Goal: Communication & Community: Answer question/provide support

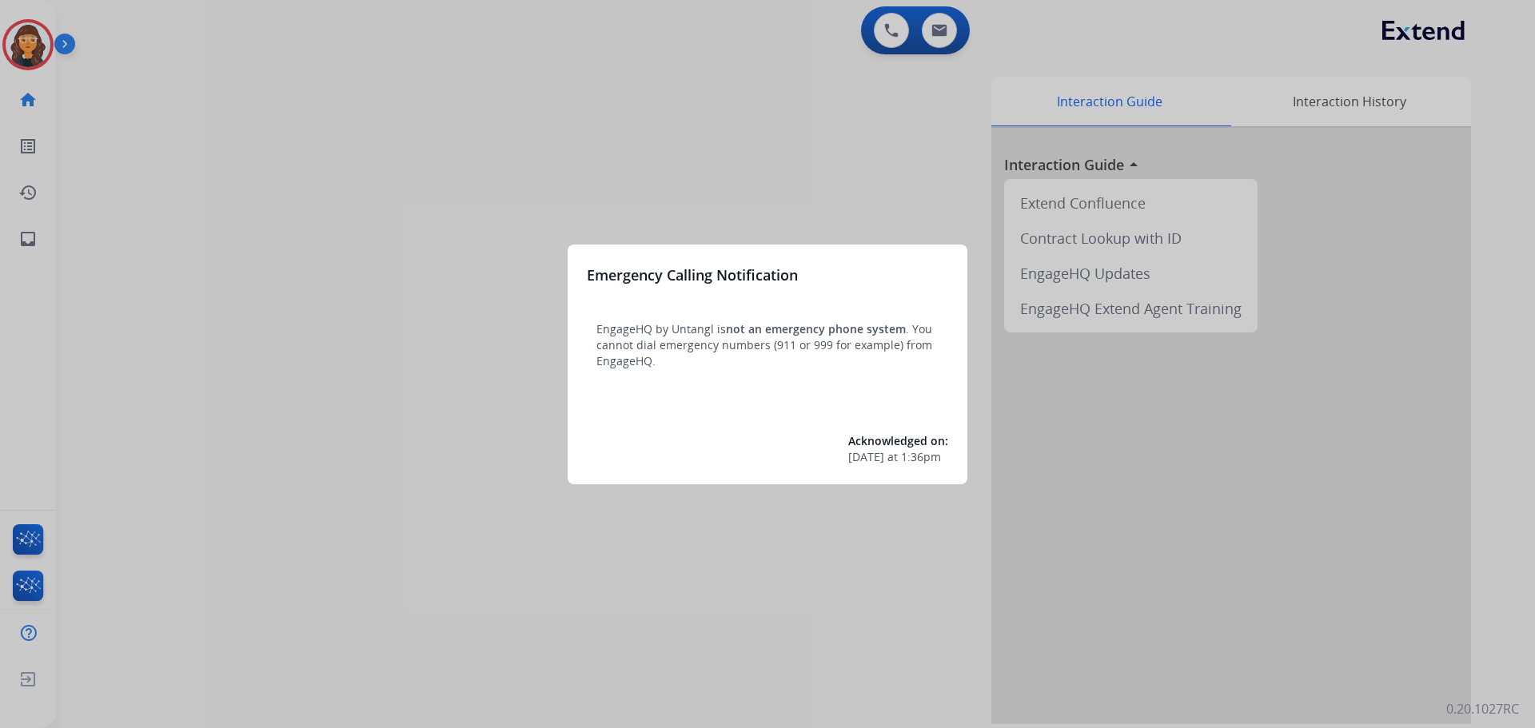
click at [183, 175] on div at bounding box center [767, 364] width 1535 height 728
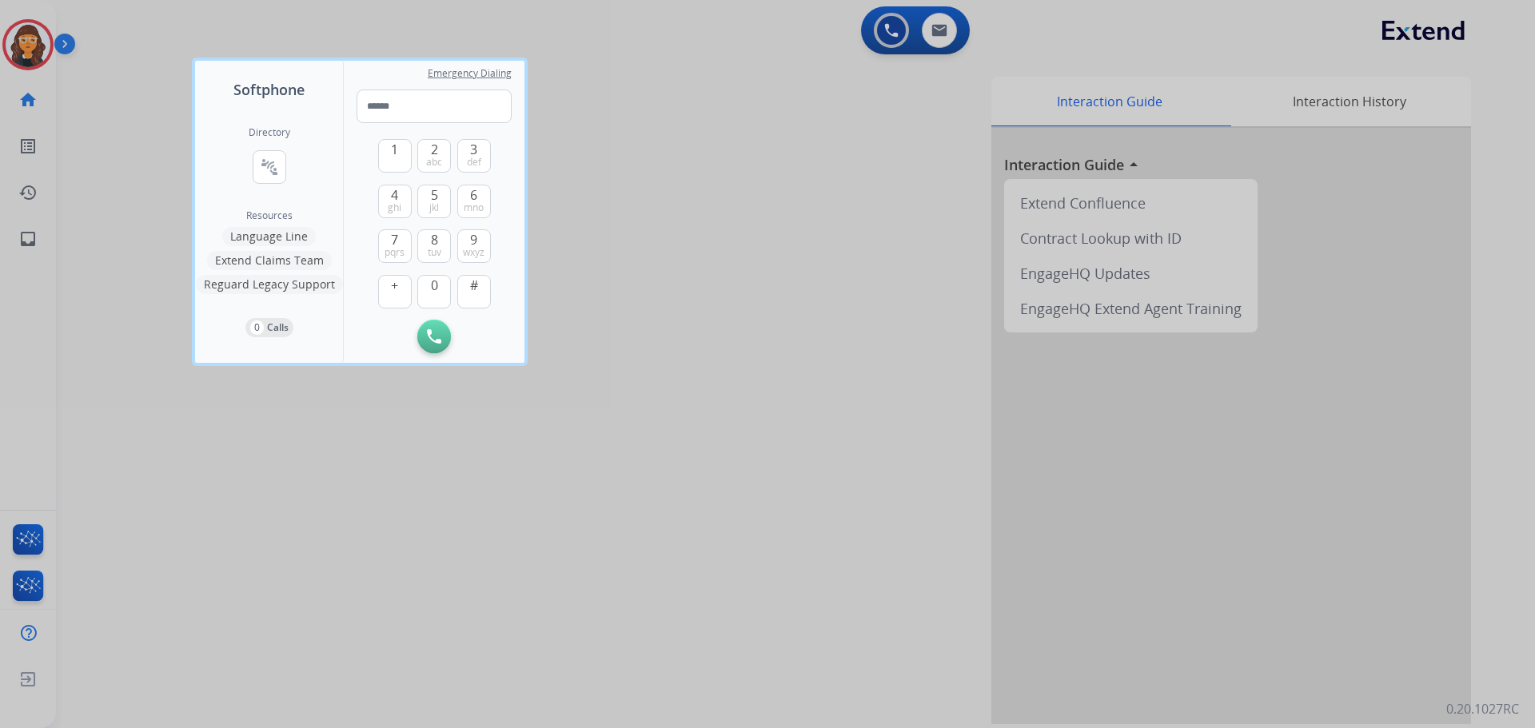
click at [127, 163] on div at bounding box center [767, 364] width 1535 height 728
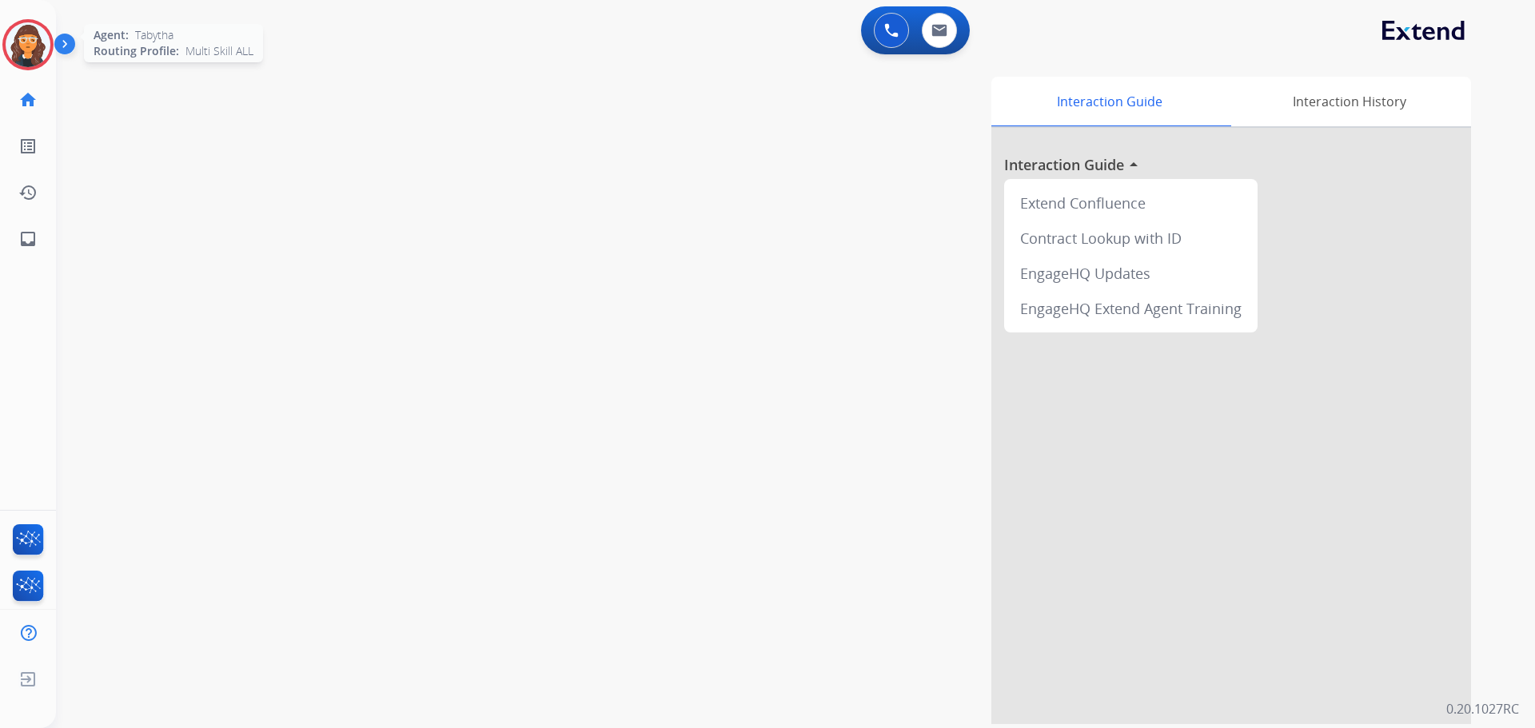
click at [10, 26] on div at bounding box center [27, 44] width 51 height 51
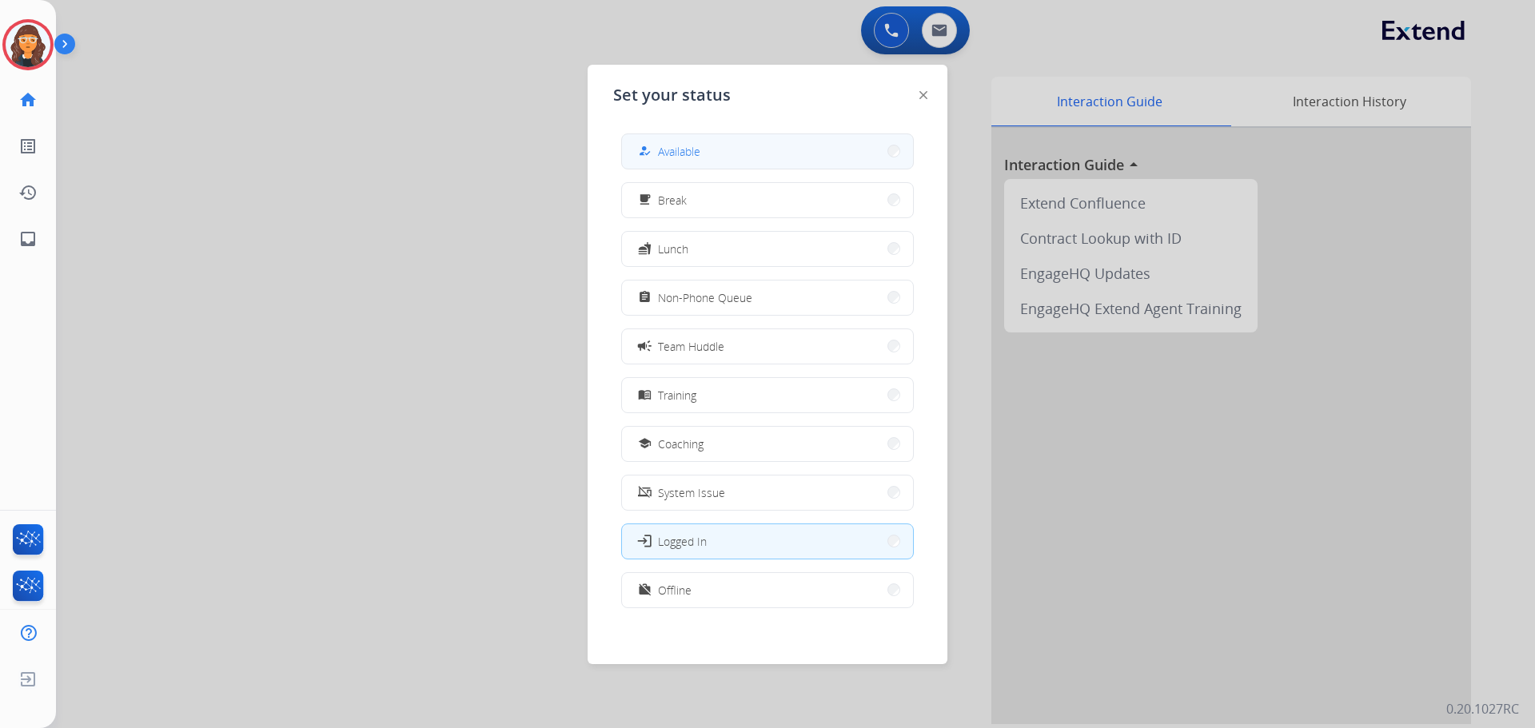
click at [700, 150] on span "Available" at bounding box center [679, 151] width 42 height 17
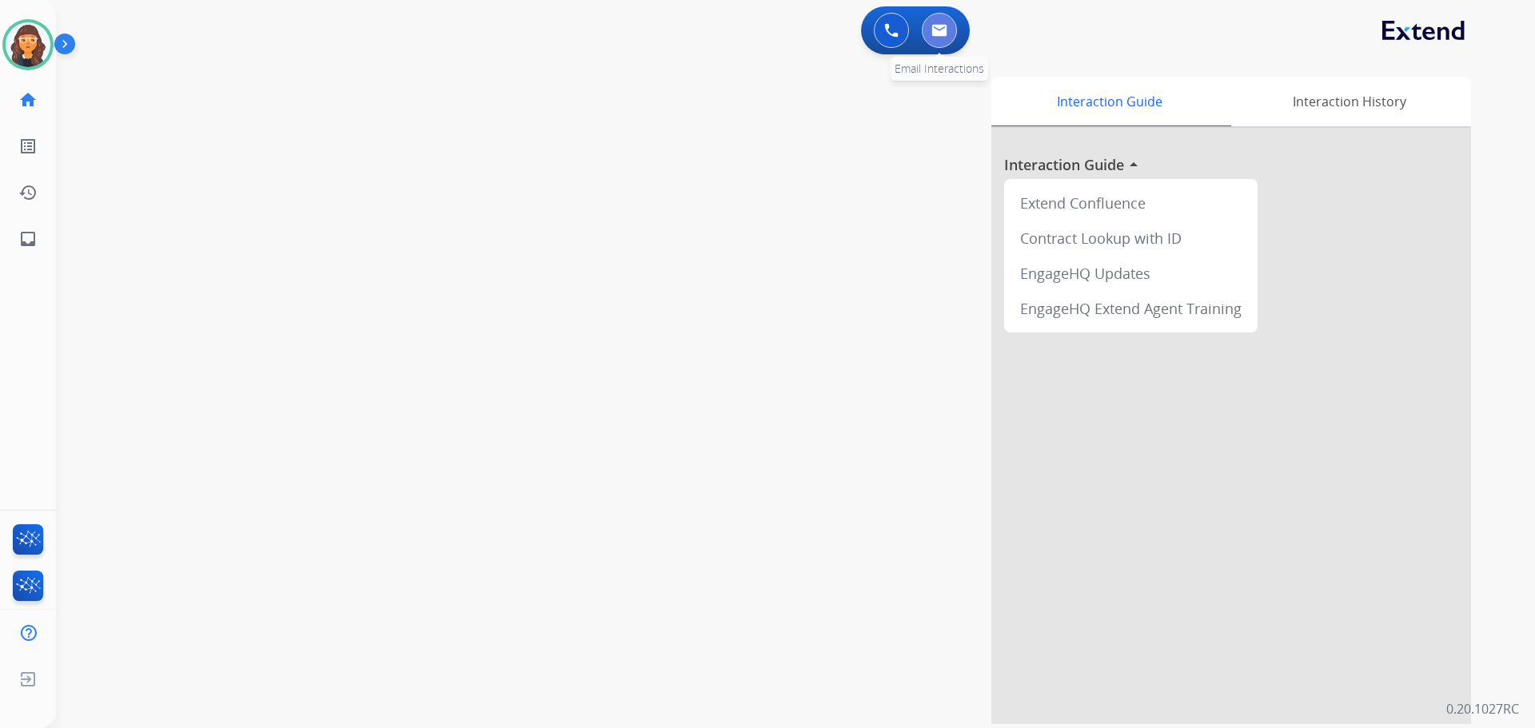
click at [926, 26] on button at bounding box center [939, 30] width 35 height 35
select select "**********"
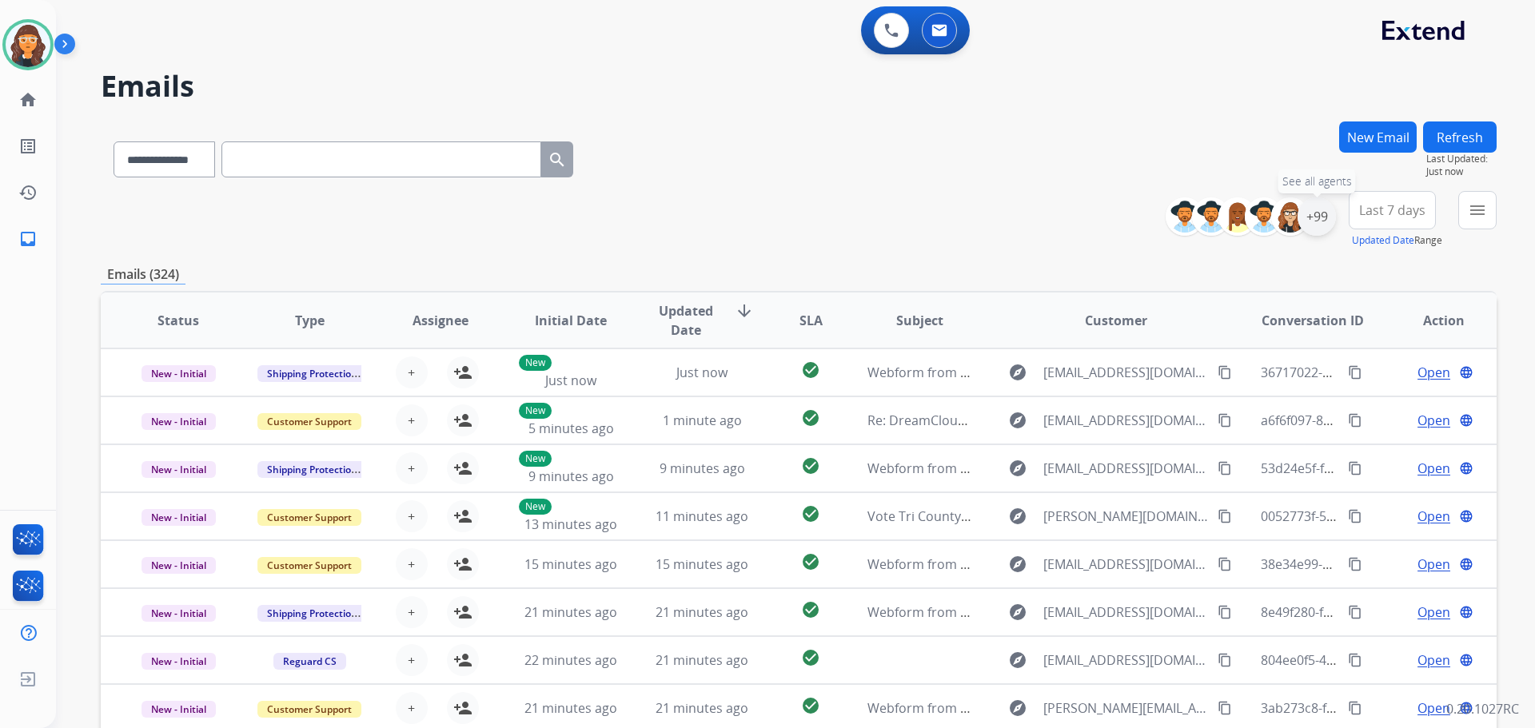
click at [1319, 222] on div "+99" at bounding box center [1317, 217] width 38 height 38
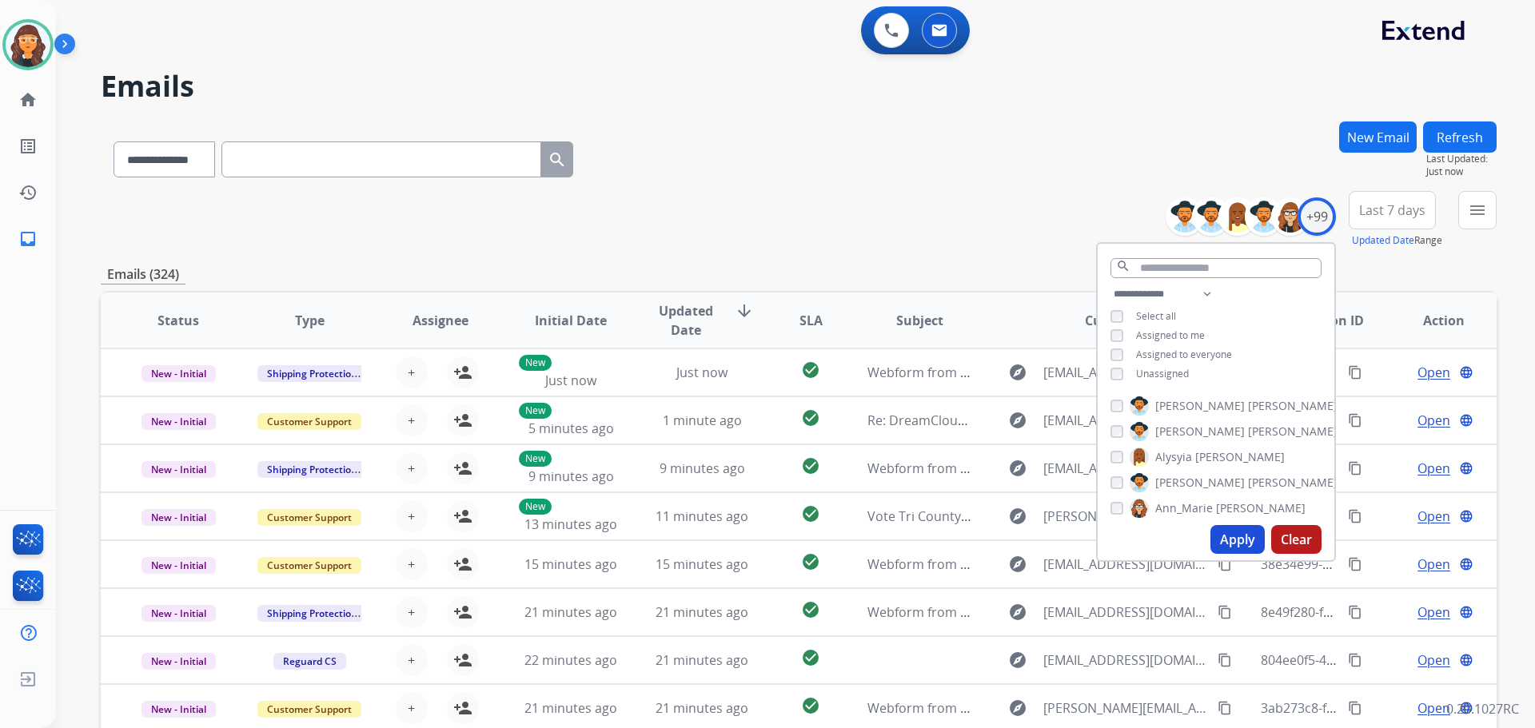
click at [1249, 537] on button "Apply" at bounding box center [1238, 539] width 54 height 29
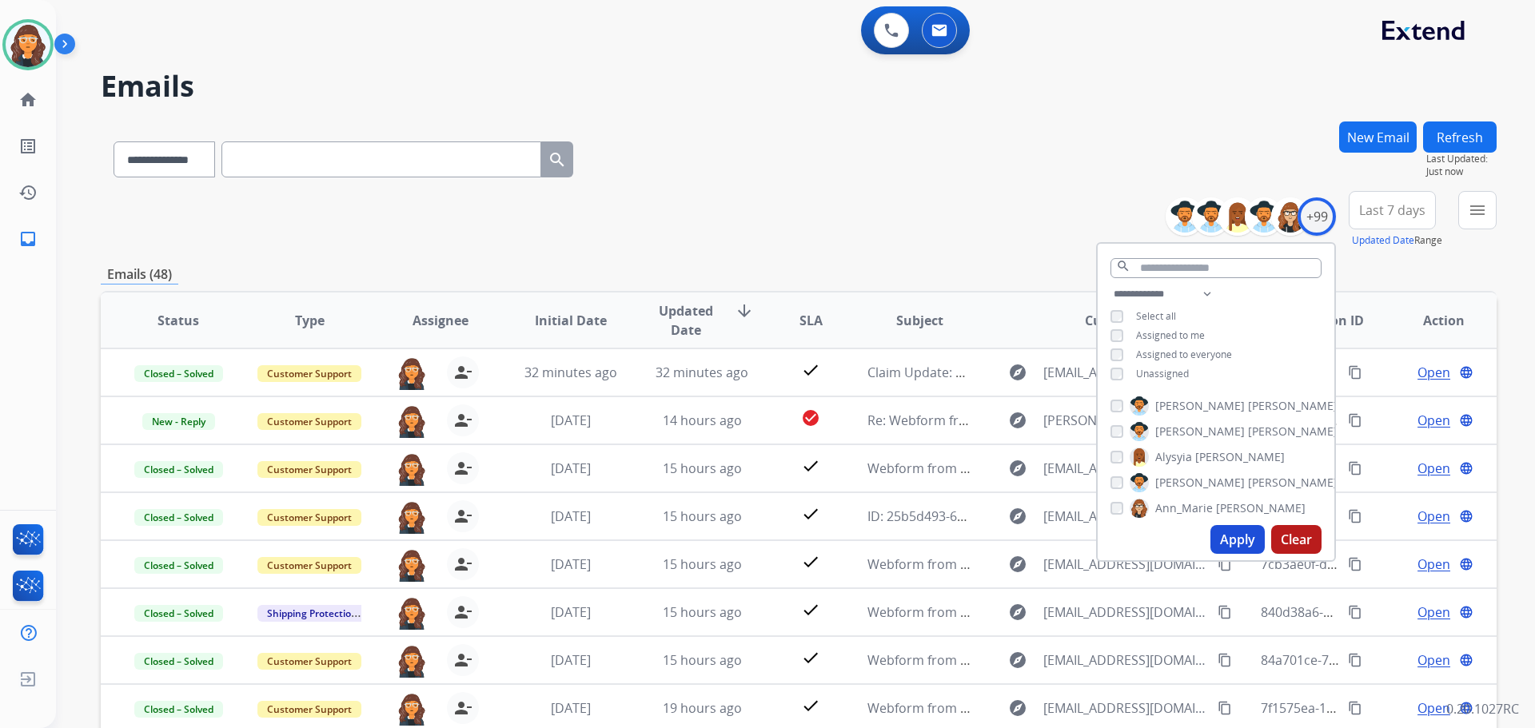
click at [917, 200] on div "**********" at bounding box center [799, 220] width 1396 height 58
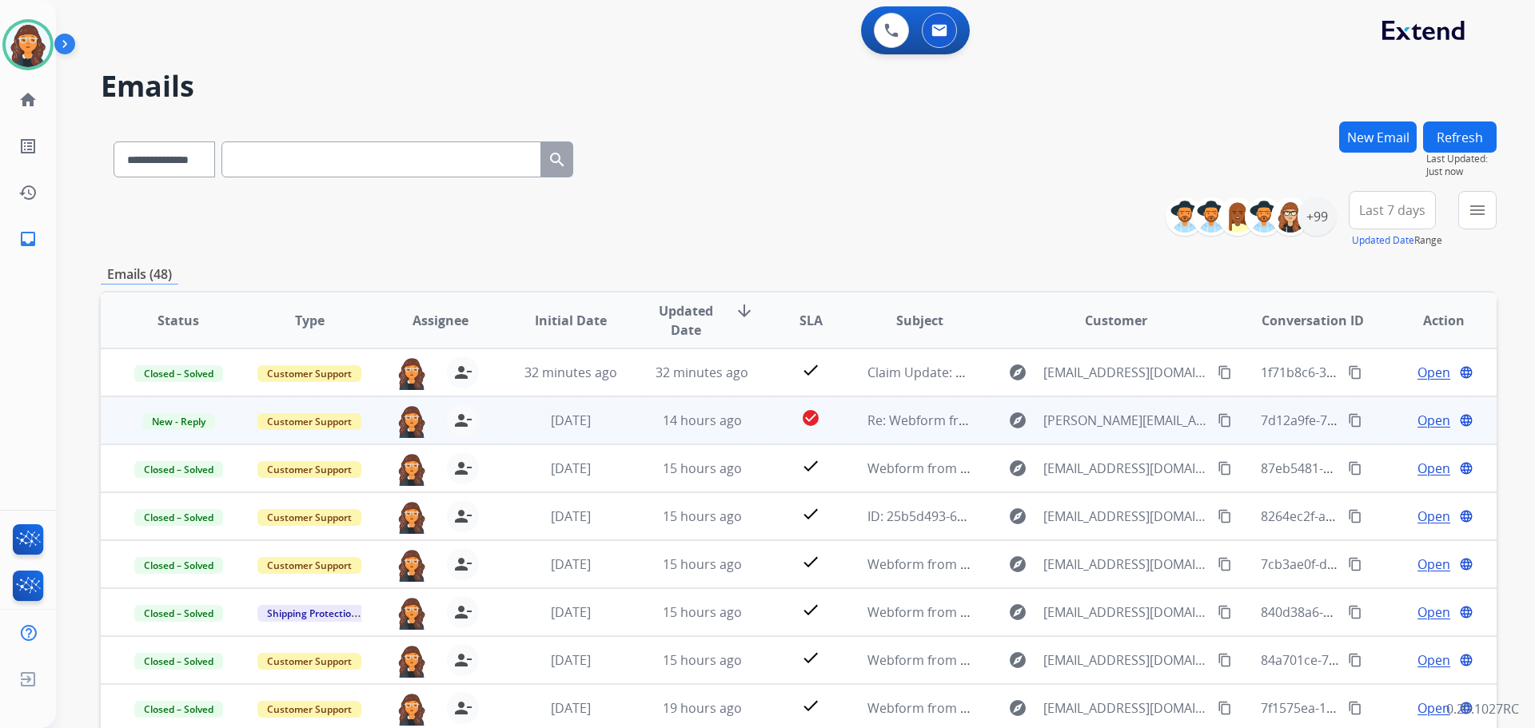
click at [1418, 421] on span "Open" at bounding box center [1434, 420] width 33 height 19
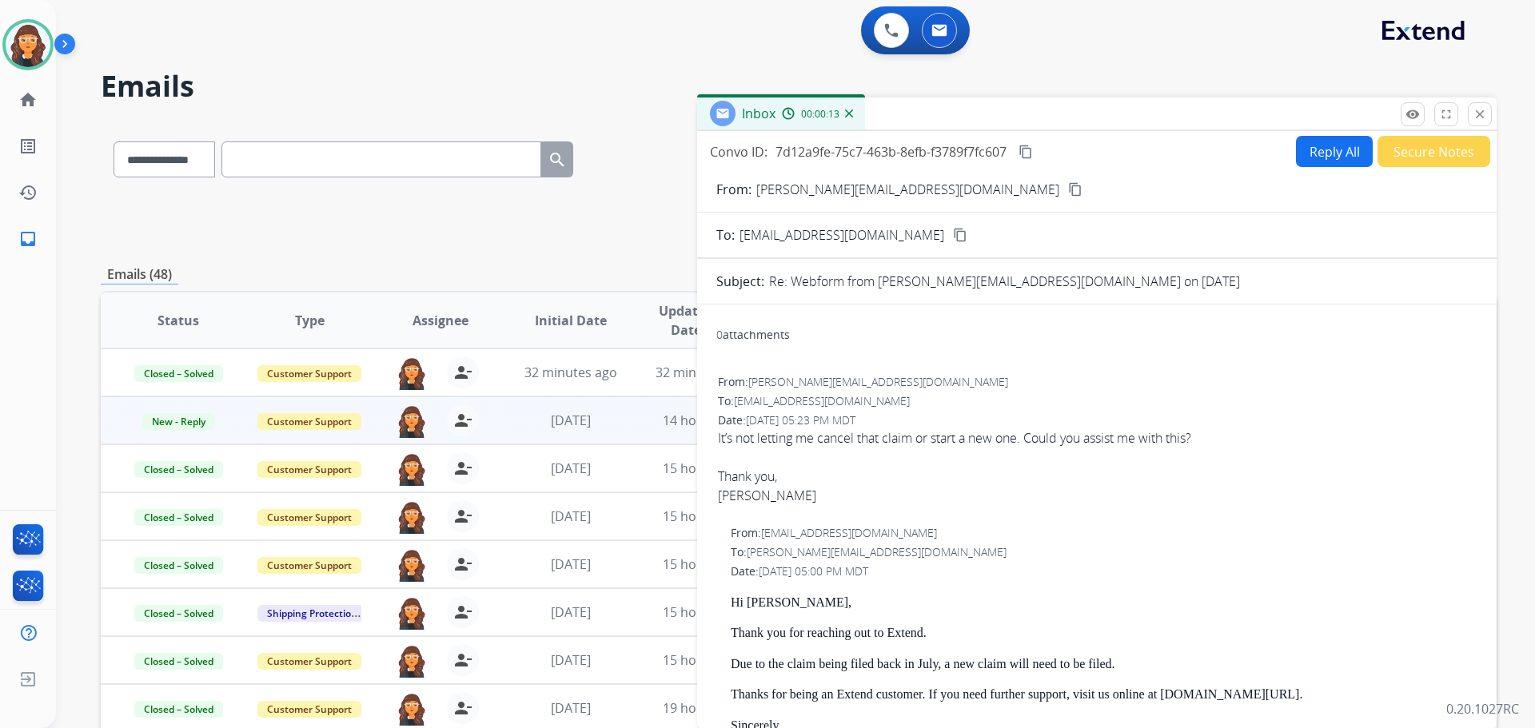
click at [813, 195] on p "[PERSON_NAME][EMAIL_ADDRESS][DOMAIN_NAME]" at bounding box center [907, 189] width 303 height 19
copy p "From:"
click at [28, 37] on img at bounding box center [28, 44] width 45 height 45
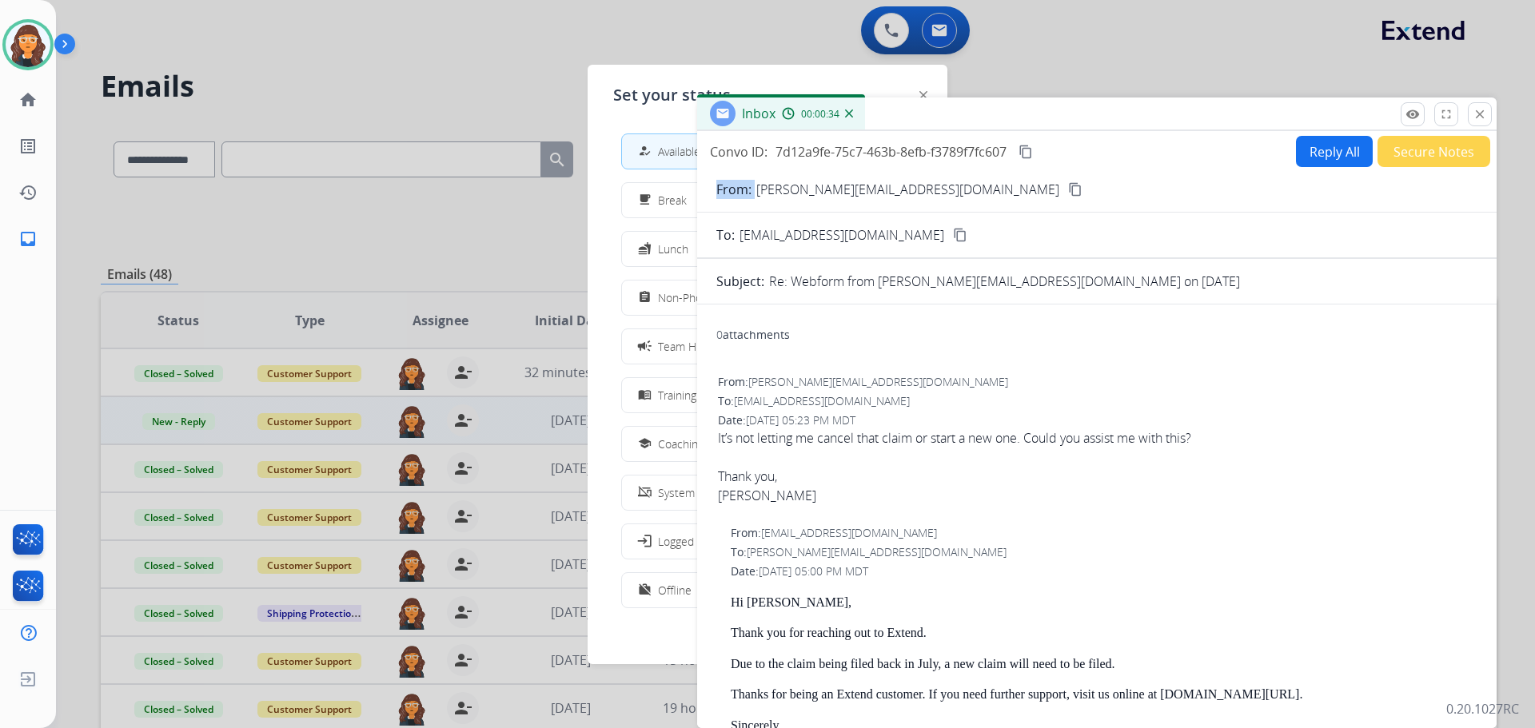
click at [685, 301] on span "Non-Phone Queue" at bounding box center [705, 297] width 94 height 17
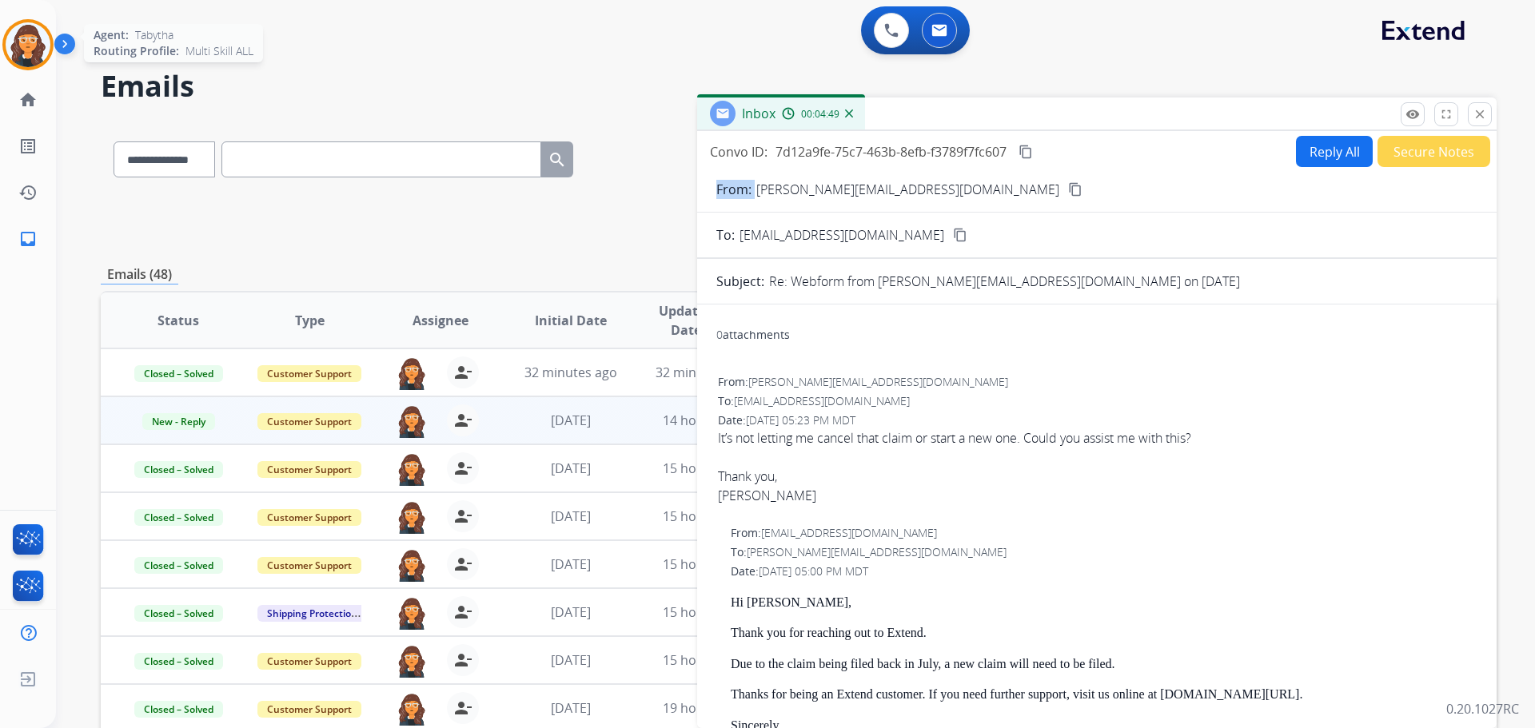
click at [31, 40] on img at bounding box center [28, 44] width 45 height 45
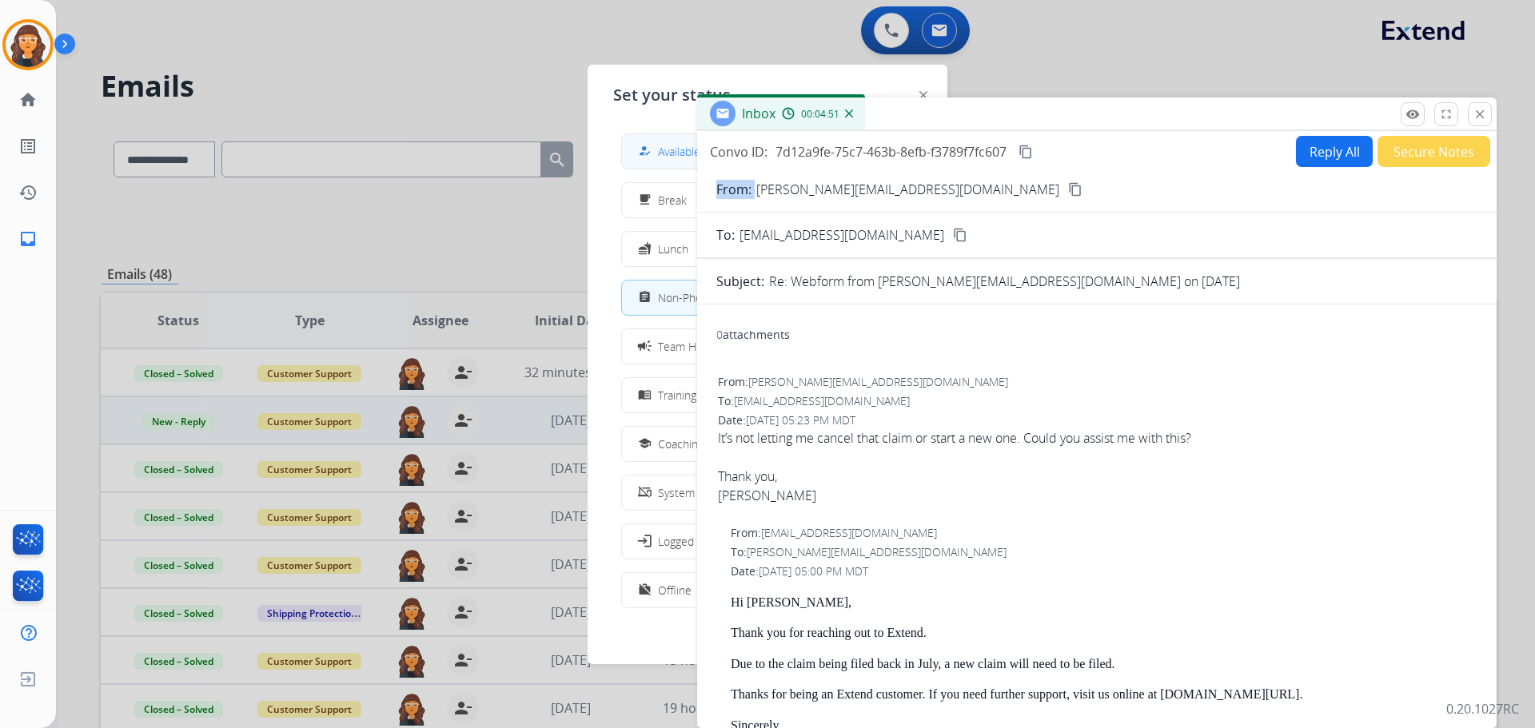
click at [653, 146] on div "how_to_reg" at bounding box center [646, 151] width 23 height 19
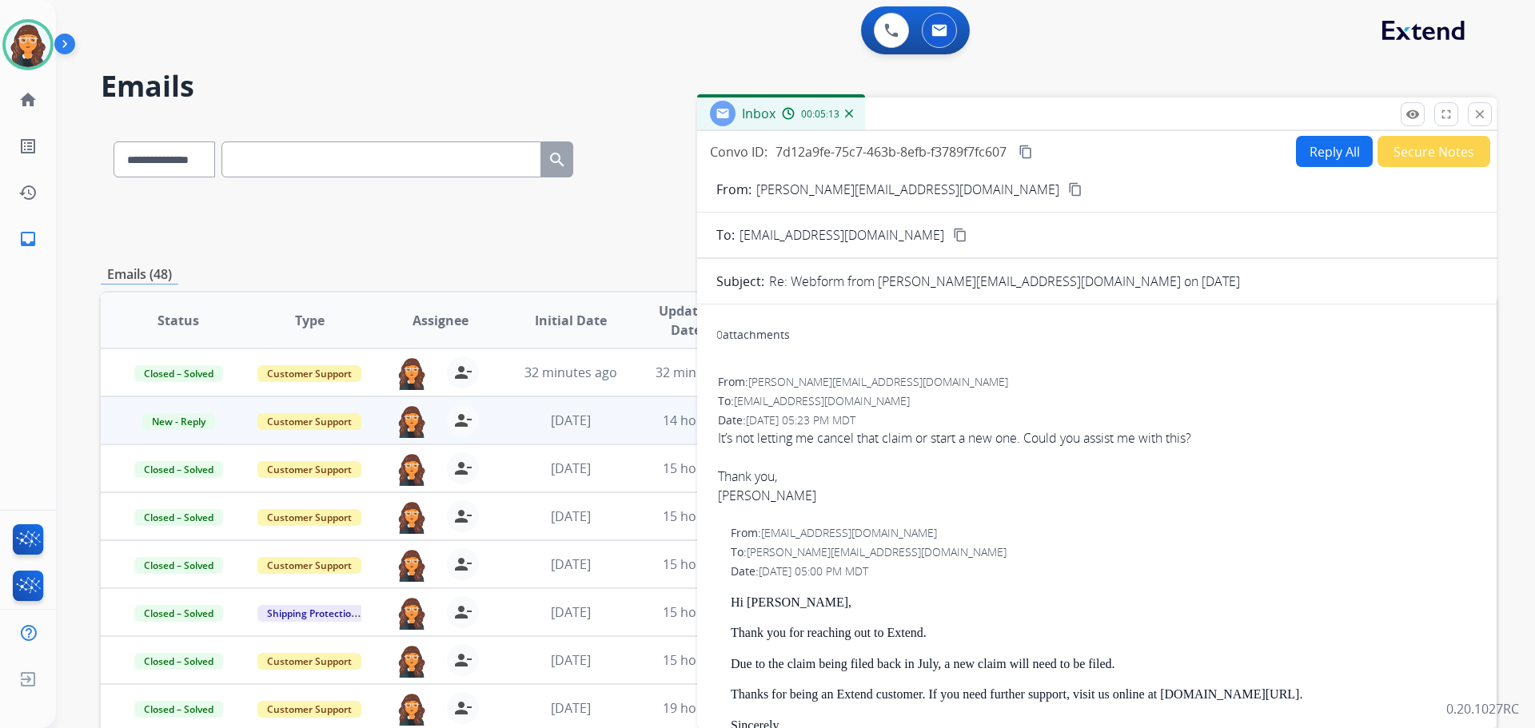
drag, startPoint x: 823, startPoint y: 189, endPoint x: 1043, endPoint y: 498, distance: 380.1
click at [1043, 498] on div "[PERSON_NAME]" at bounding box center [1097, 495] width 758 height 19
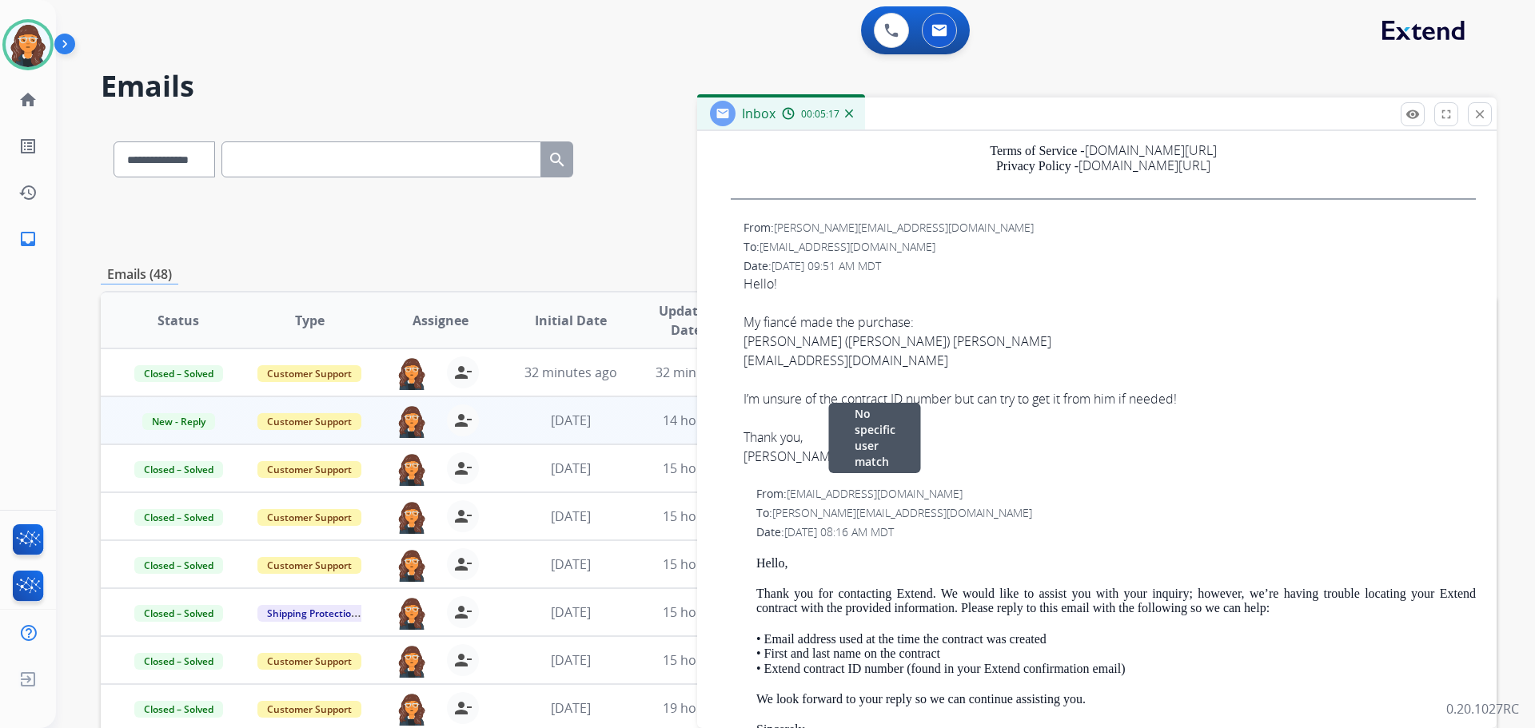
scroll to position [800, 0]
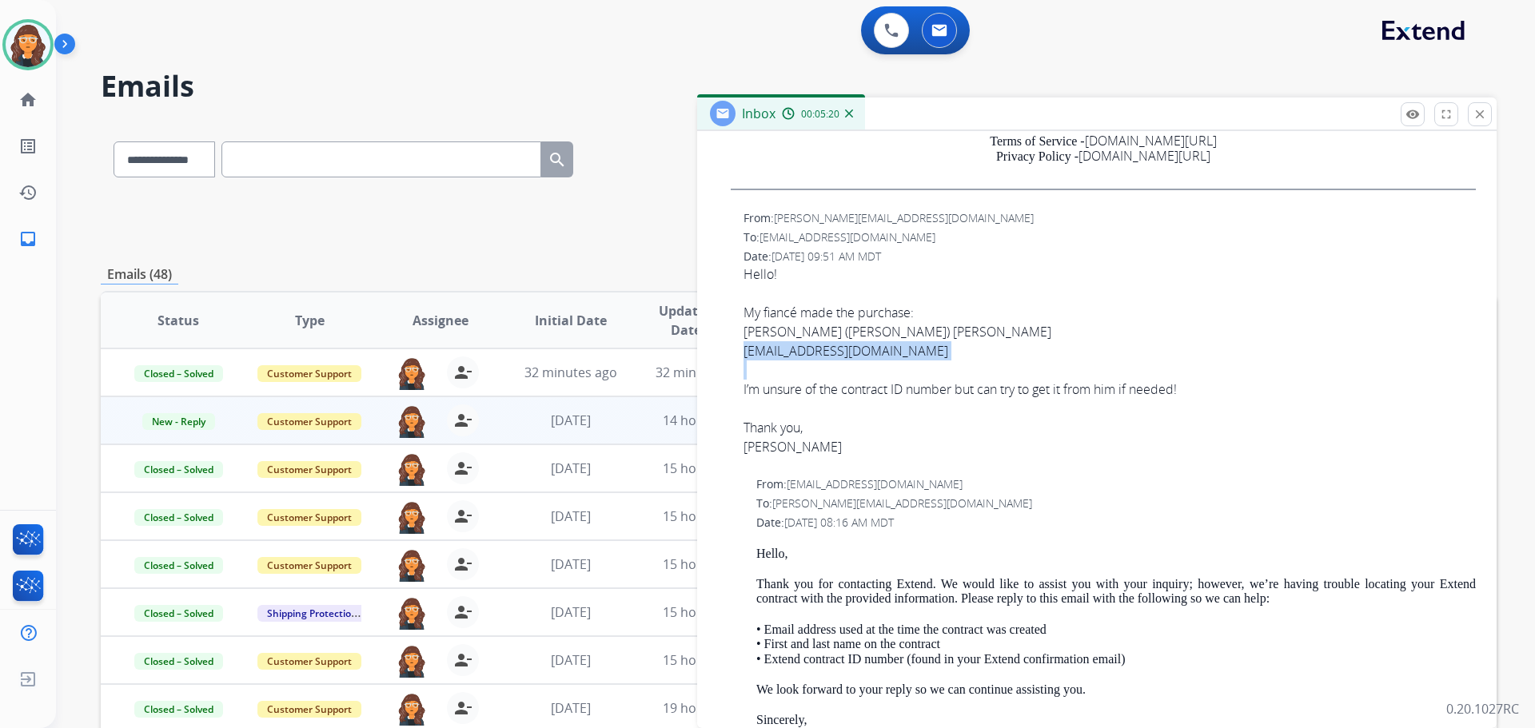
drag, startPoint x: 756, startPoint y: 353, endPoint x: 871, endPoint y: 361, distance: 114.6
click at [871, 361] on div "From: [PERSON_NAME][EMAIL_ADDRESS][DOMAIN_NAME] To: [EMAIL_ADDRESS][DOMAIN_NAME…" at bounding box center [1096, 340] width 761 height 262
copy div "[EMAIL_ADDRESS][DOMAIN_NAME]"
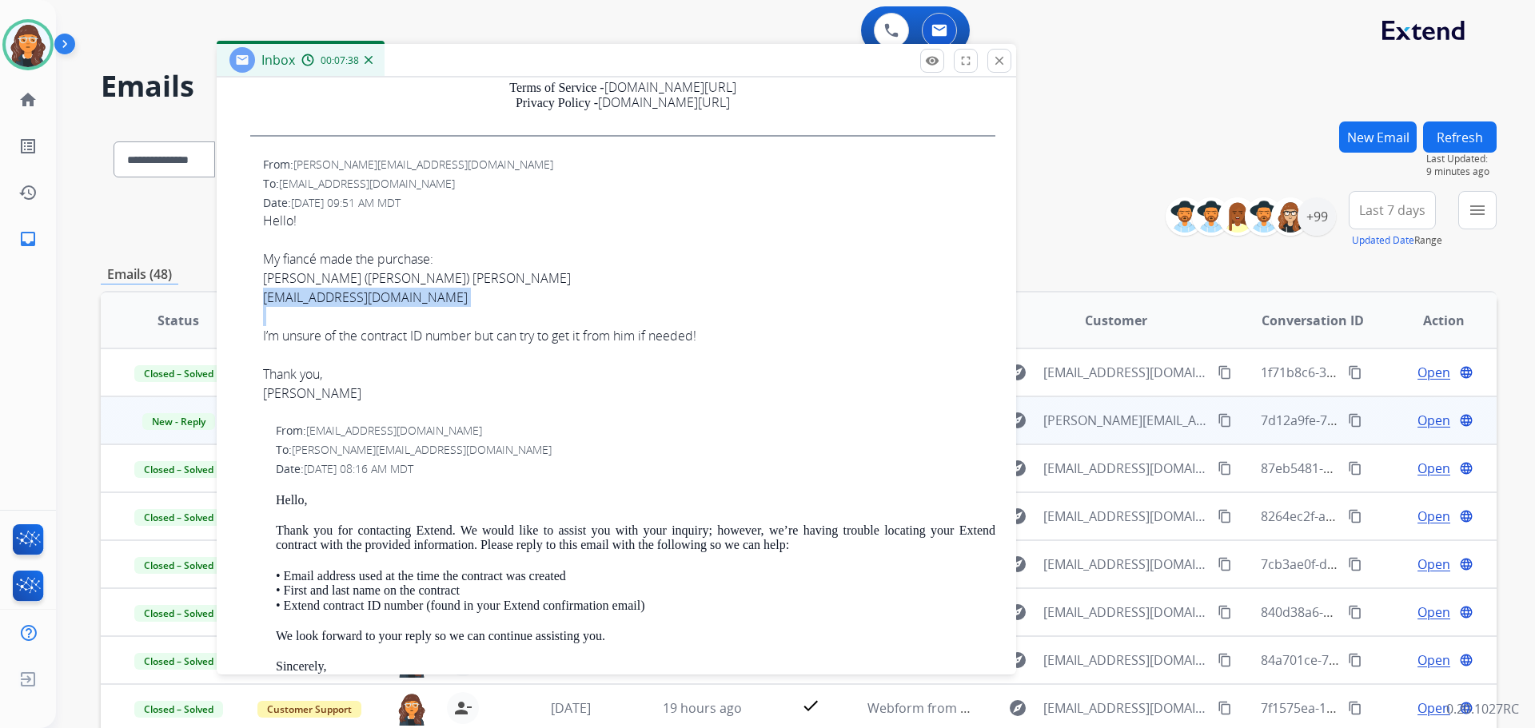
drag, startPoint x: 863, startPoint y: 117, endPoint x: 522, endPoint y: 64, distance: 344.7
click at [522, 64] on div "Inbox 00:07:38" at bounding box center [617, 61] width 800 height 34
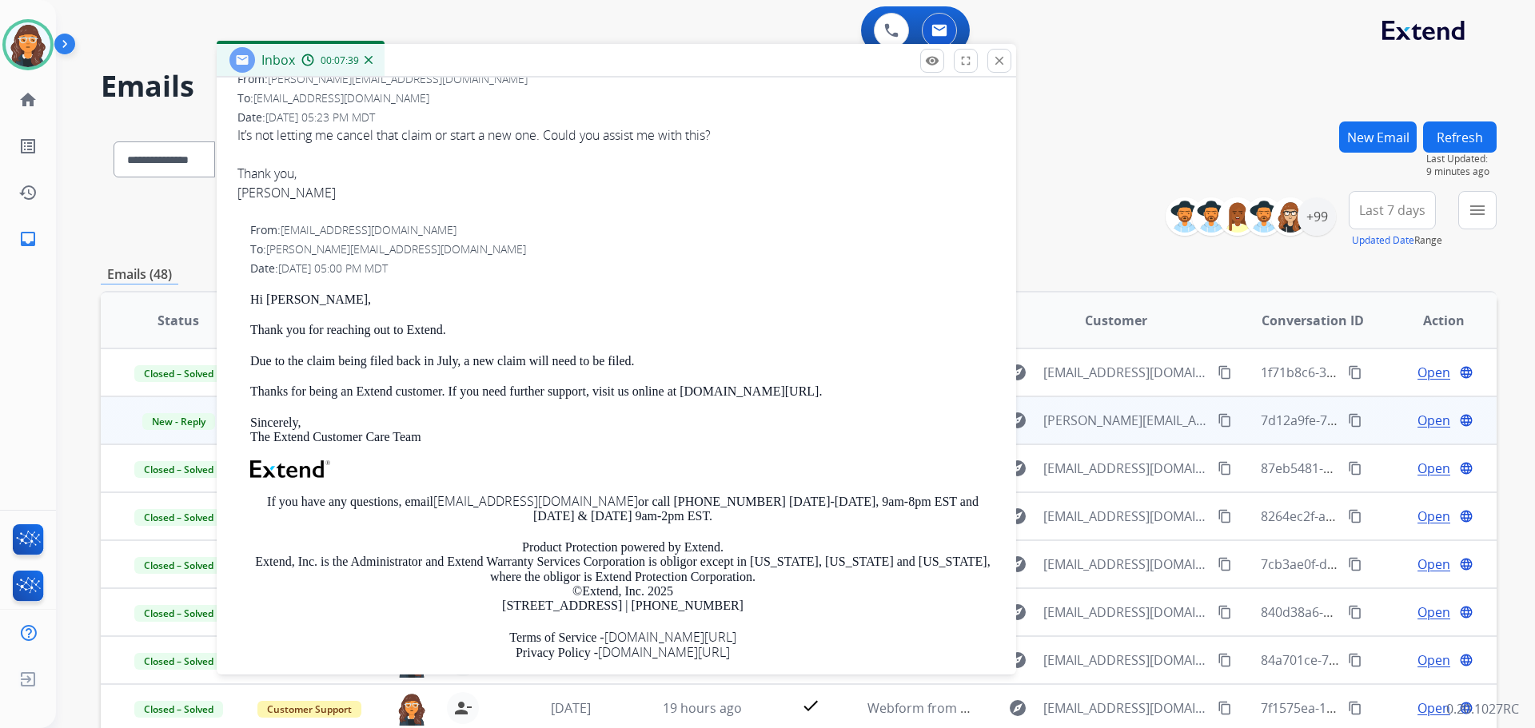
scroll to position [0, 0]
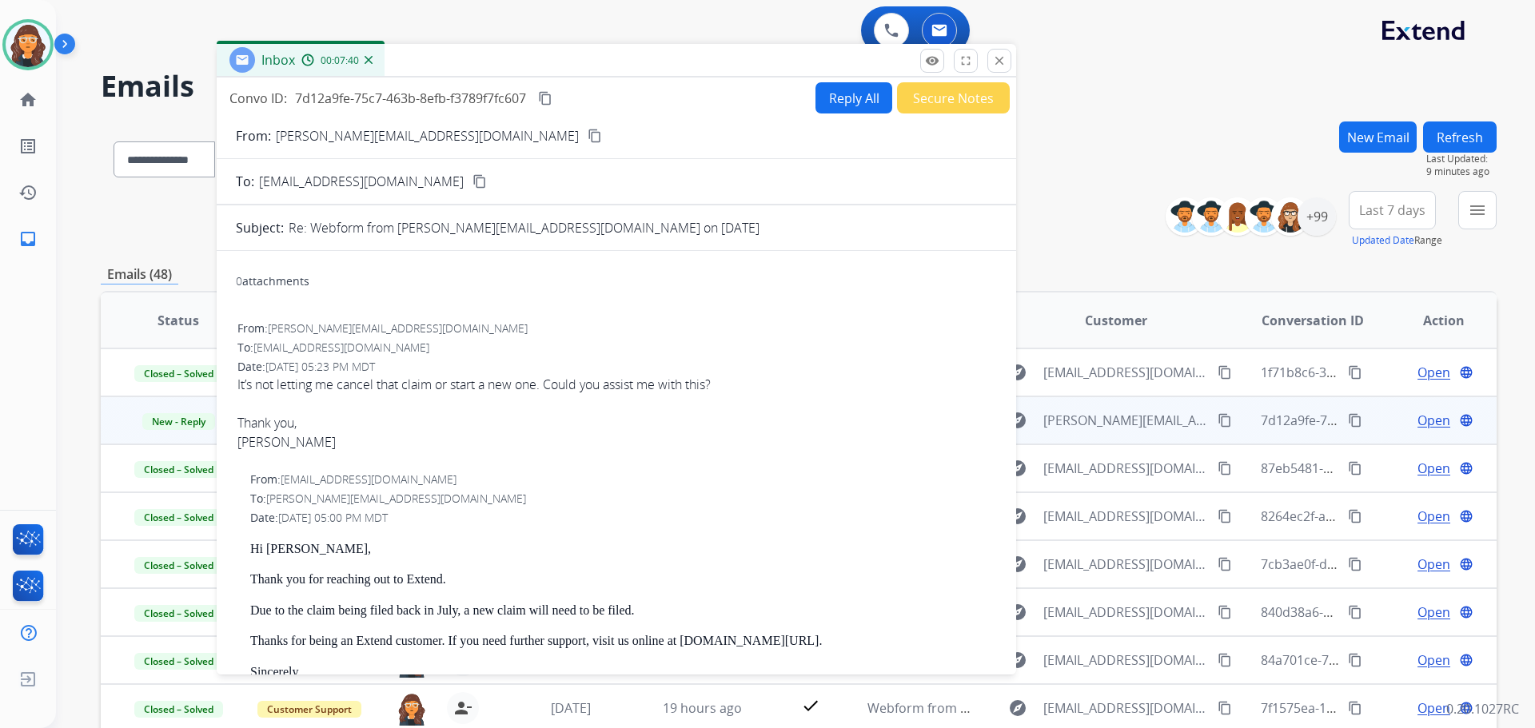
click at [852, 111] on button "Reply All" at bounding box center [854, 97] width 77 height 31
select select "**********"
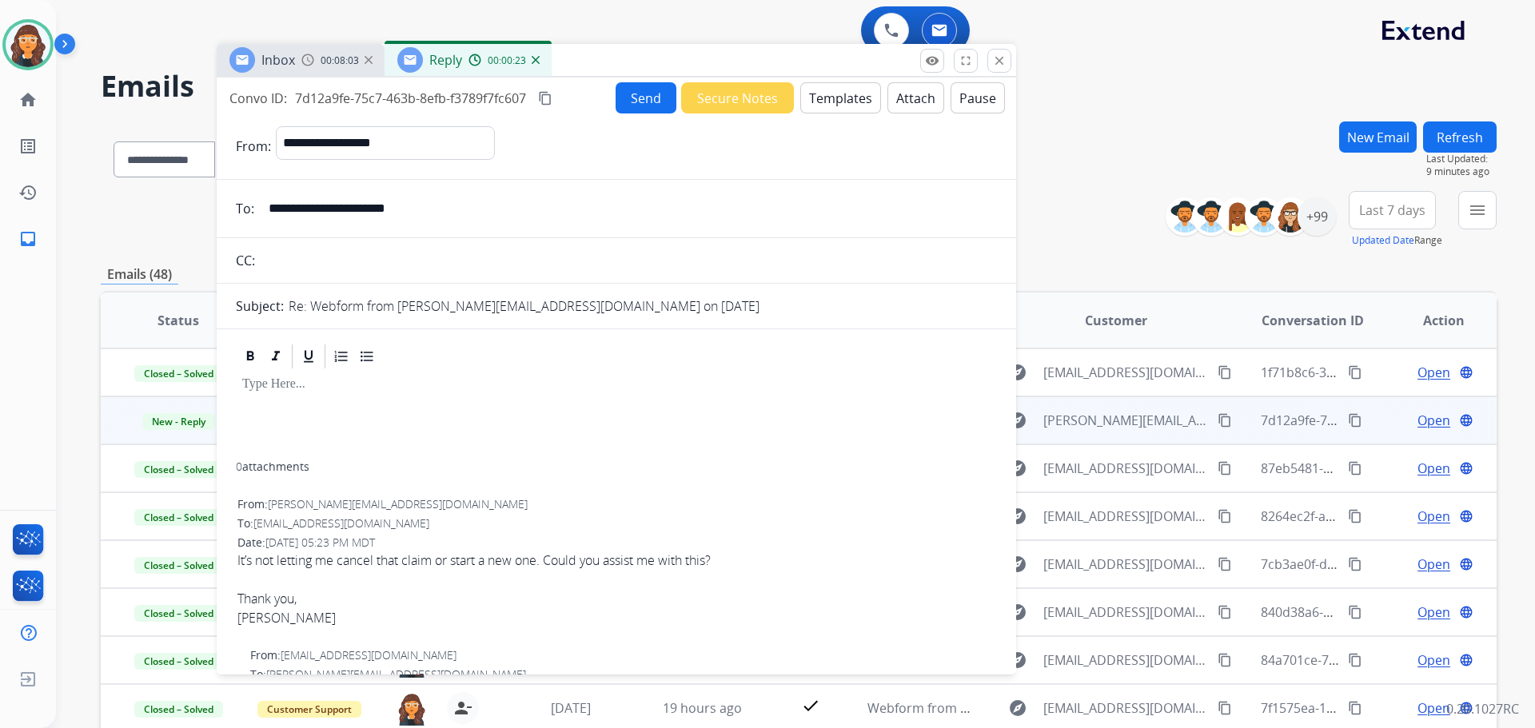
click at [834, 98] on button "Templates" at bounding box center [840, 97] width 81 height 31
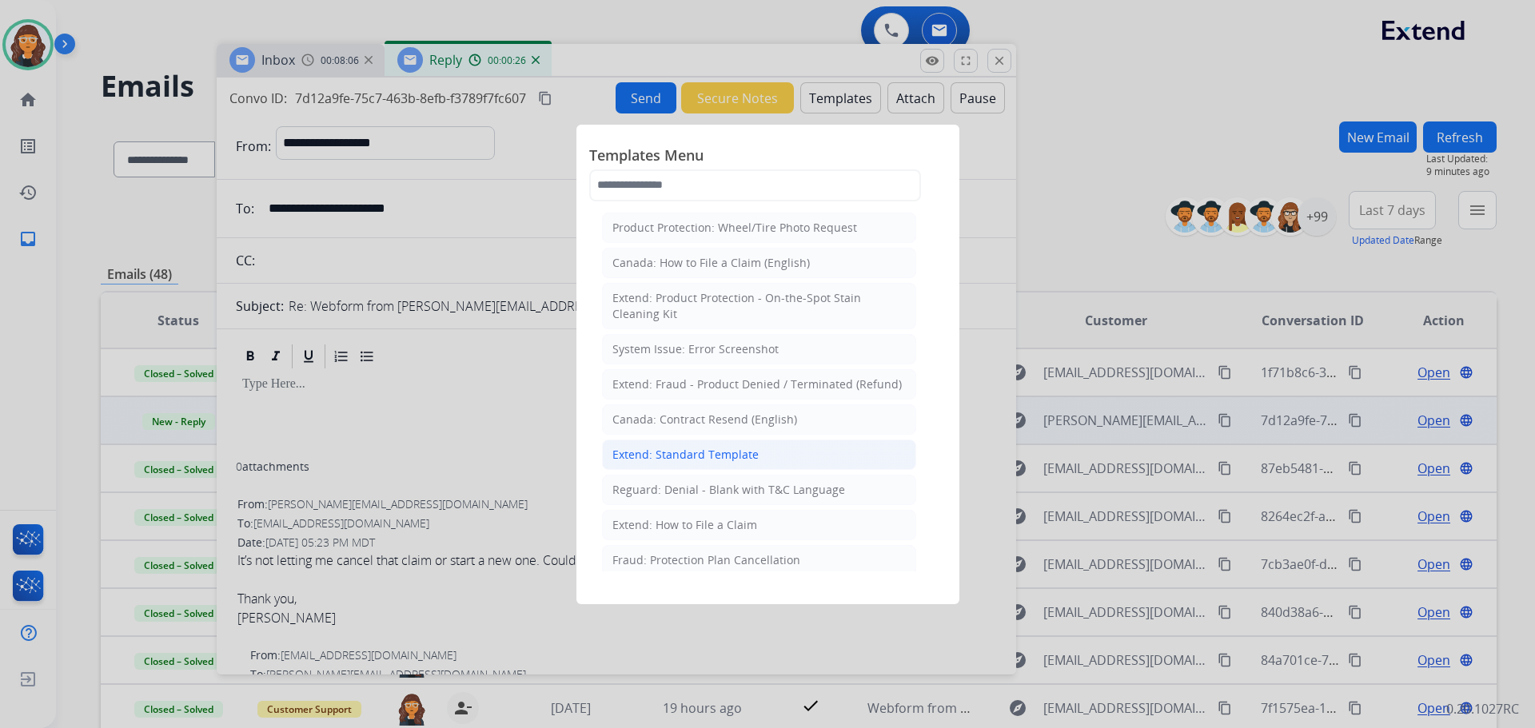
click at [693, 453] on div "Extend: Standard Template" at bounding box center [685, 455] width 146 height 16
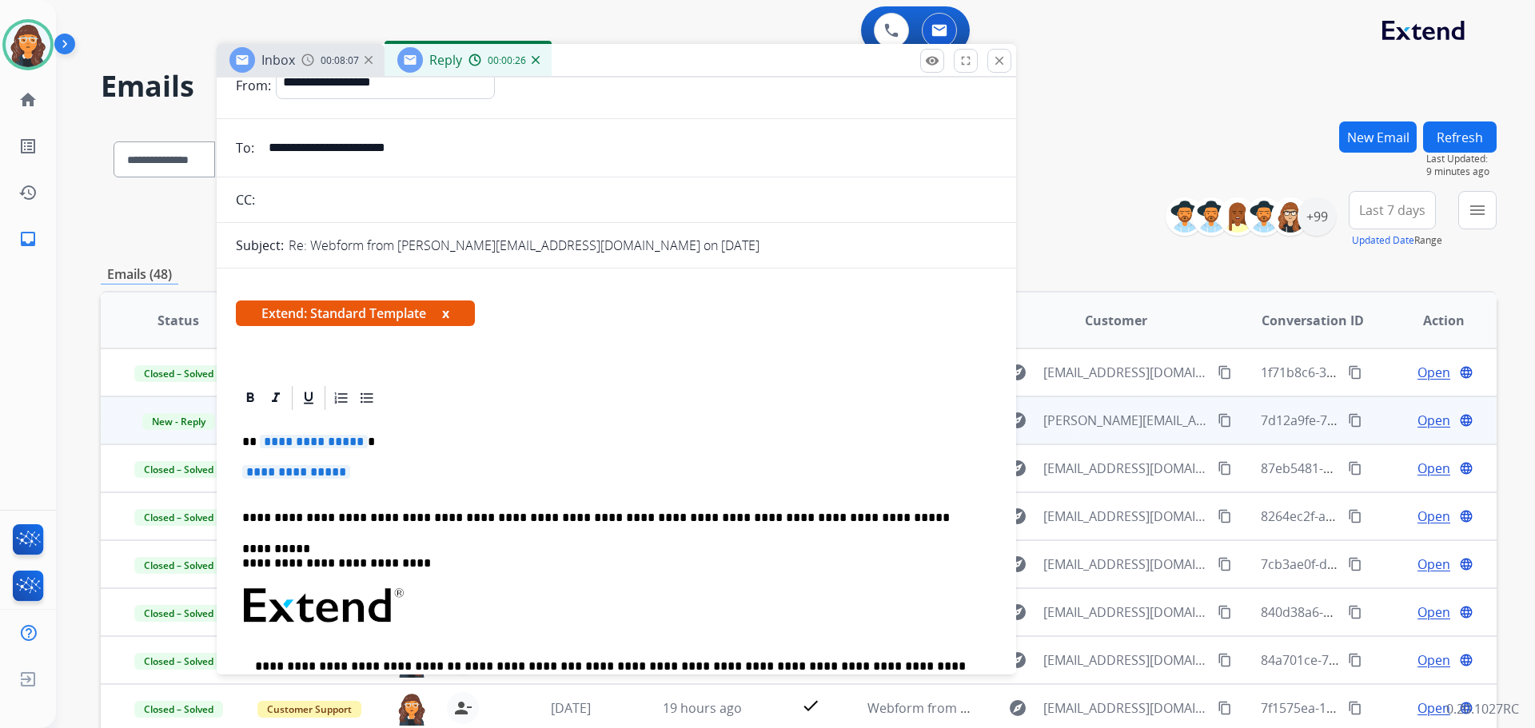
scroll to position [160, 0]
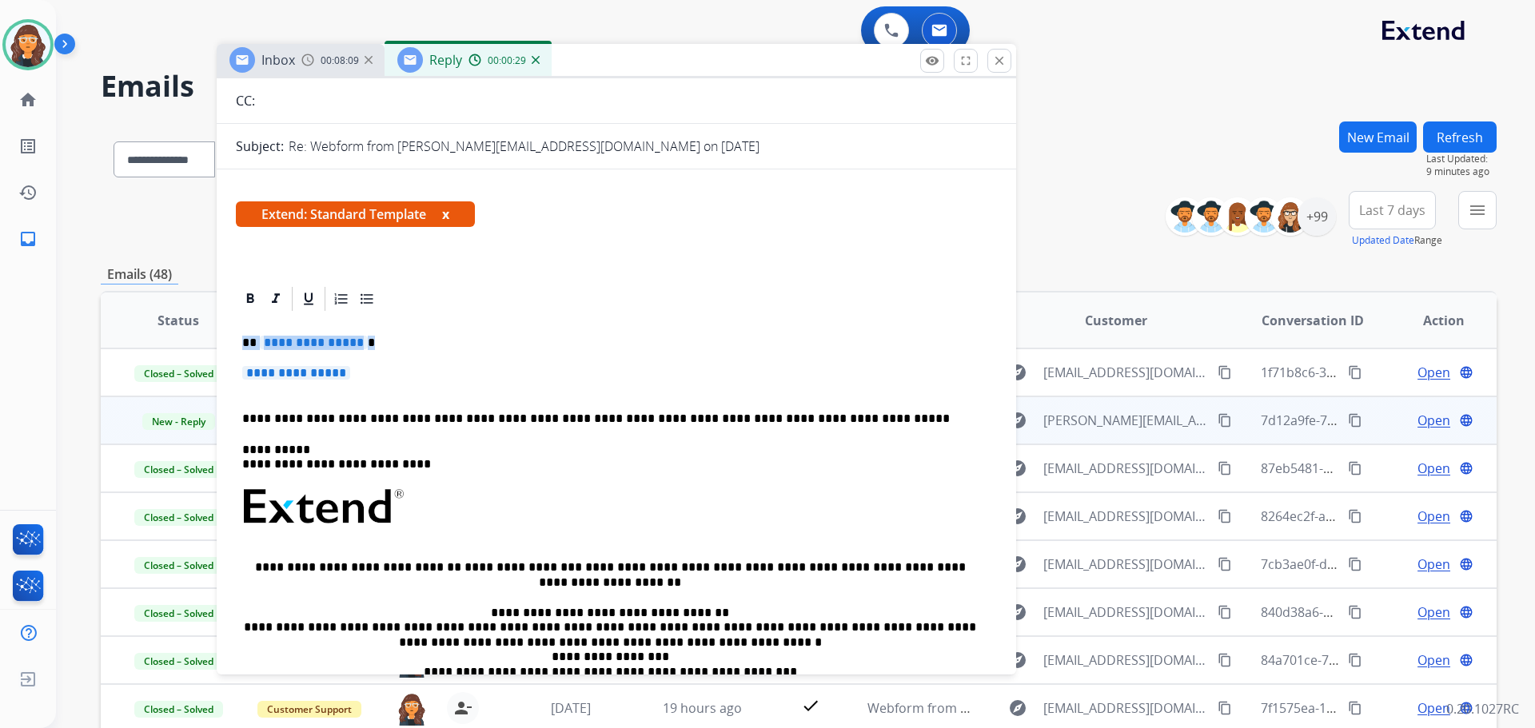
drag, startPoint x: 237, startPoint y: 341, endPoint x: 365, endPoint y: 377, distance: 132.9
click at [365, 377] on div "**********" at bounding box center [616, 554] width 761 height 482
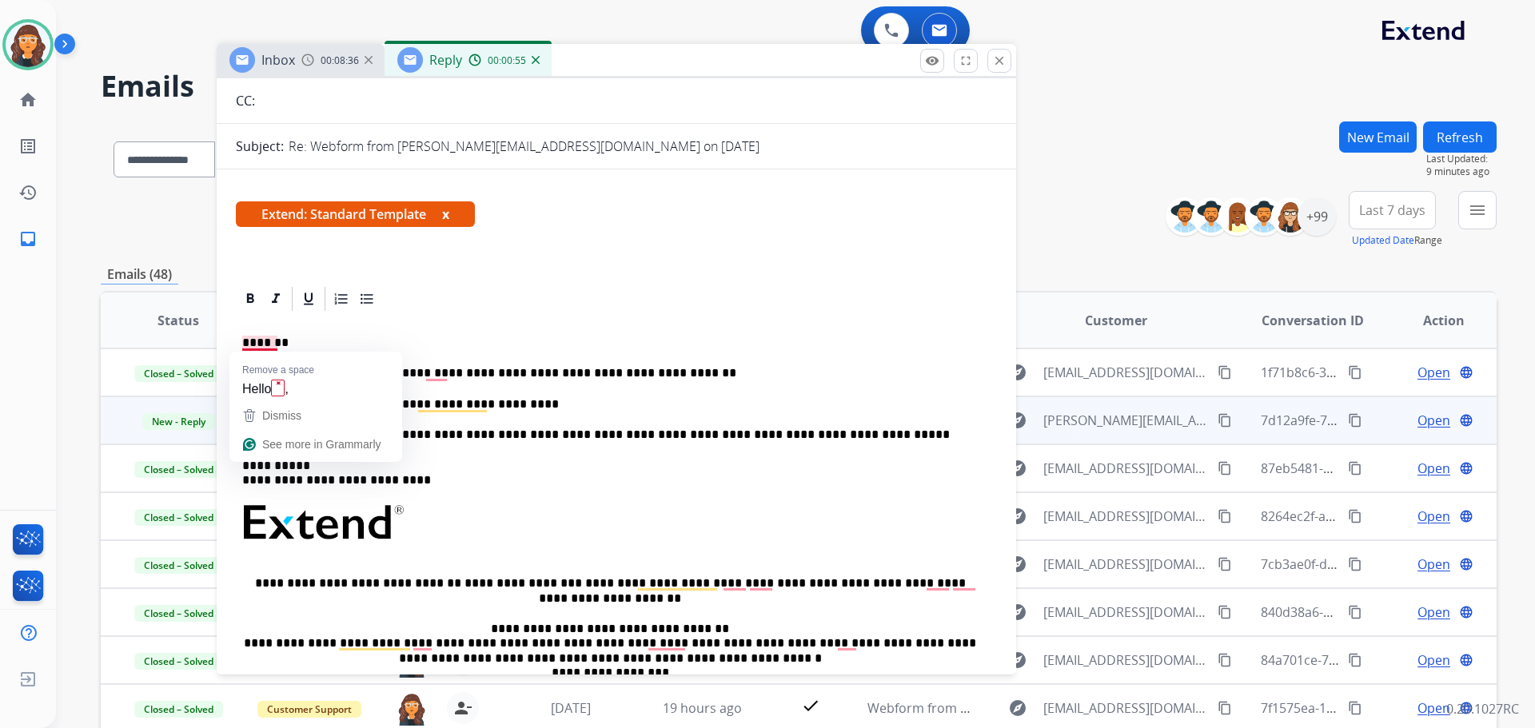
click at [273, 341] on p "*******" at bounding box center [610, 343] width 736 height 14
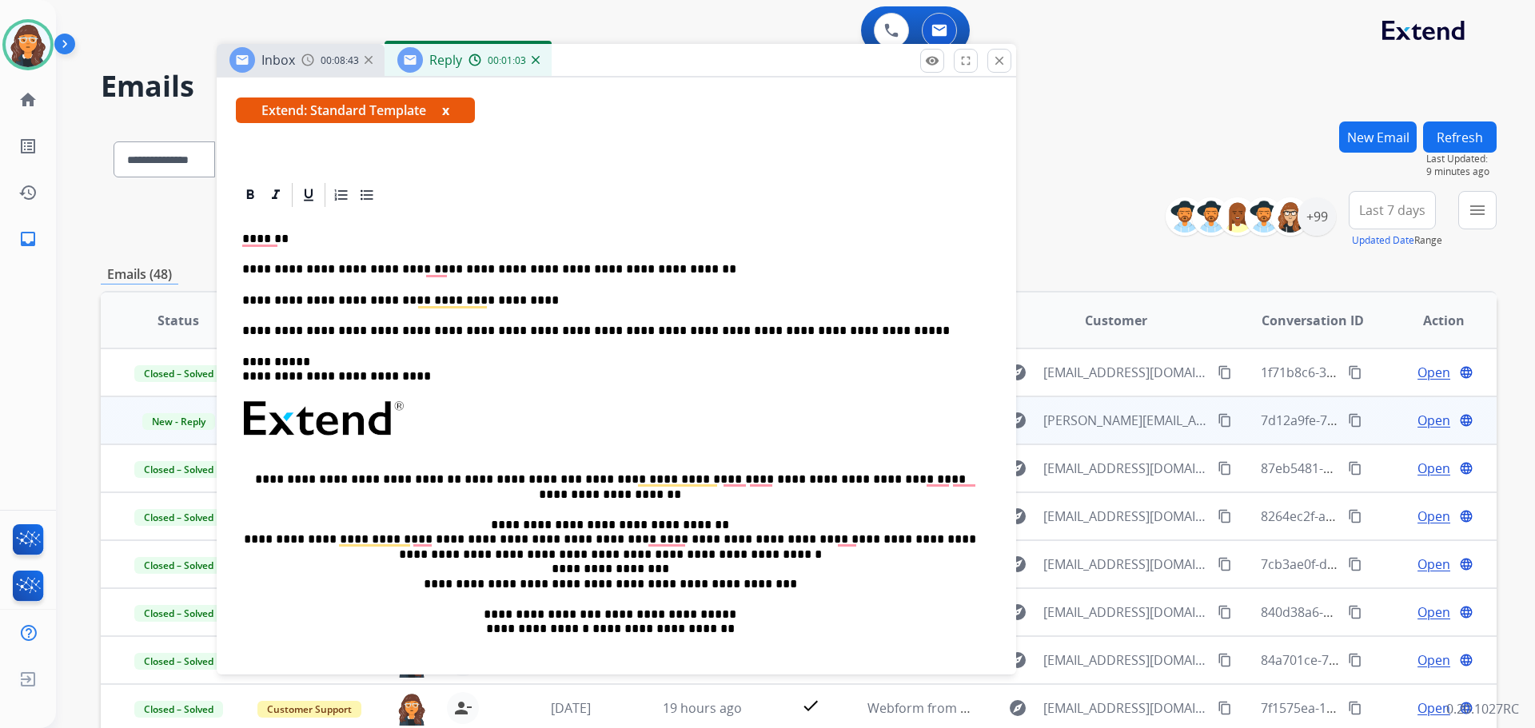
scroll to position [240, 0]
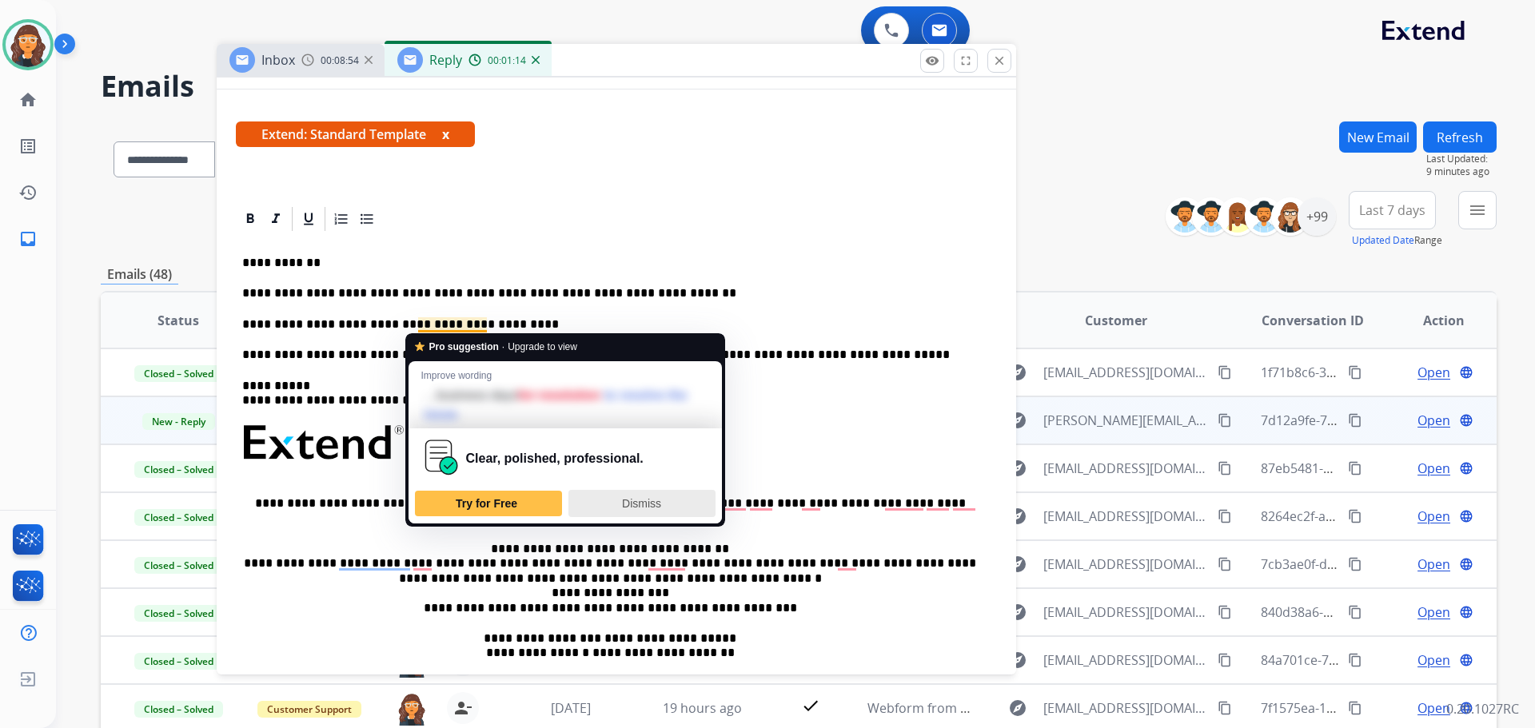
click at [638, 508] on span "Dismiss" at bounding box center [641, 503] width 39 height 13
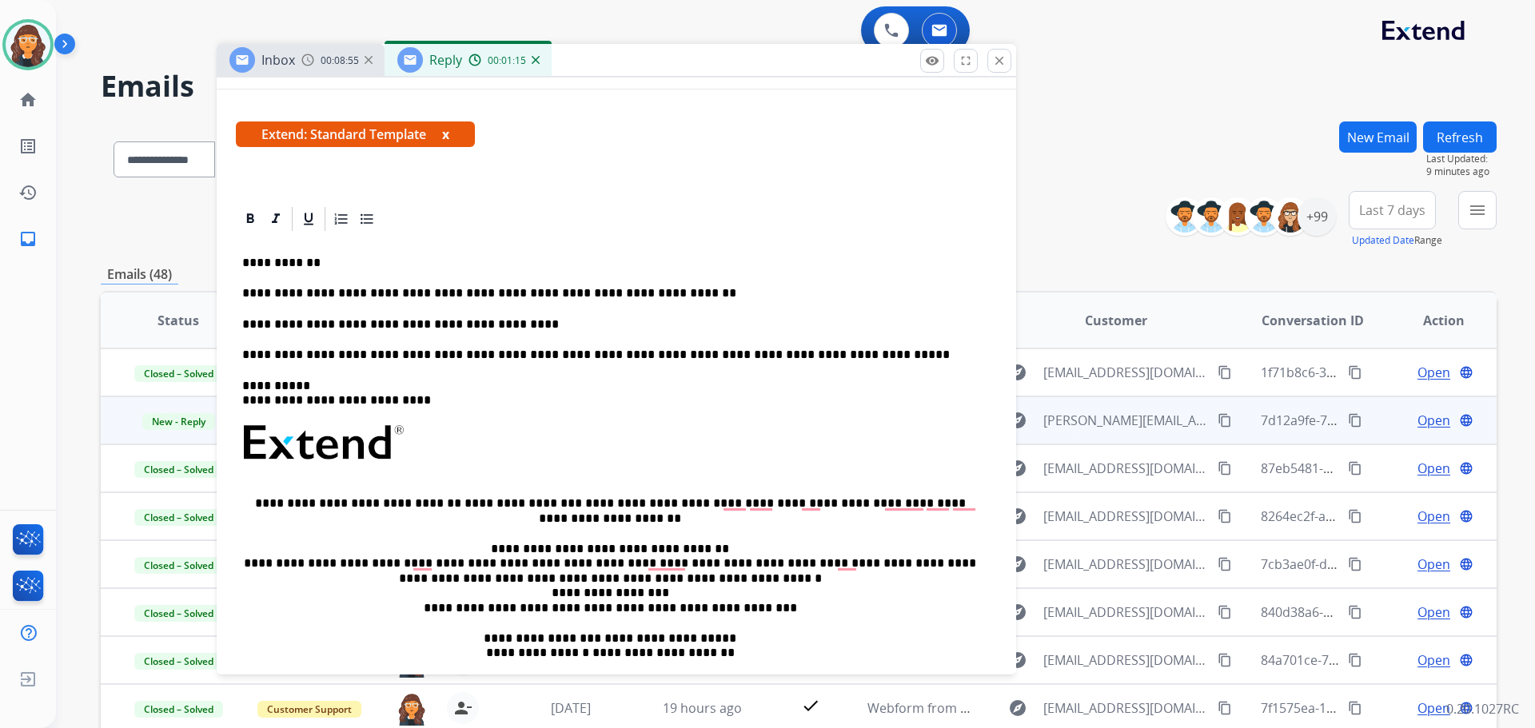
click at [433, 323] on p "**********" at bounding box center [610, 324] width 736 height 14
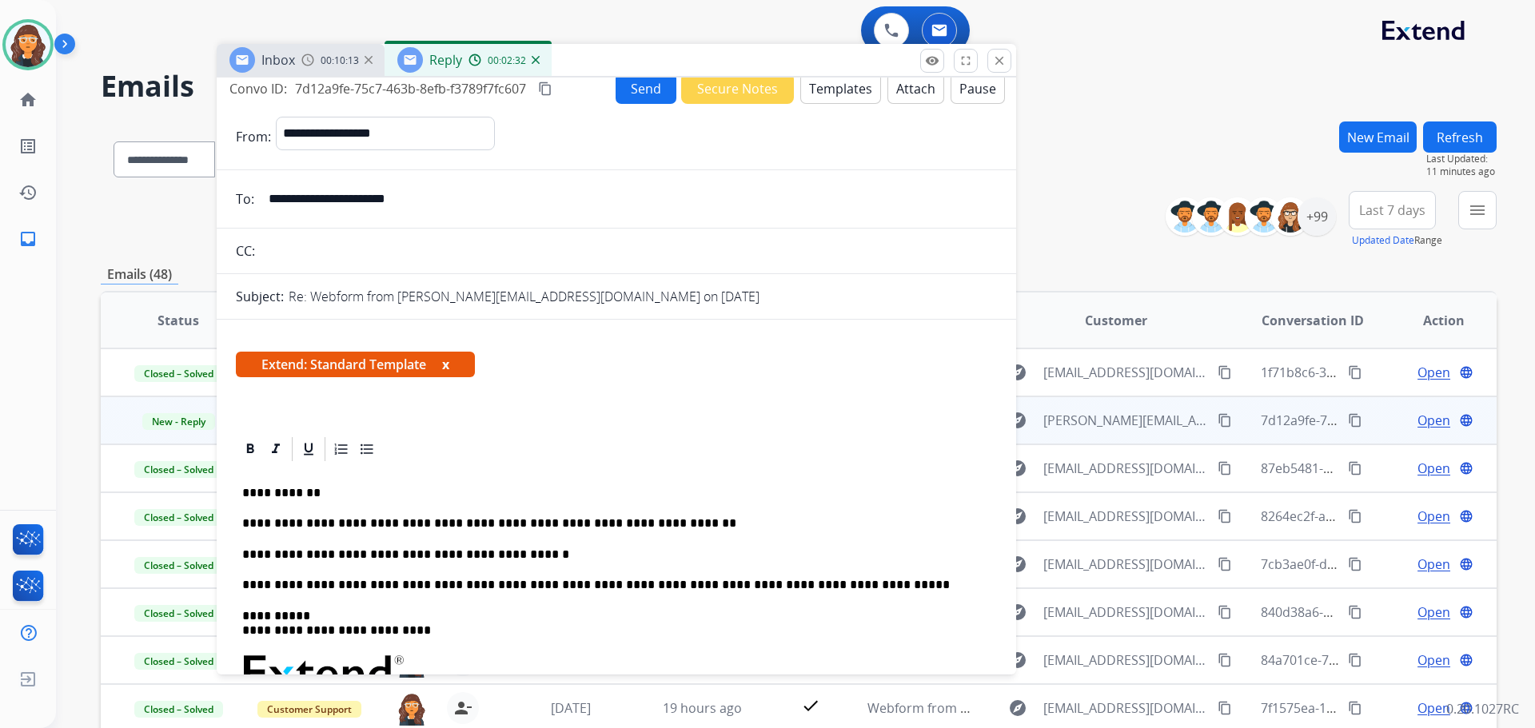
scroll to position [0, 0]
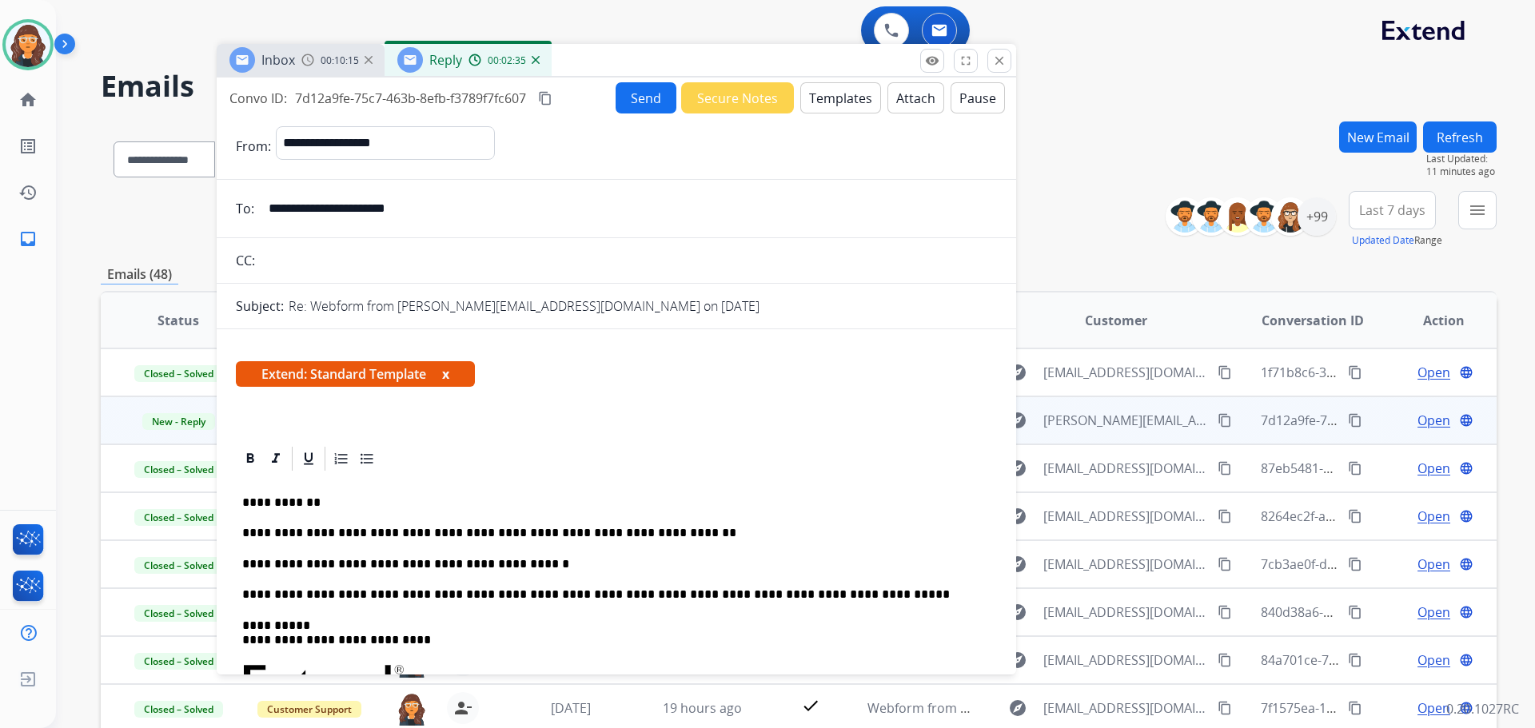
click at [620, 99] on button "Send" at bounding box center [646, 97] width 61 height 31
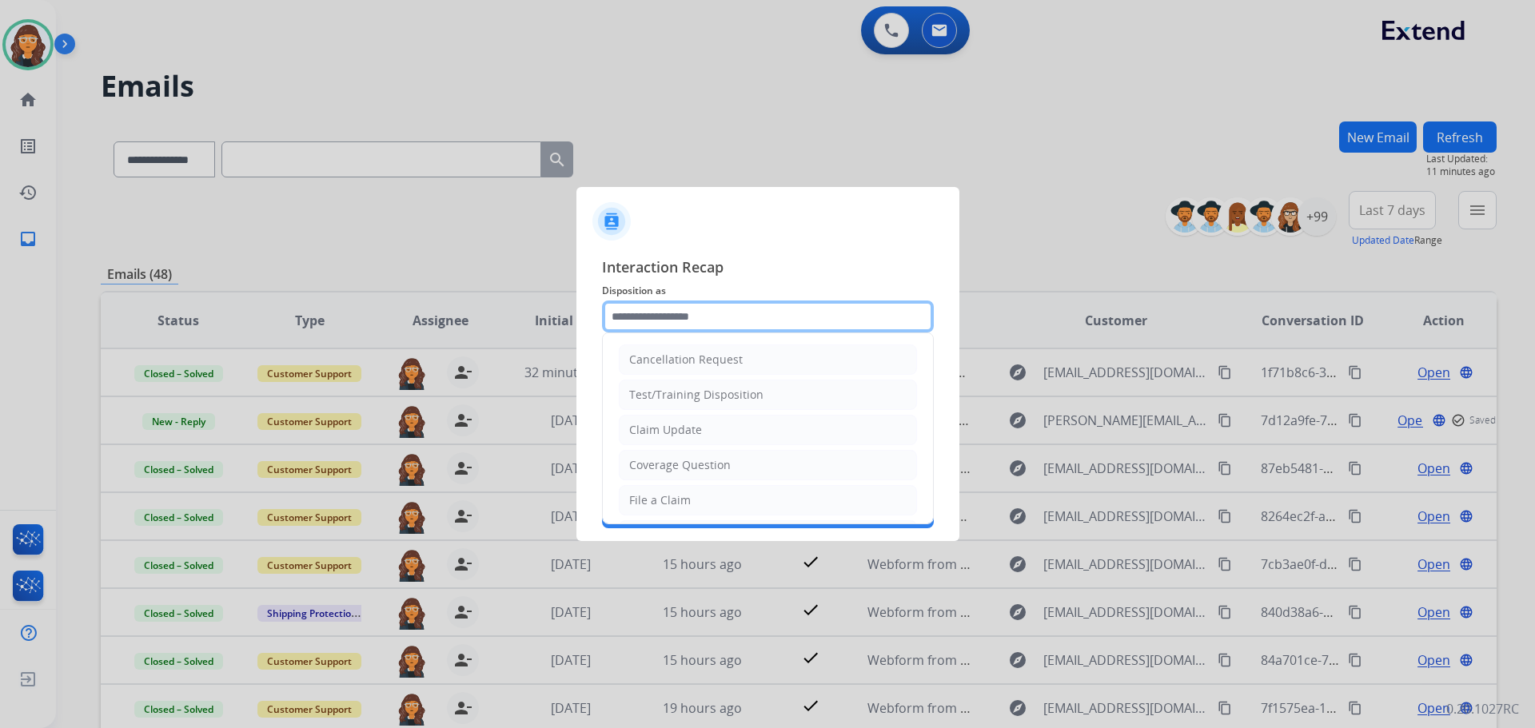
click at [659, 309] on input "text" at bounding box center [768, 317] width 332 height 32
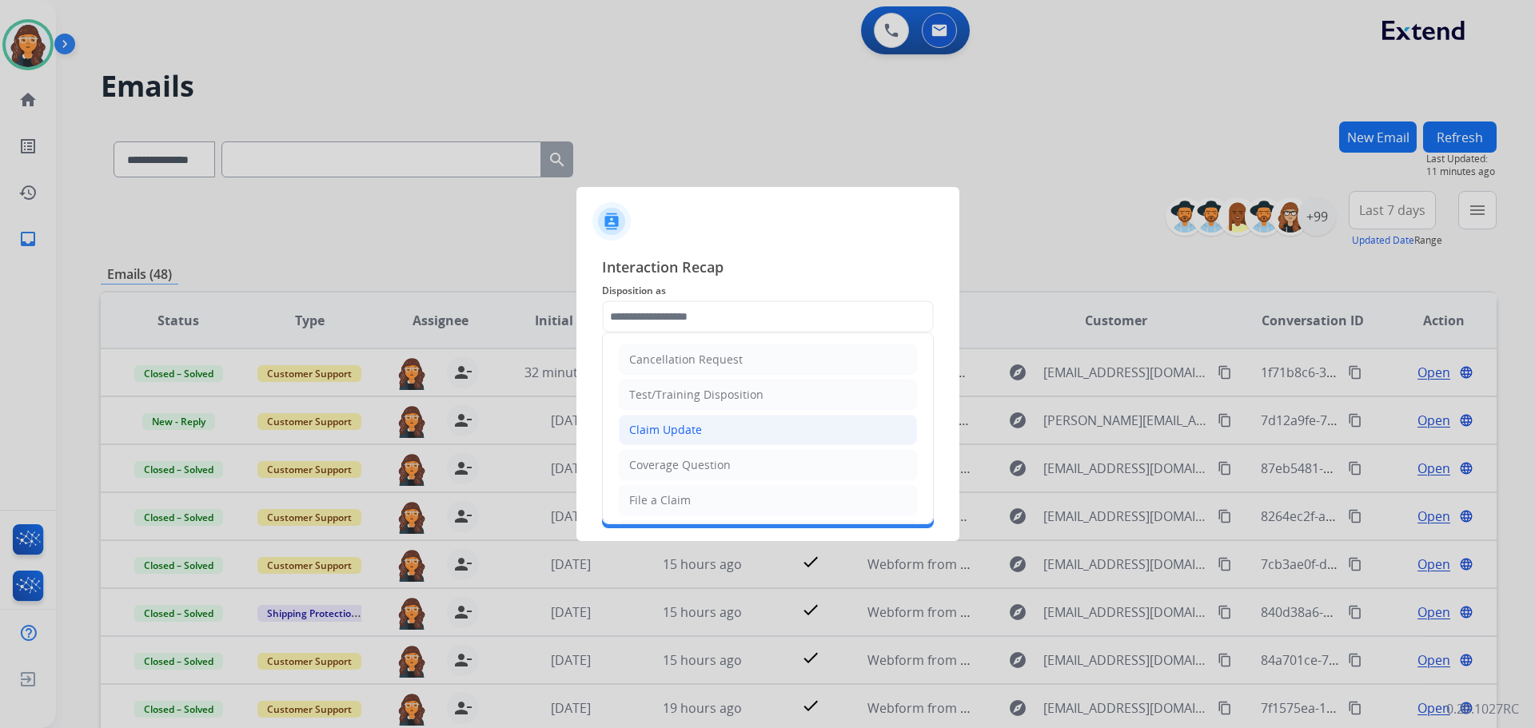
click at [657, 428] on div "Claim Update" at bounding box center [665, 430] width 73 height 16
type input "**********"
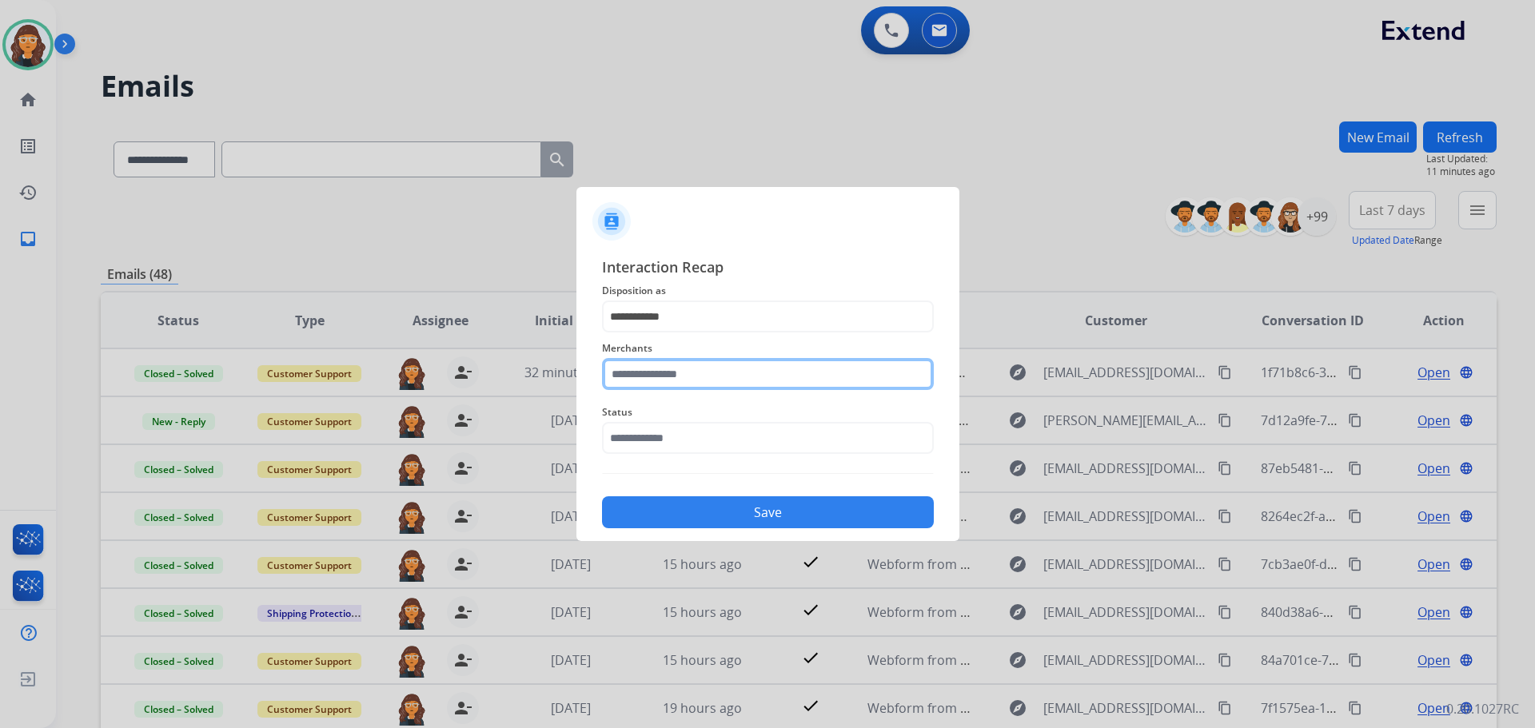
click at [652, 383] on input "text" at bounding box center [768, 374] width 332 height 32
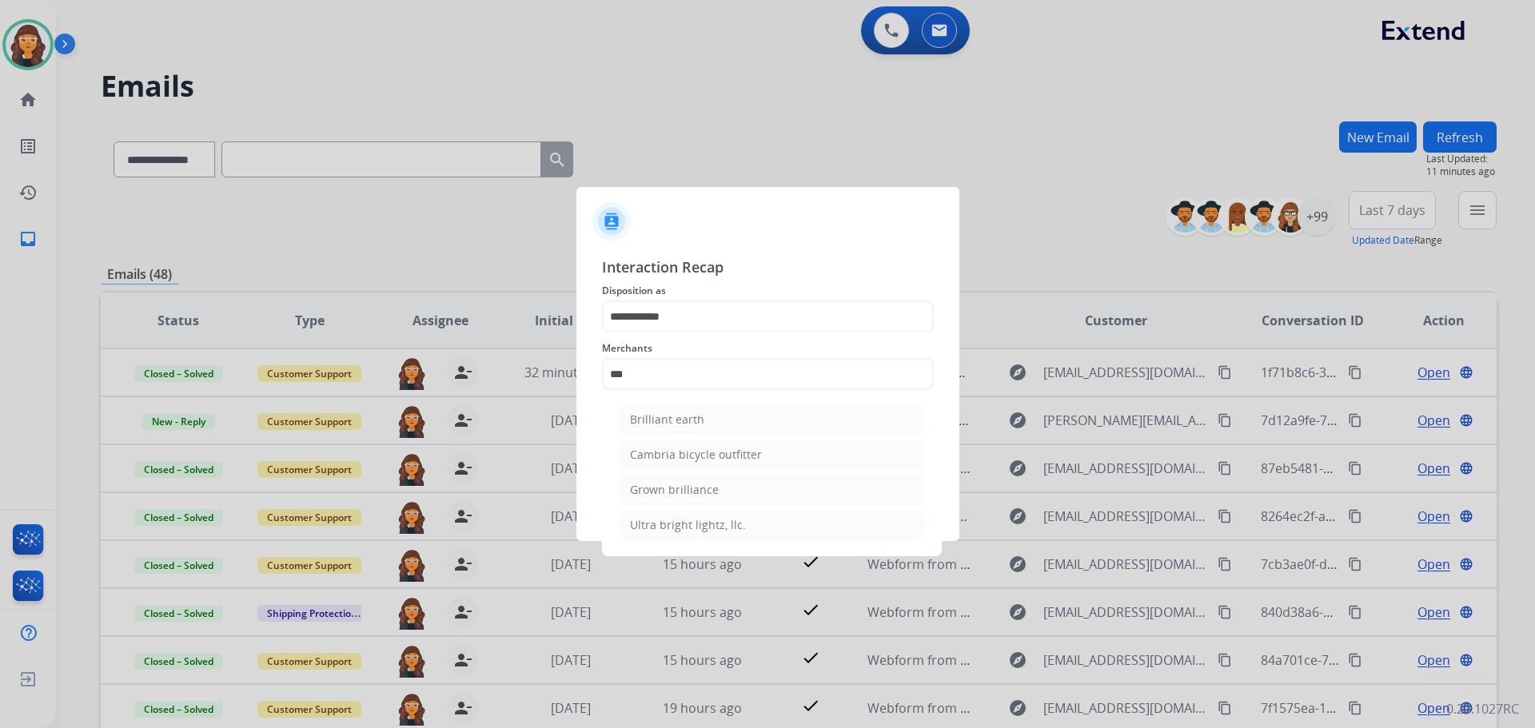
click at [680, 410] on li "Brilliant earth" at bounding box center [772, 420] width 305 height 30
type input "**********"
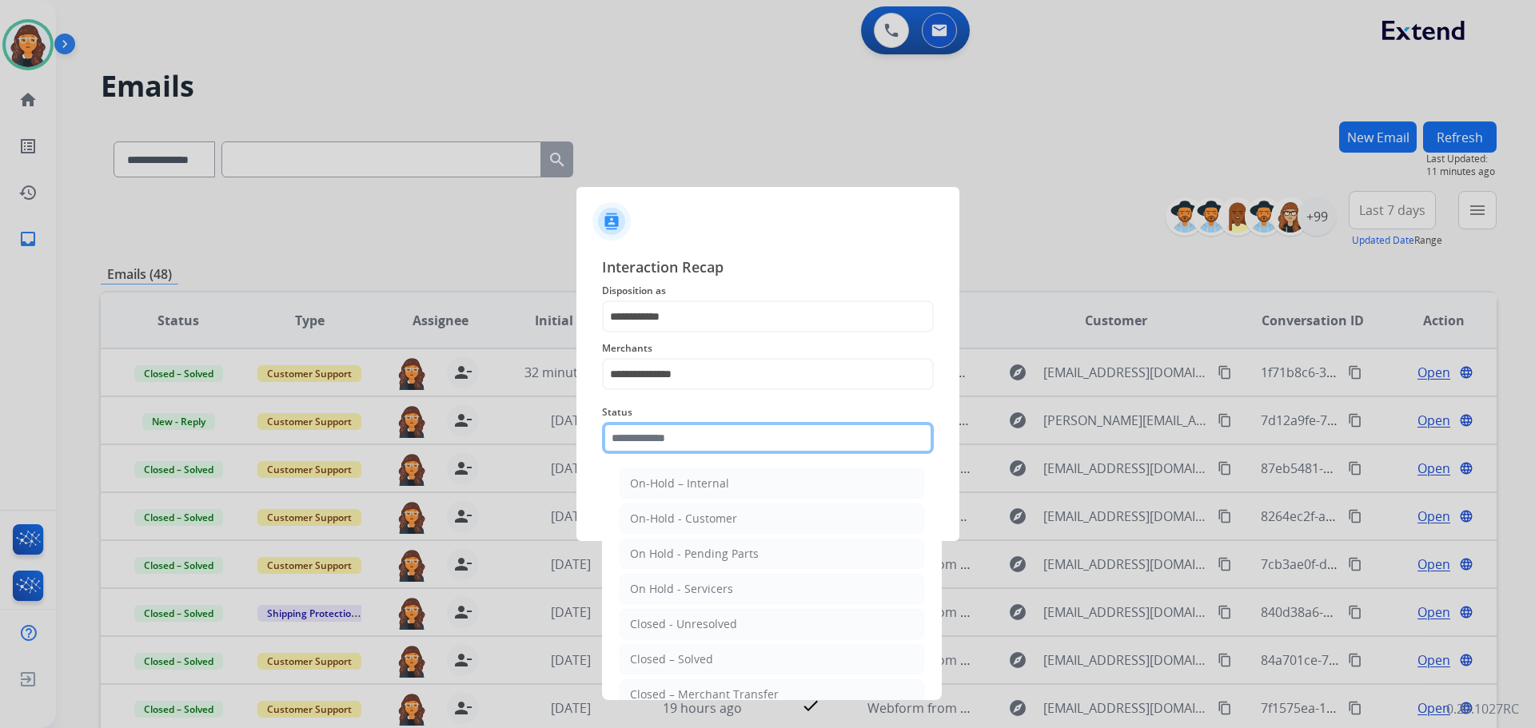
click at [664, 439] on input "text" at bounding box center [768, 438] width 332 height 32
click at [698, 660] on div "Closed – Solved" at bounding box center [671, 660] width 83 height 16
type input "**********"
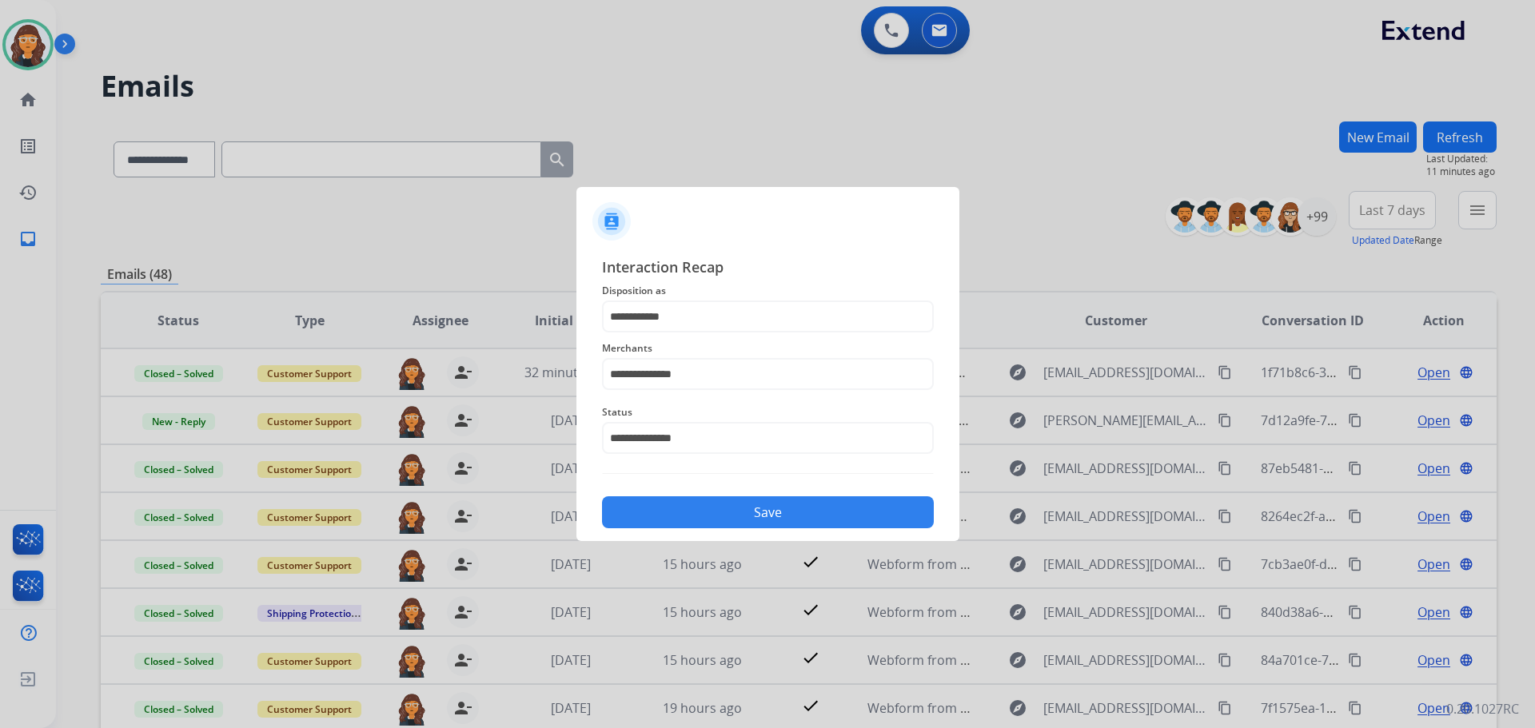
click at [696, 514] on button "Save" at bounding box center [768, 513] width 332 height 32
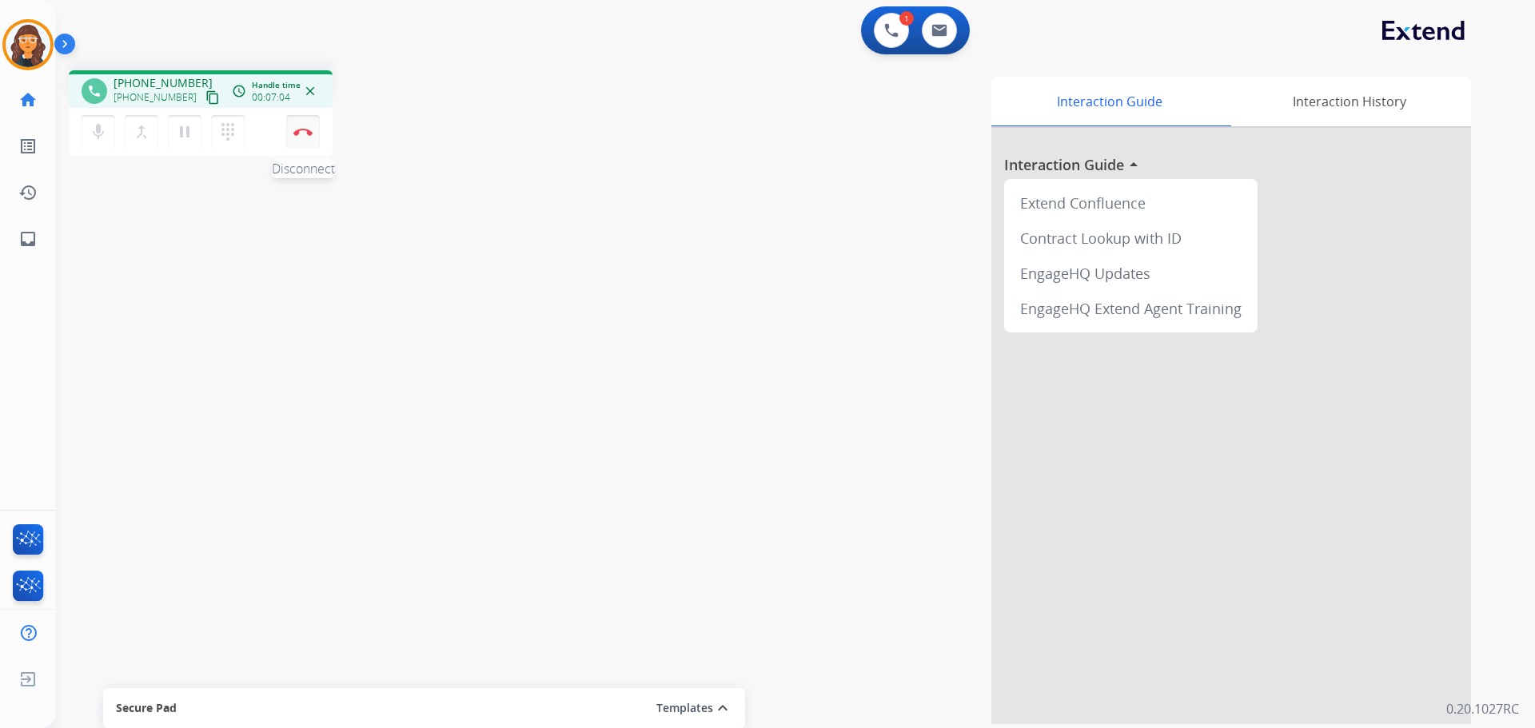
click at [298, 130] on img at bounding box center [302, 132] width 19 height 8
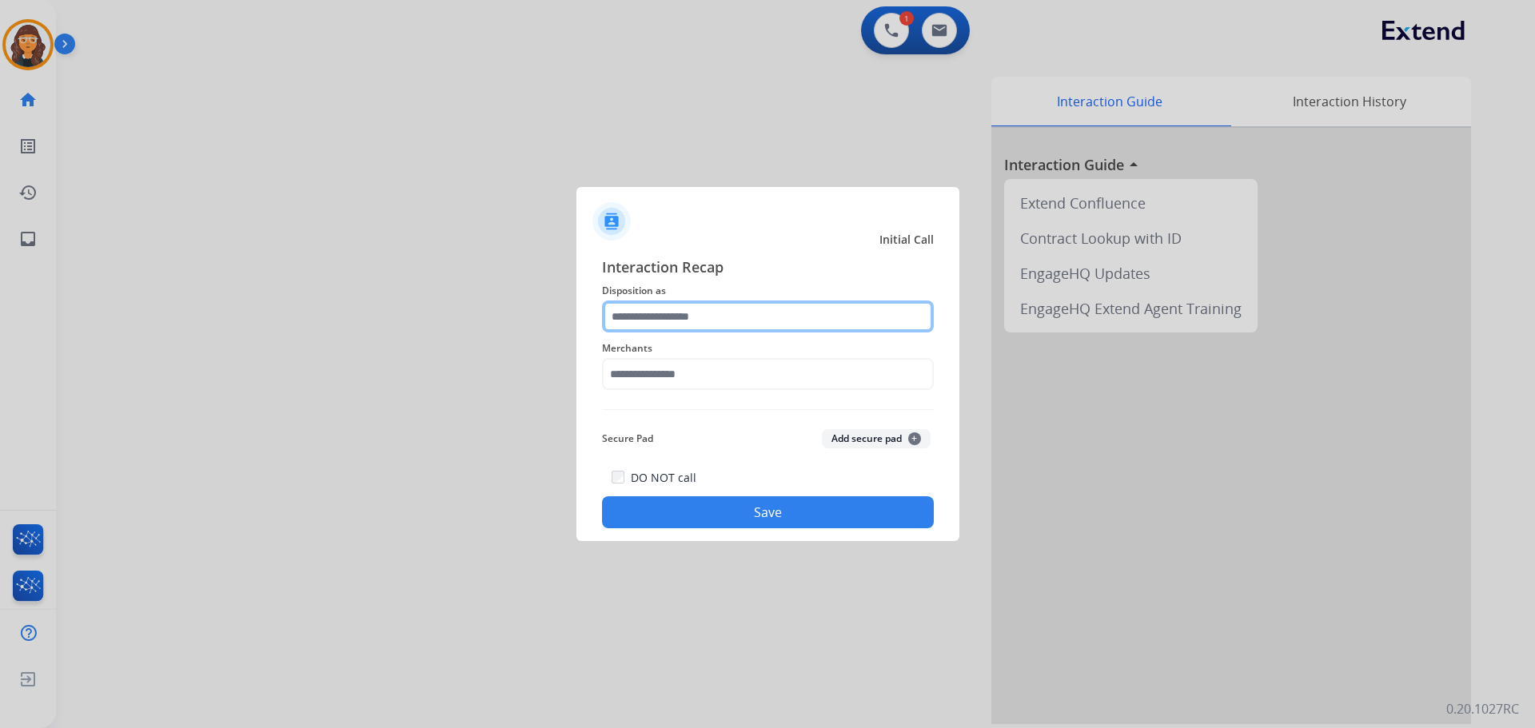
click at [692, 320] on input "text" at bounding box center [768, 317] width 332 height 32
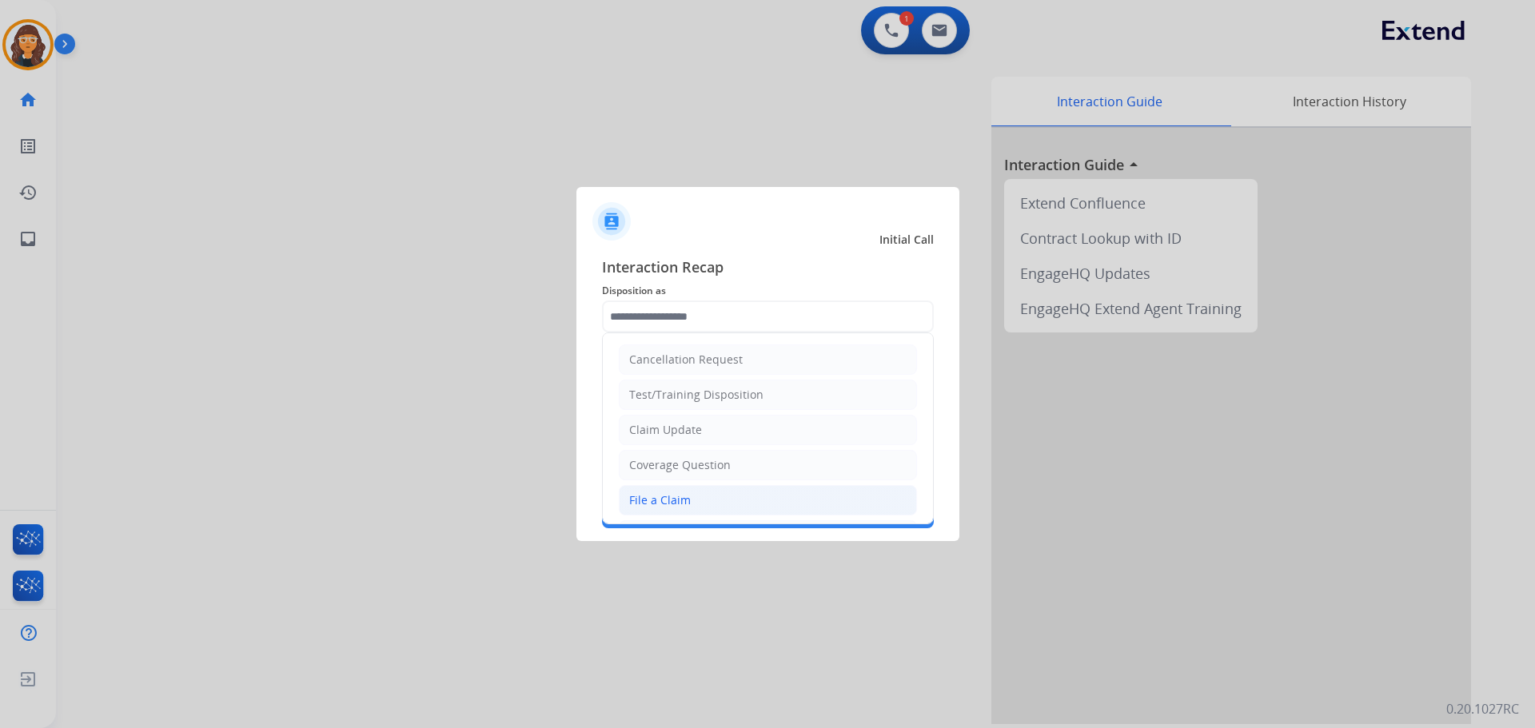
click at [667, 501] on div "File a Claim" at bounding box center [660, 501] width 62 height 16
type input "**********"
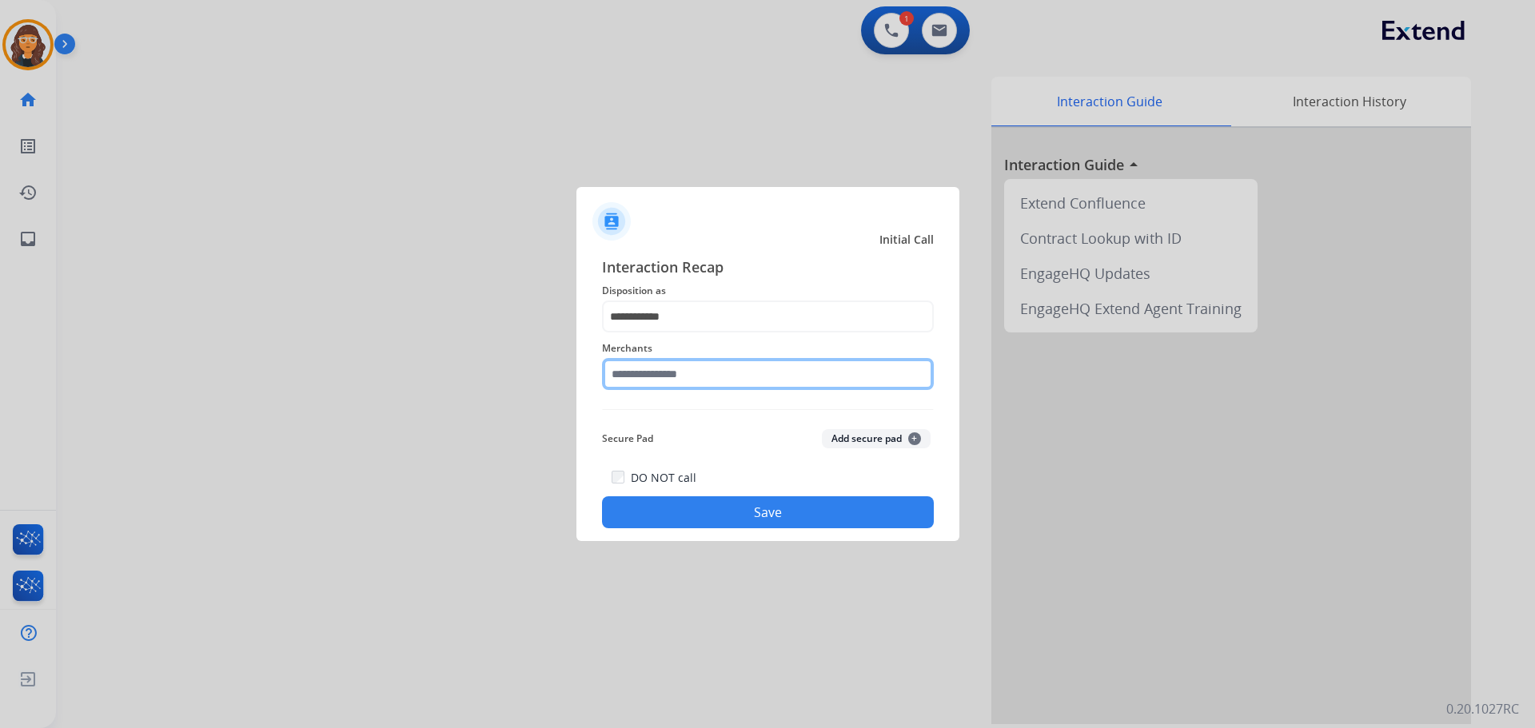
click at [661, 377] on input "text" at bounding box center [768, 374] width 332 height 32
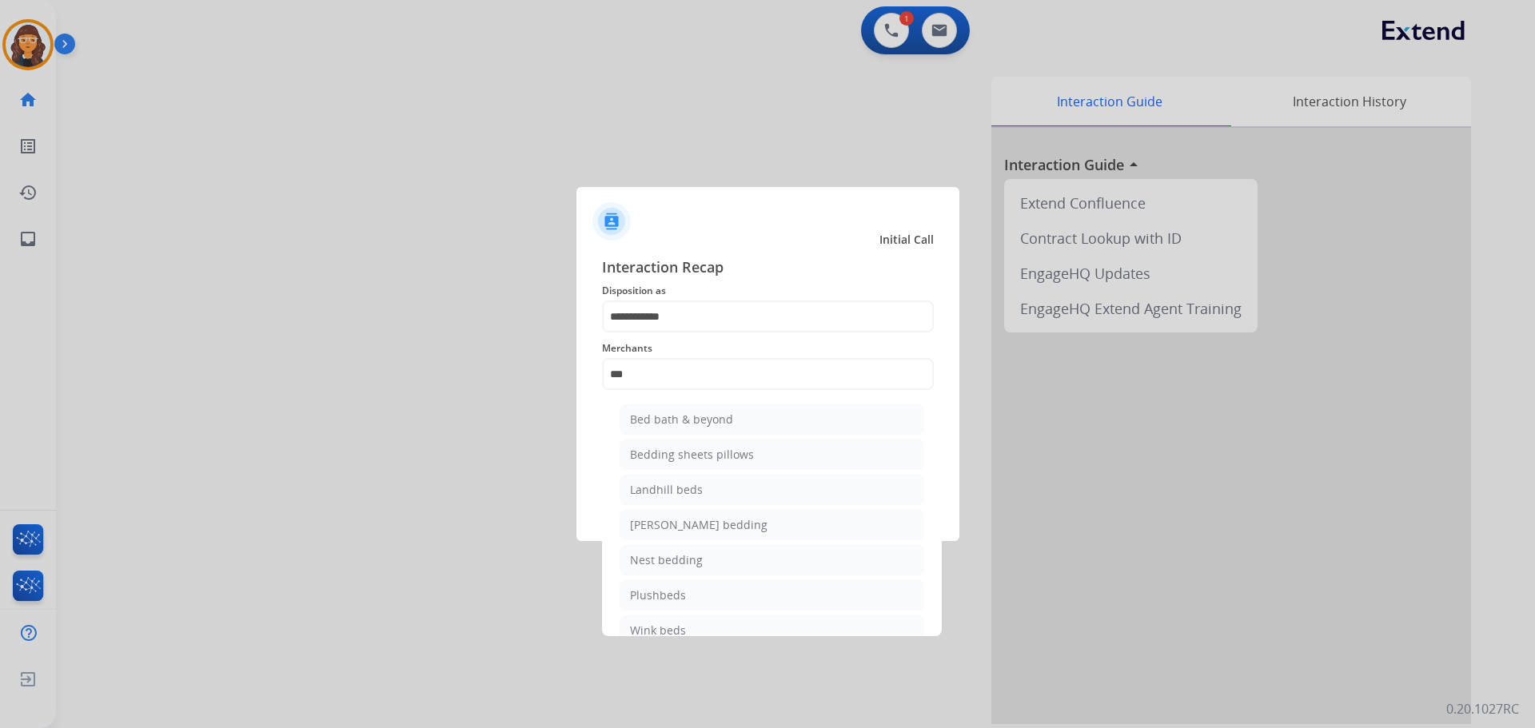
click at [677, 415] on div "Bed bath & beyond" at bounding box center [681, 420] width 103 height 16
type input "**********"
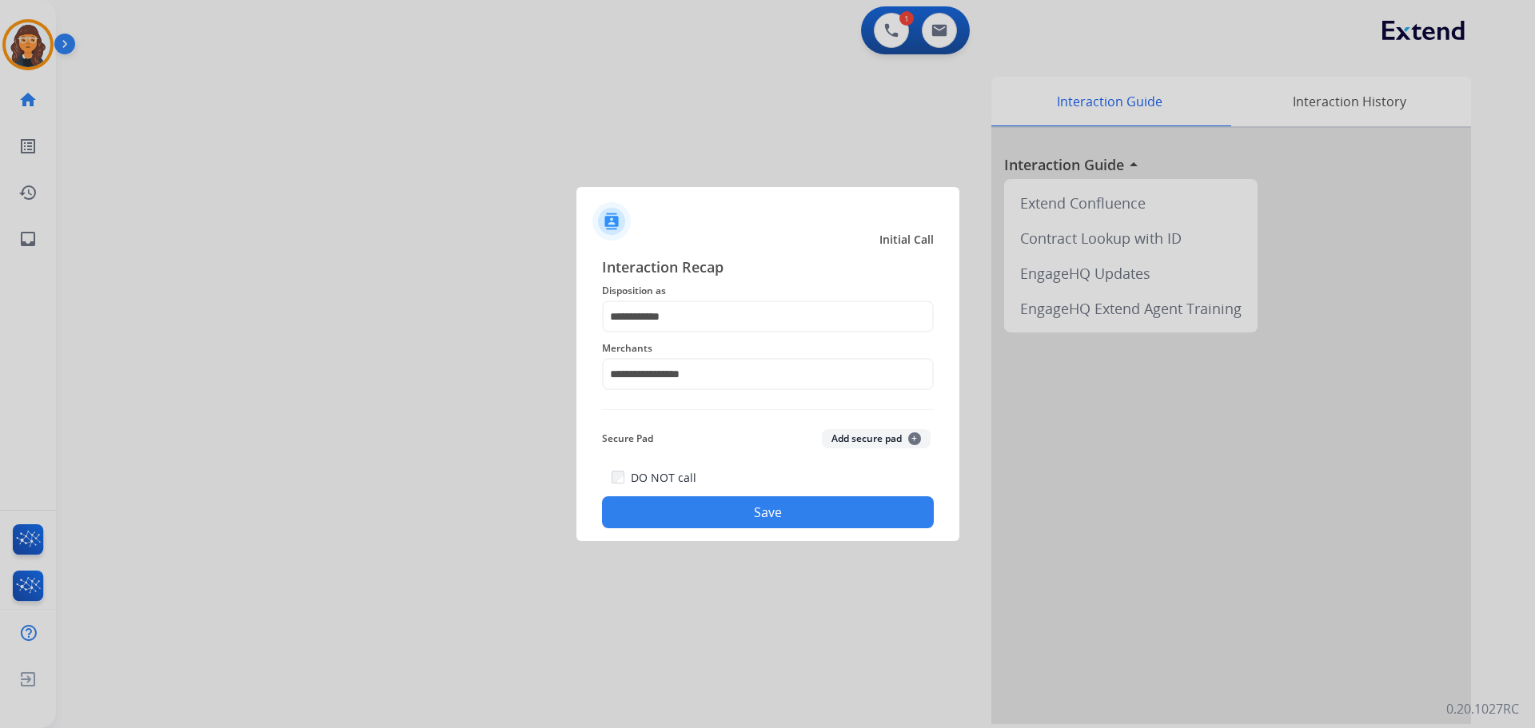
click at [679, 504] on button "Save" at bounding box center [768, 513] width 332 height 32
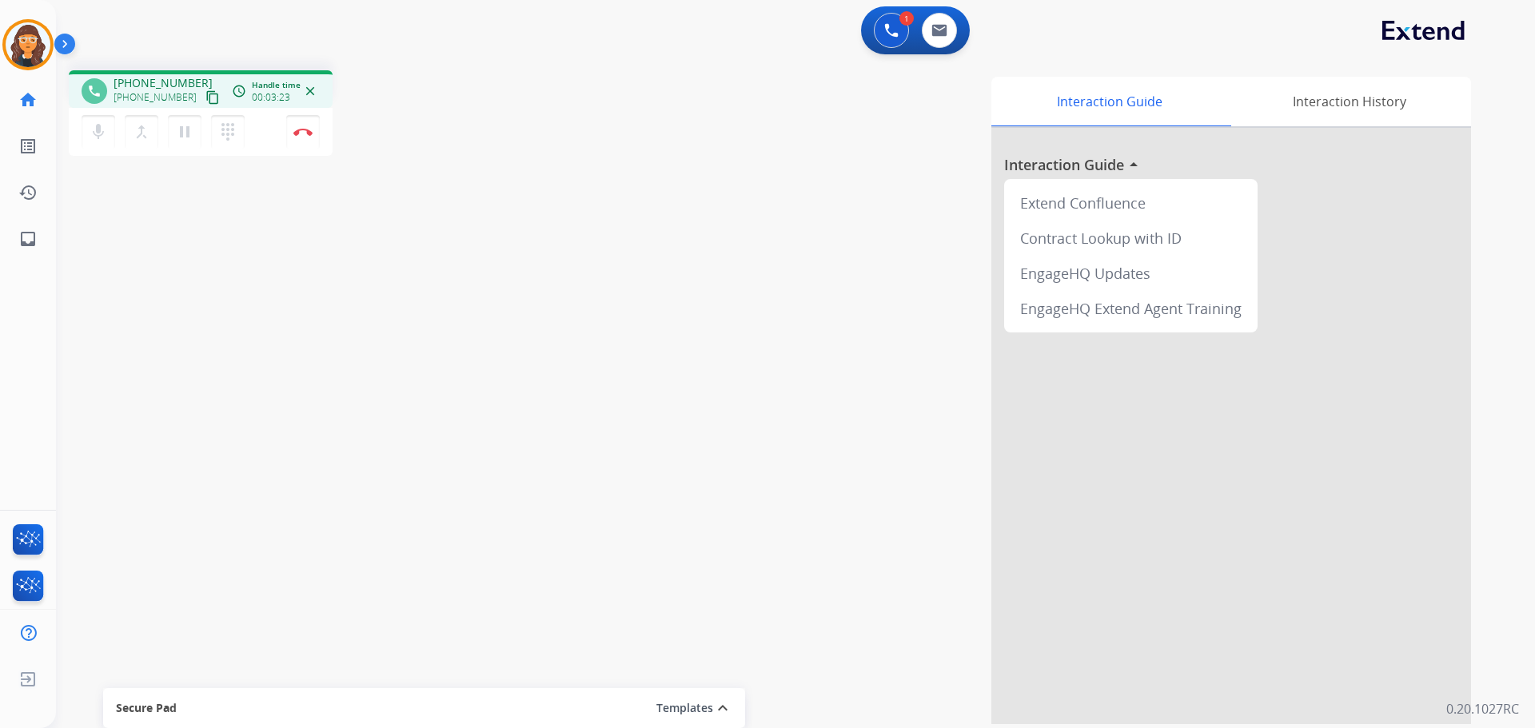
click at [229, 333] on div "phone [PHONE_NUMBER] [PHONE_NUMBER] content_copy access_time Call metrics Queue…" at bounding box center [776, 391] width 1441 height 667
click at [297, 129] on img at bounding box center [302, 132] width 19 height 8
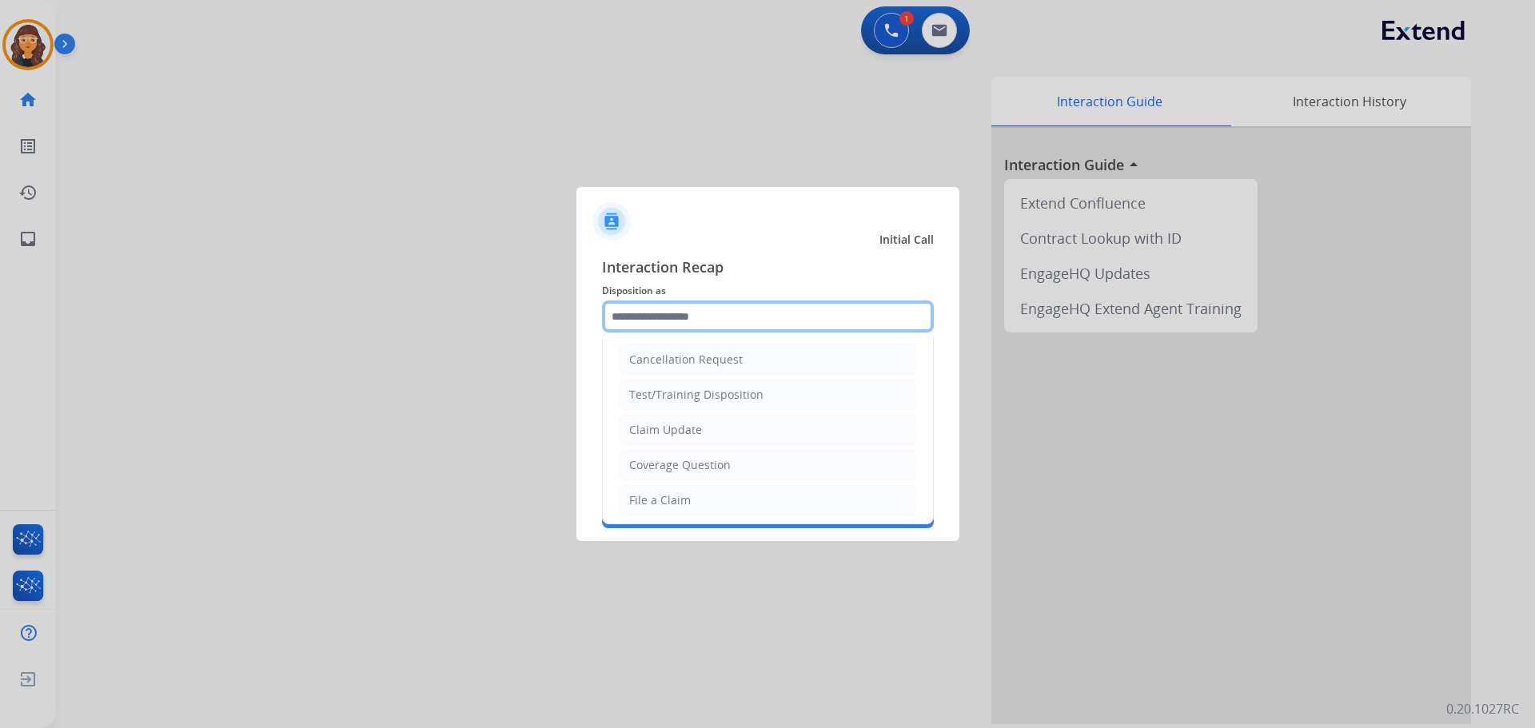
click at [666, 317] on input "text" at bounding box center [768, 317] width 332 height 32
click at [667, 424] on div "Claim Update" at bounding box center [665, 430] width 73 height 16
type input "**********"
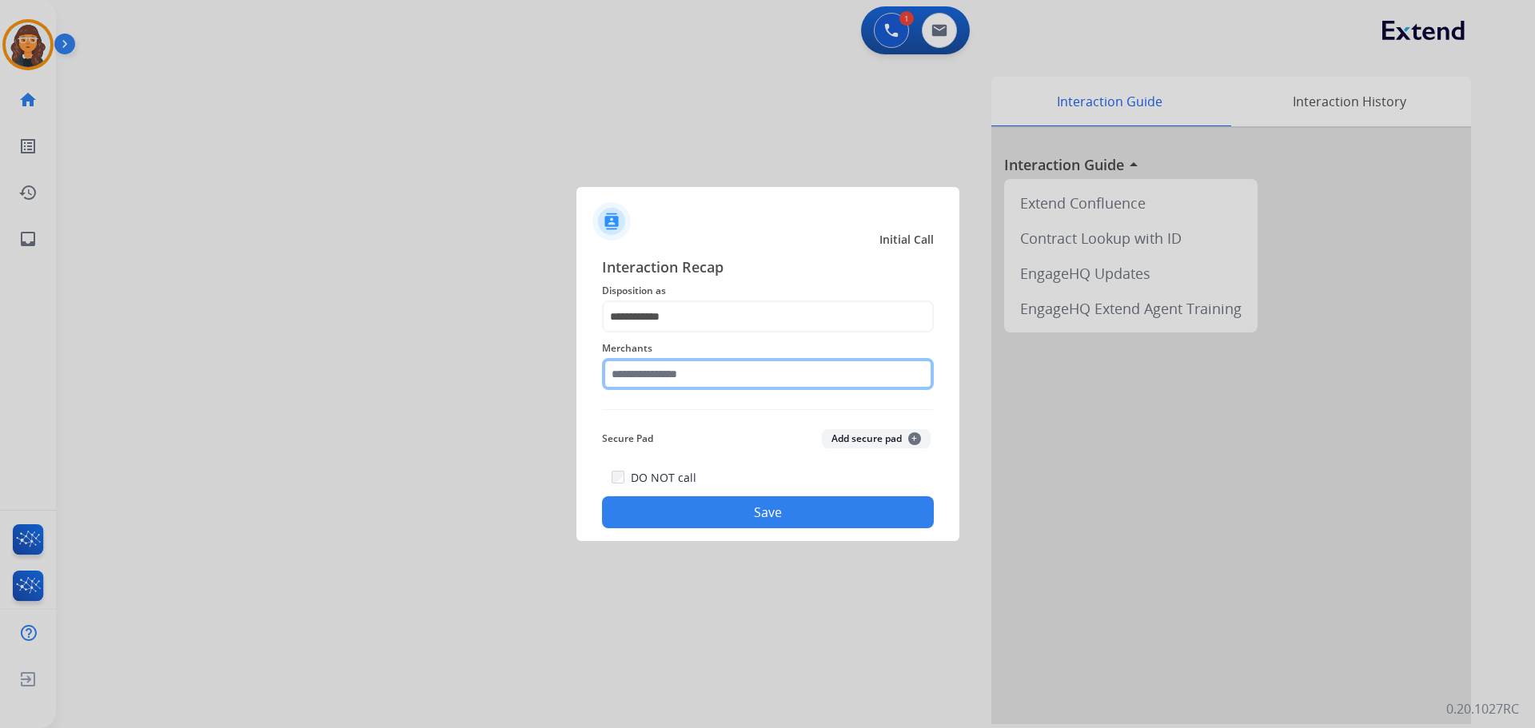
click at [654, 375] on input "text" at bounding box center [768, 374] width 332 height 32
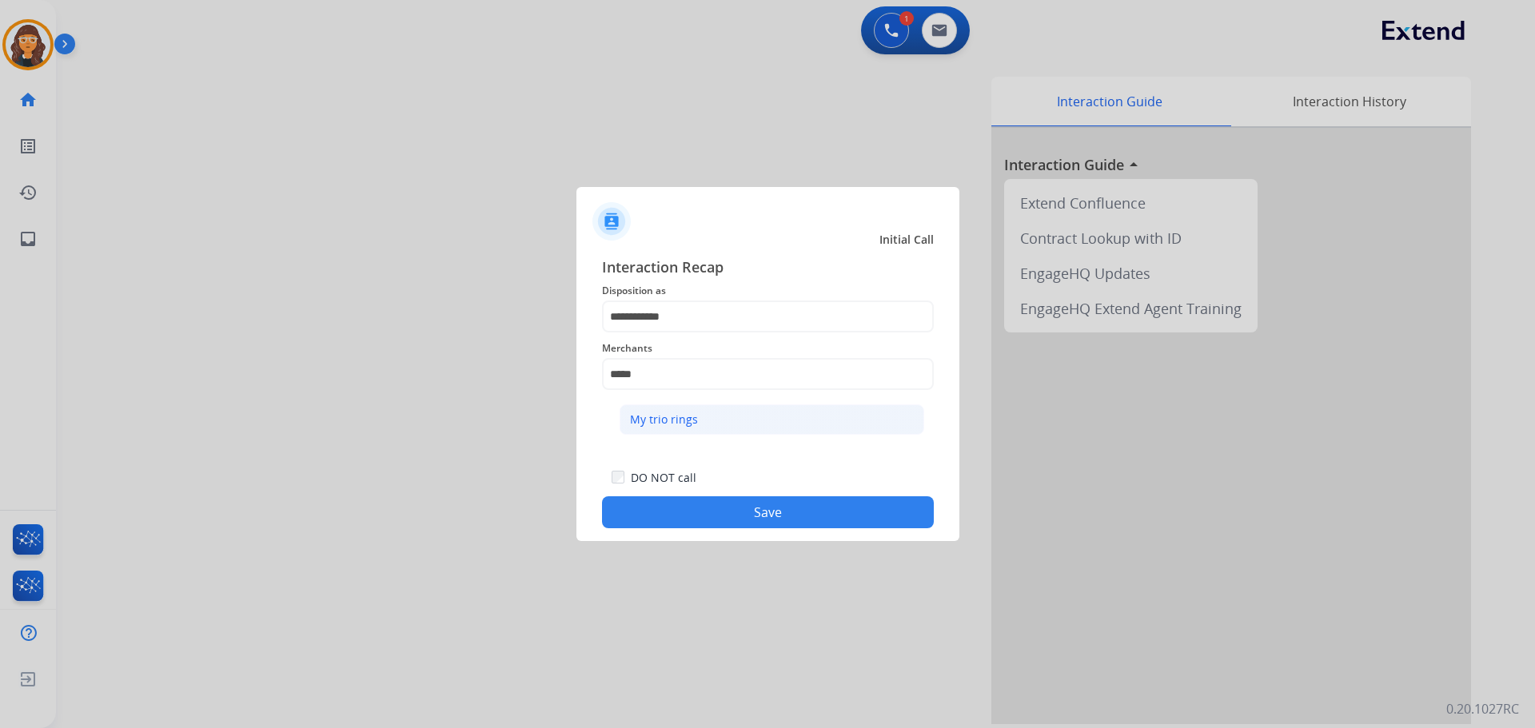
click at [647, 424] on div "My trio rings" at bounding box center [664, 420] width 68 height 16
type input "**********"
click at [630, 517] on button "Save" at bounding box center [768, 513] width 332 height 32
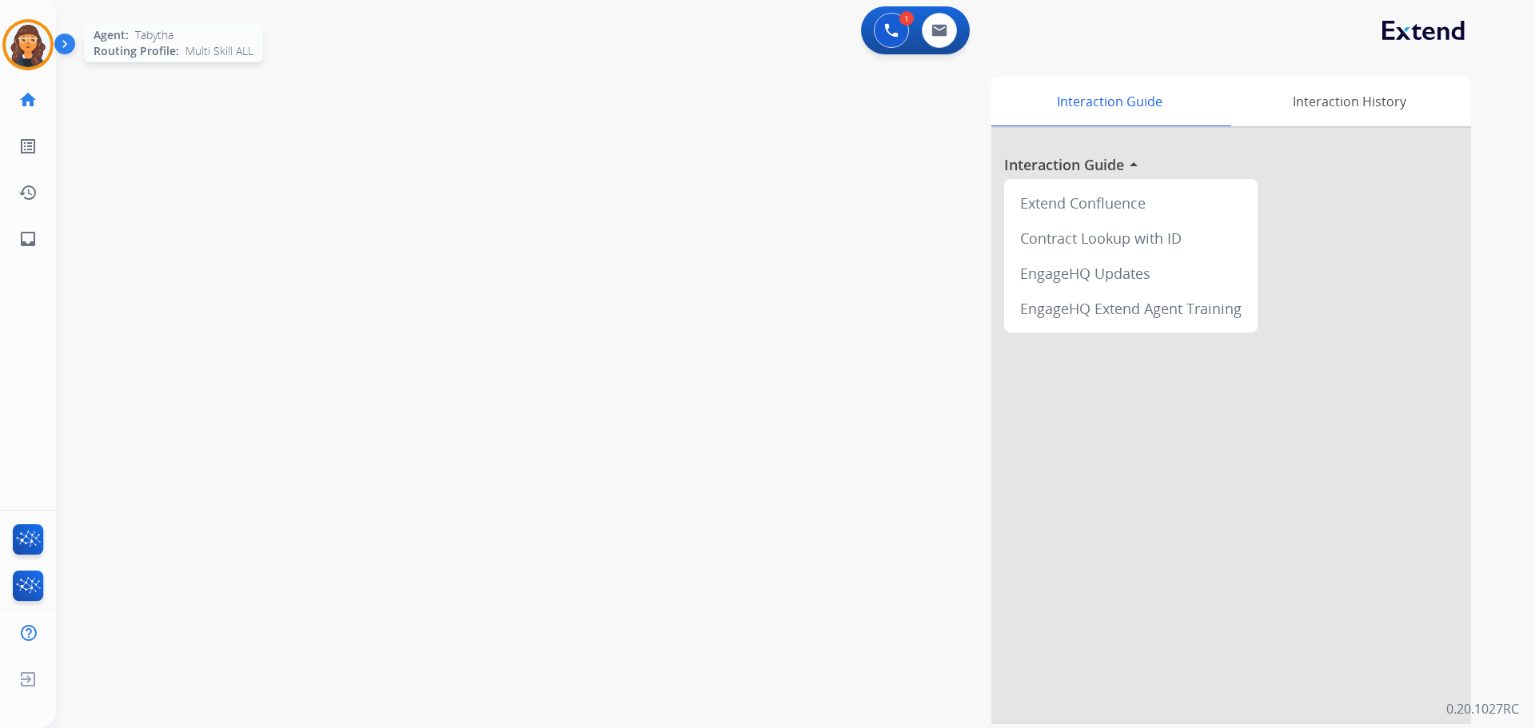
click at [26, 43] on img at bounding box center [28, 44] width 45 height 45
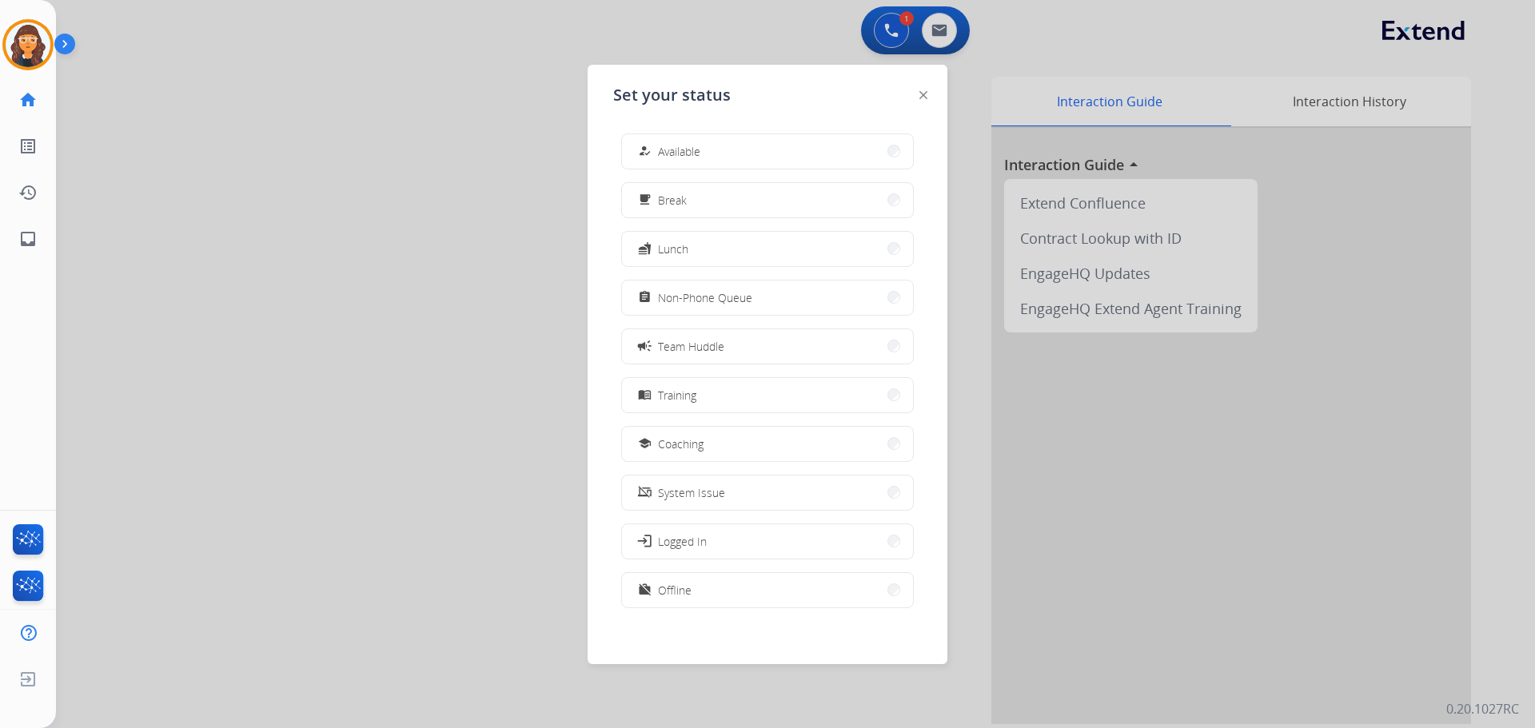
click at [693, 305] on span "Non-Phone Queue" at bounding box center [705, 297] width 94 height 17
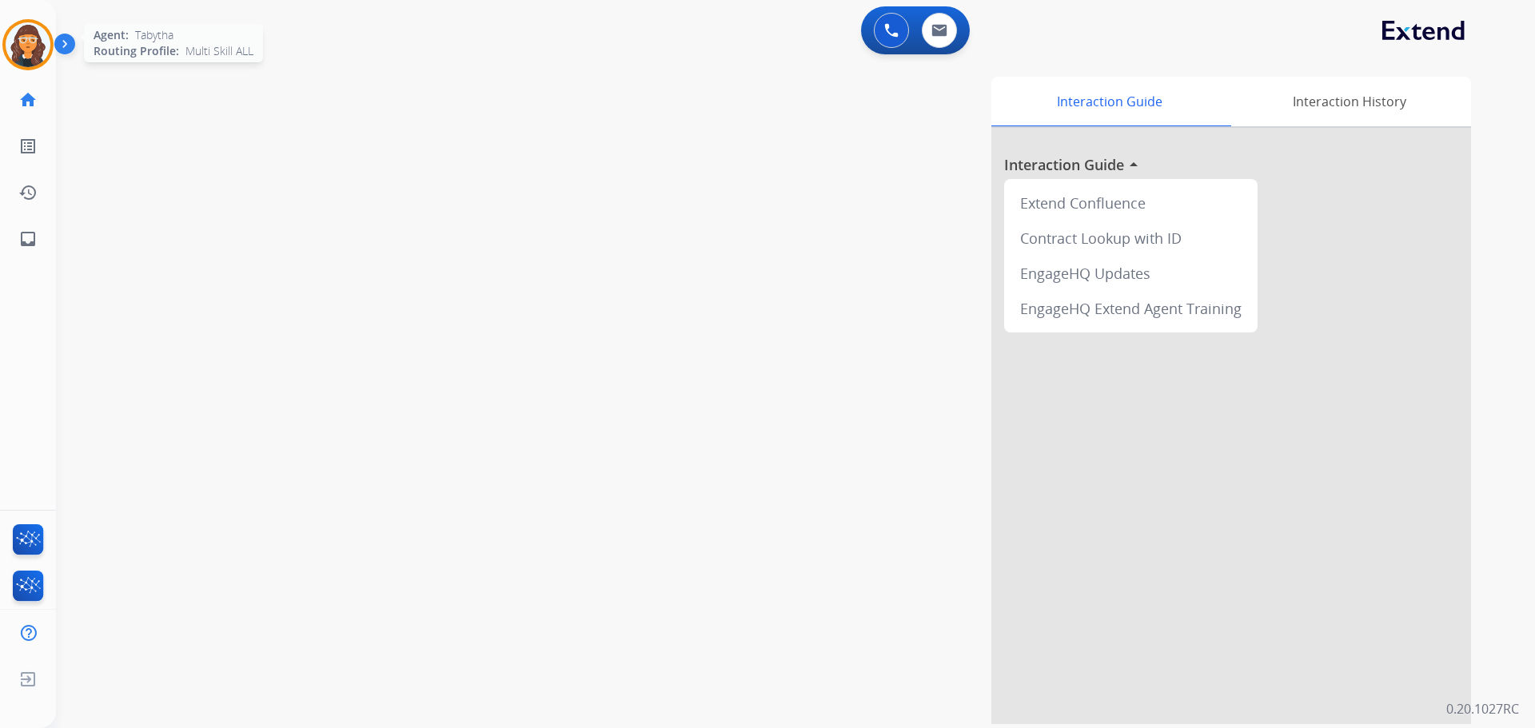
click at [28, 46] on img at bounding box center [28, 44] width 45 height 45
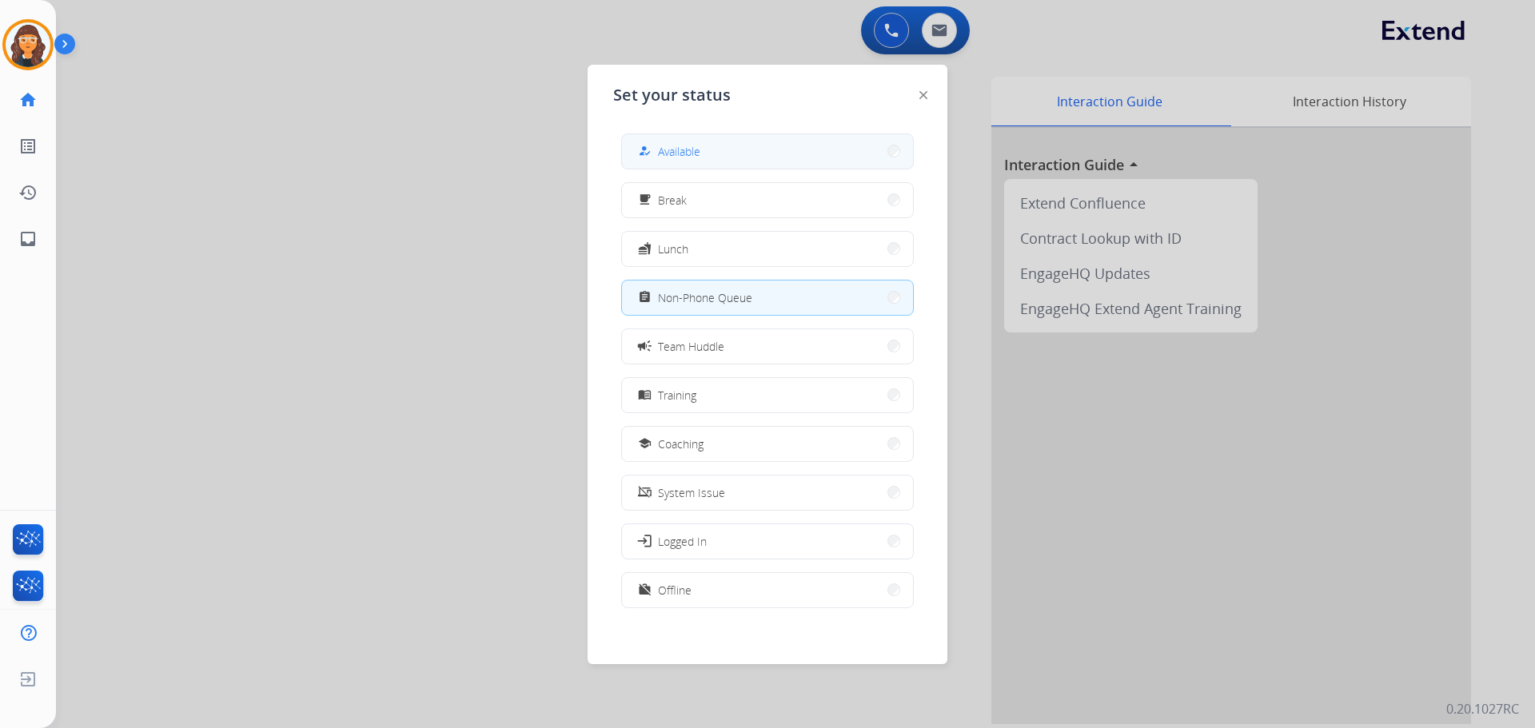
click at [745, 146] on button "how_to_reg Available" at bounding box center [767, 151] width 291 height 34
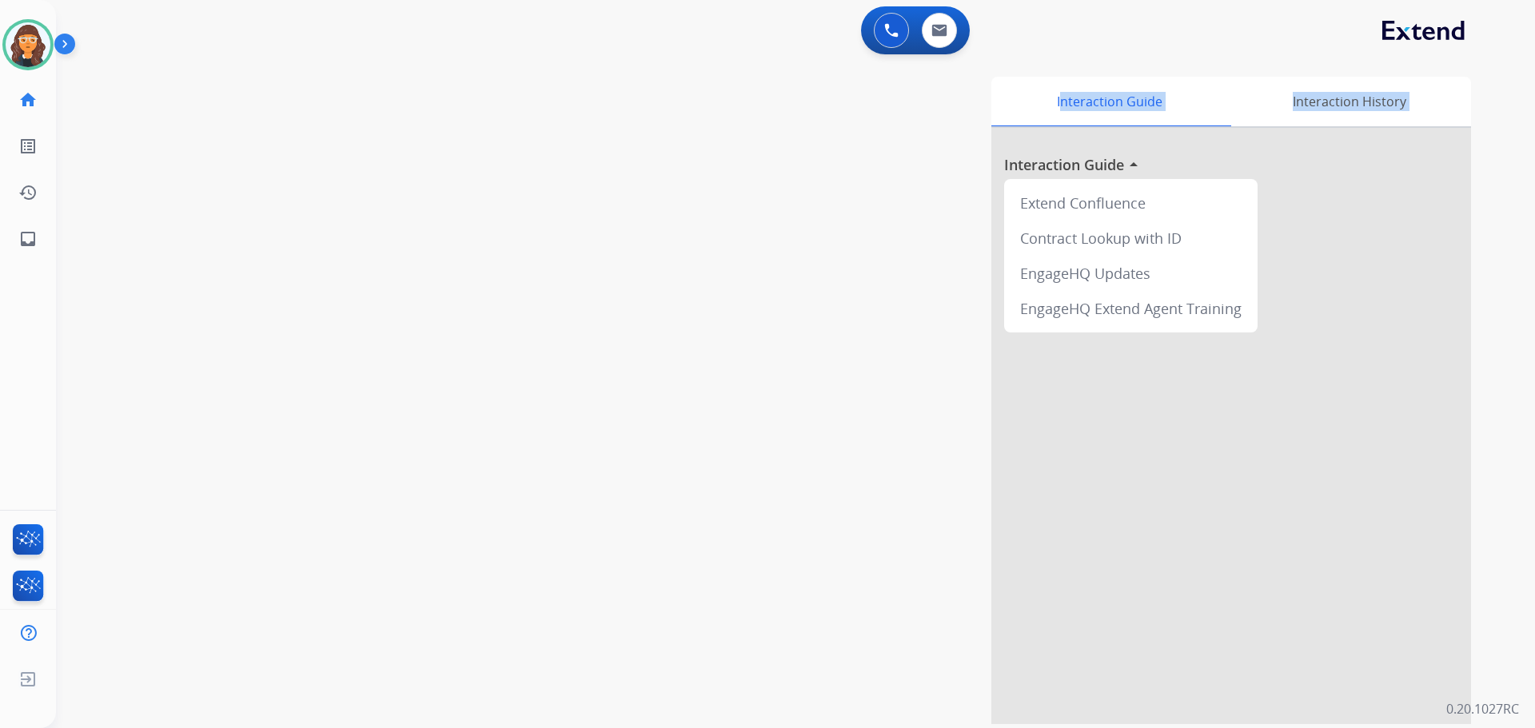
click at [733, 125] on div "Interaction Guide Interaction History Interaction Guide arrow_drop_up Extend Co…" at bounding box center [1000, 401] width 942 height 648
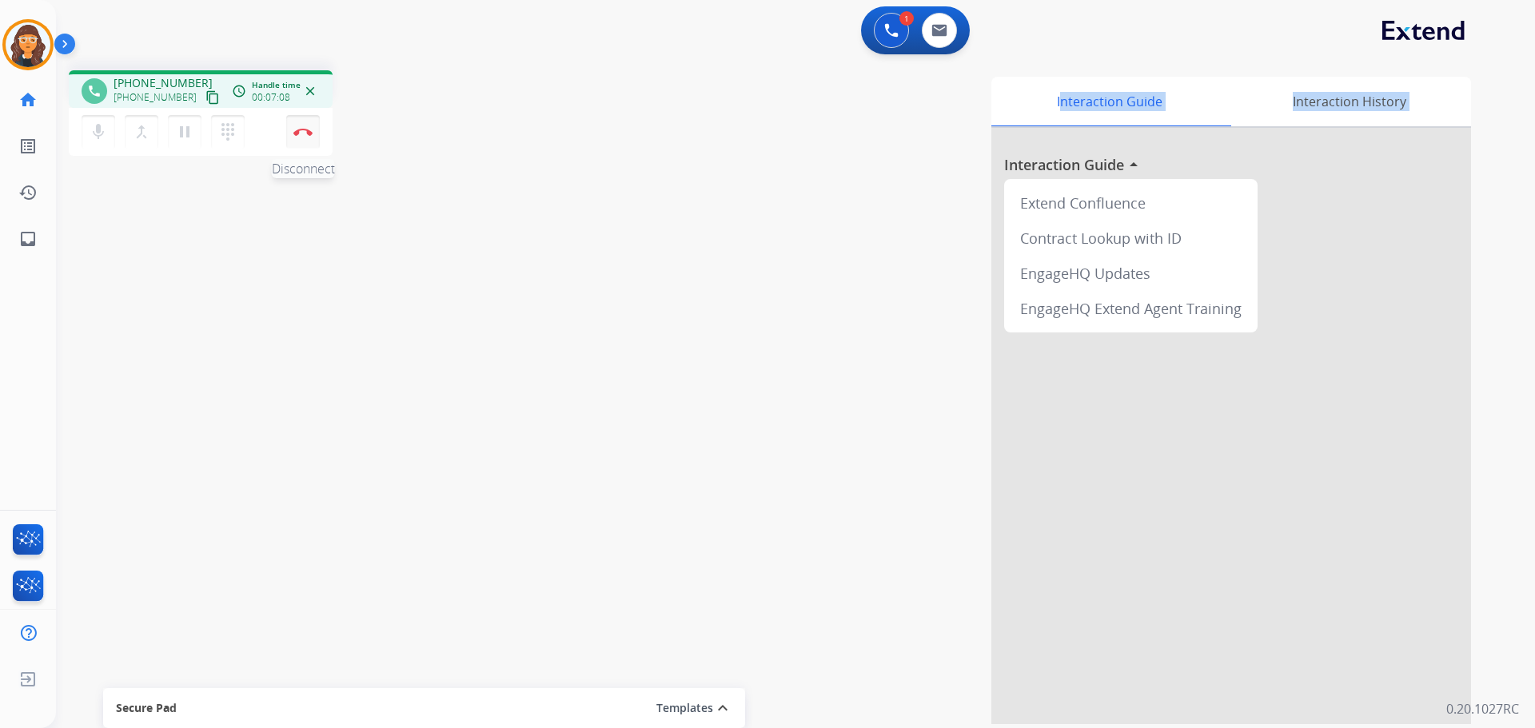
click at [305, 130] on img at bounding box center [302, 132] width 19 height 8
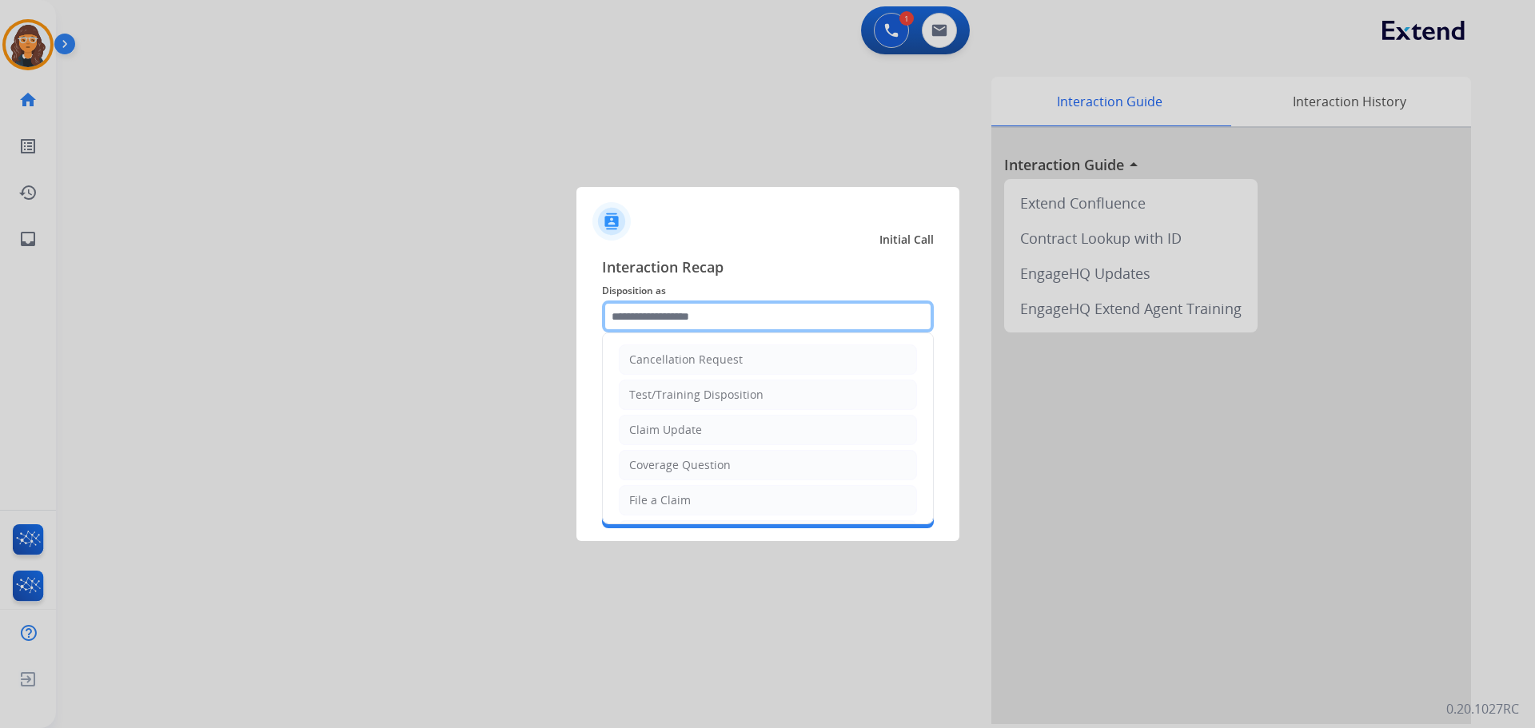
click at [714, 333] on div "Cancellation Request Test/Training Disposition Claim Update Coverage Question F…" at bounding box center [768, 317] width 332 height 32
click at [691, 422] on div "Claim Update" at bounding box center [665, 430] width 73 height 16
type input "**********"
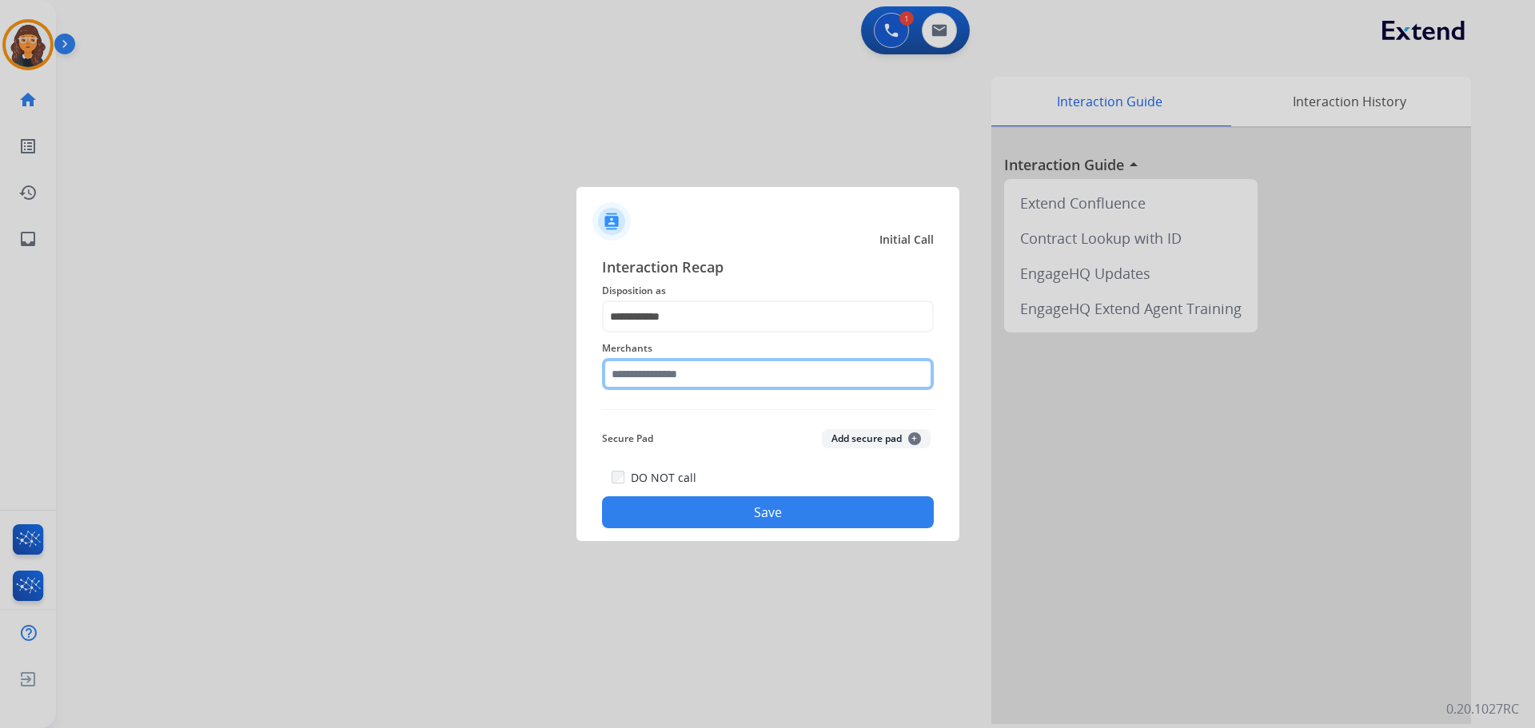
click at [614, 358] on input "text" at bounding box center [768, 374] width 332 height 32
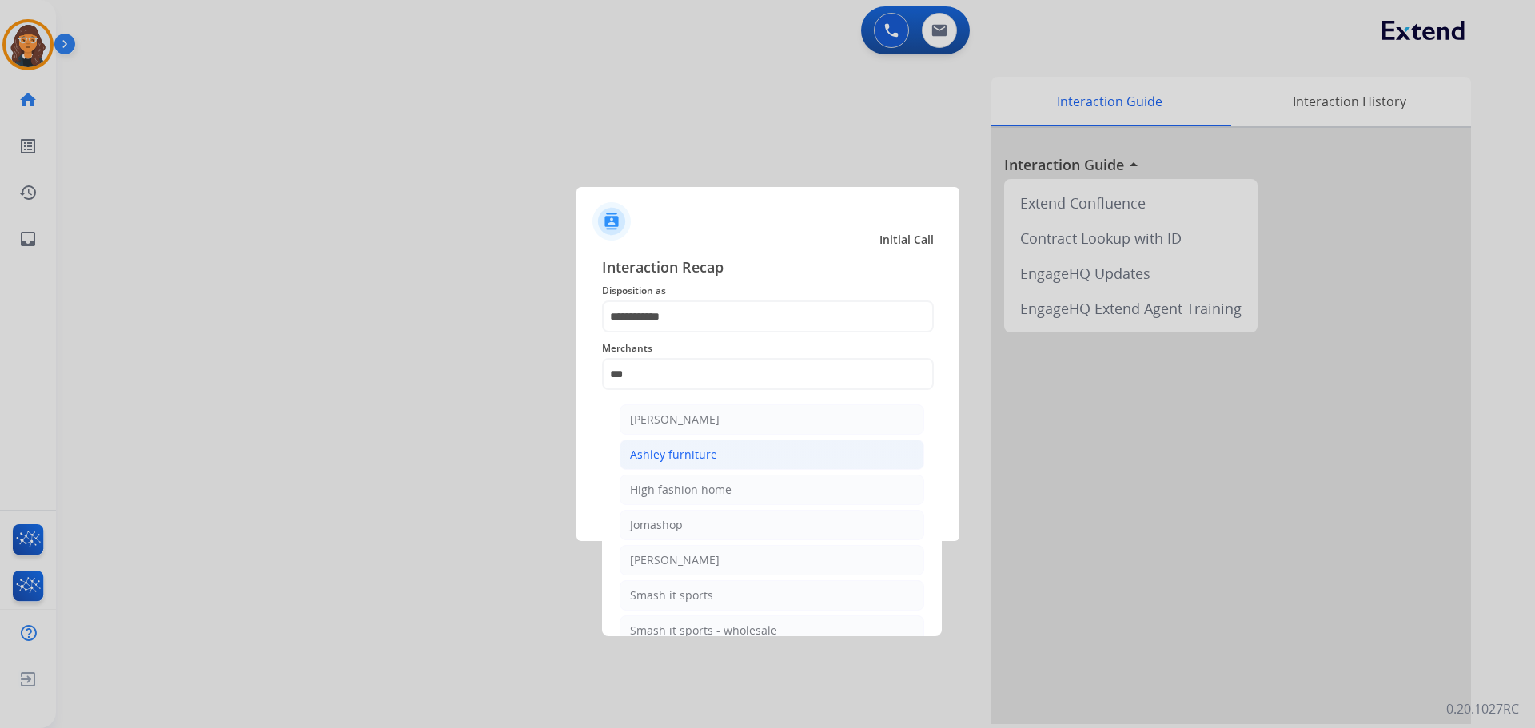
click at [644, 455] on div "Ashley furniture" at bounding box center [673, 455] width 87 height 16
type input "**********"
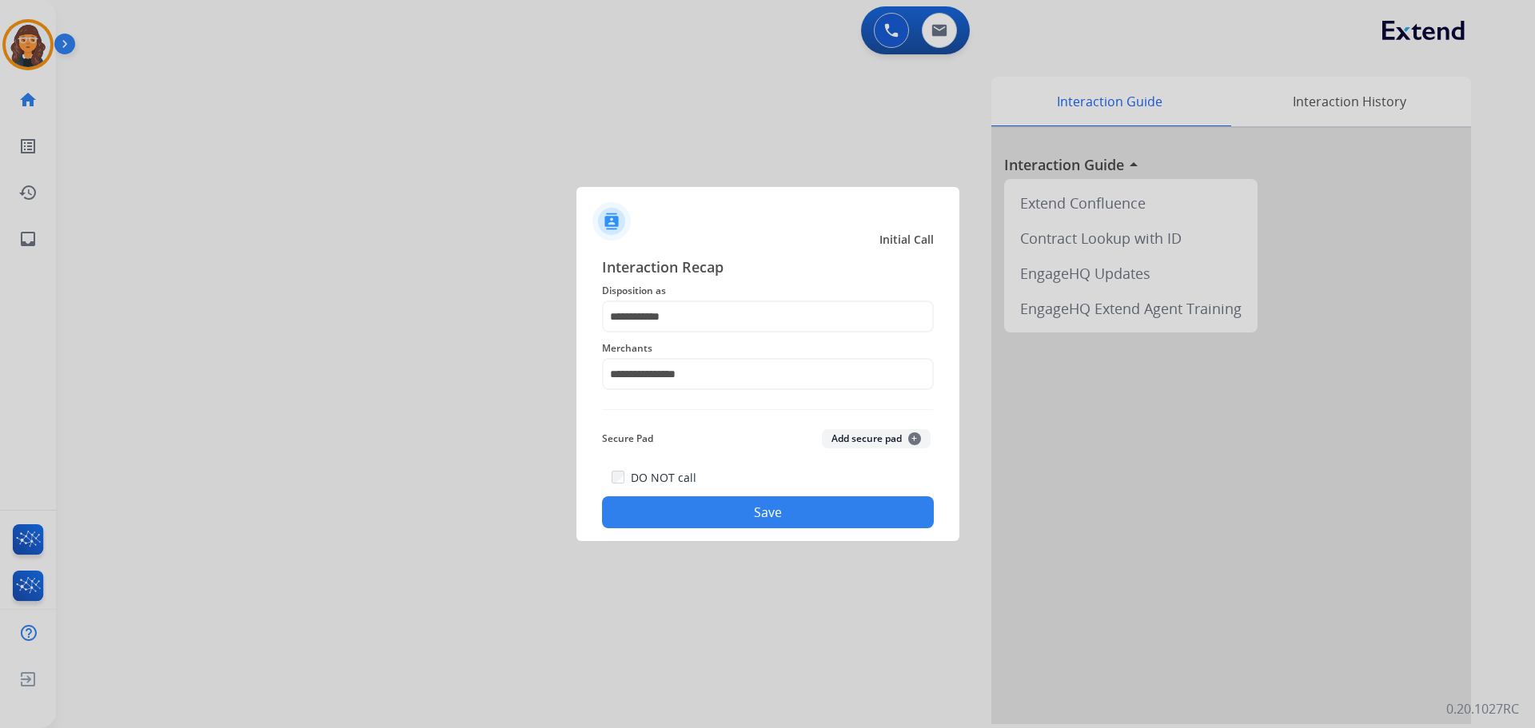
click at [659, 509] on button "Save" at bounding box center [768, 513] width 332 height 32
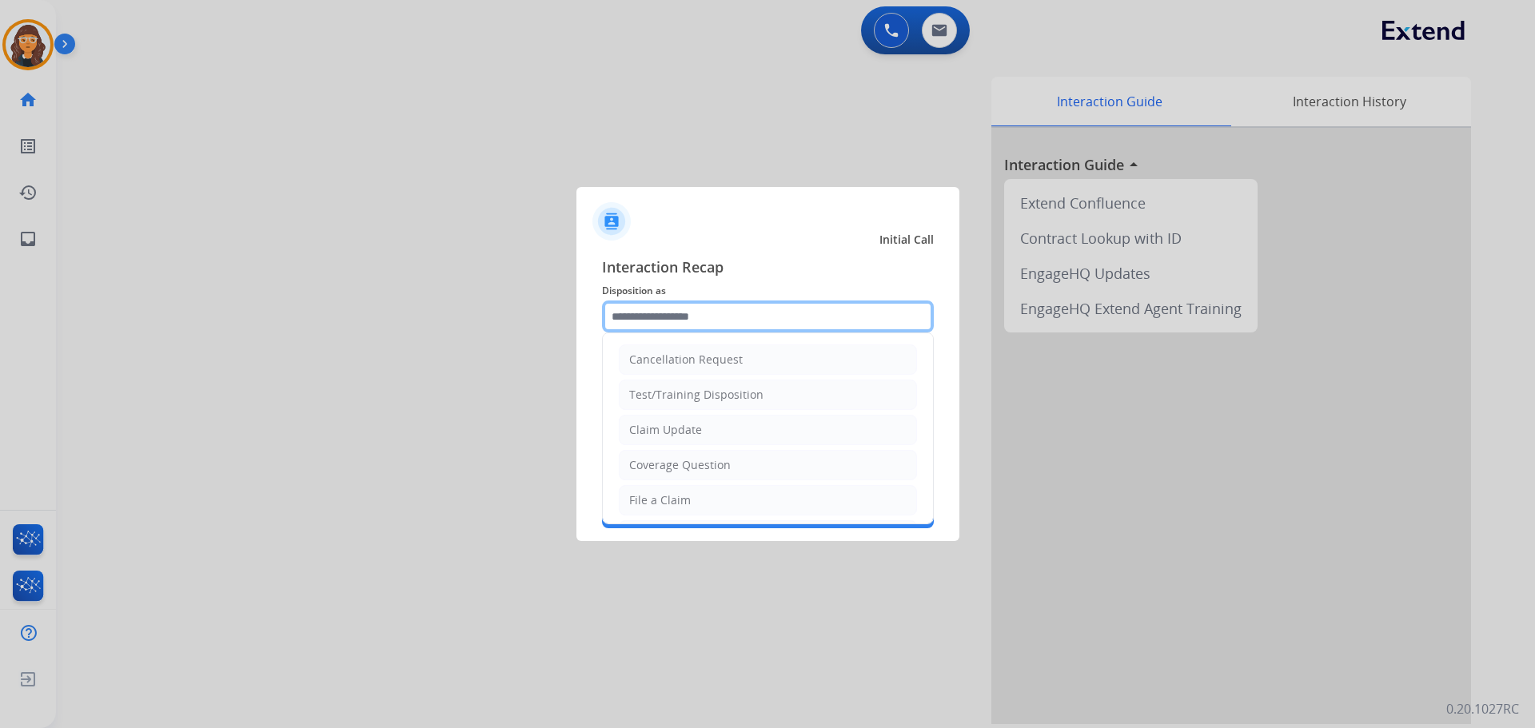
click at [700, 314] on input "text" at bounding box center [768, 317] width 332 height 32
click at [719, 502] on li "File a Claim" at bounding box center [768, 500] width 298 height 30
type input "**********"
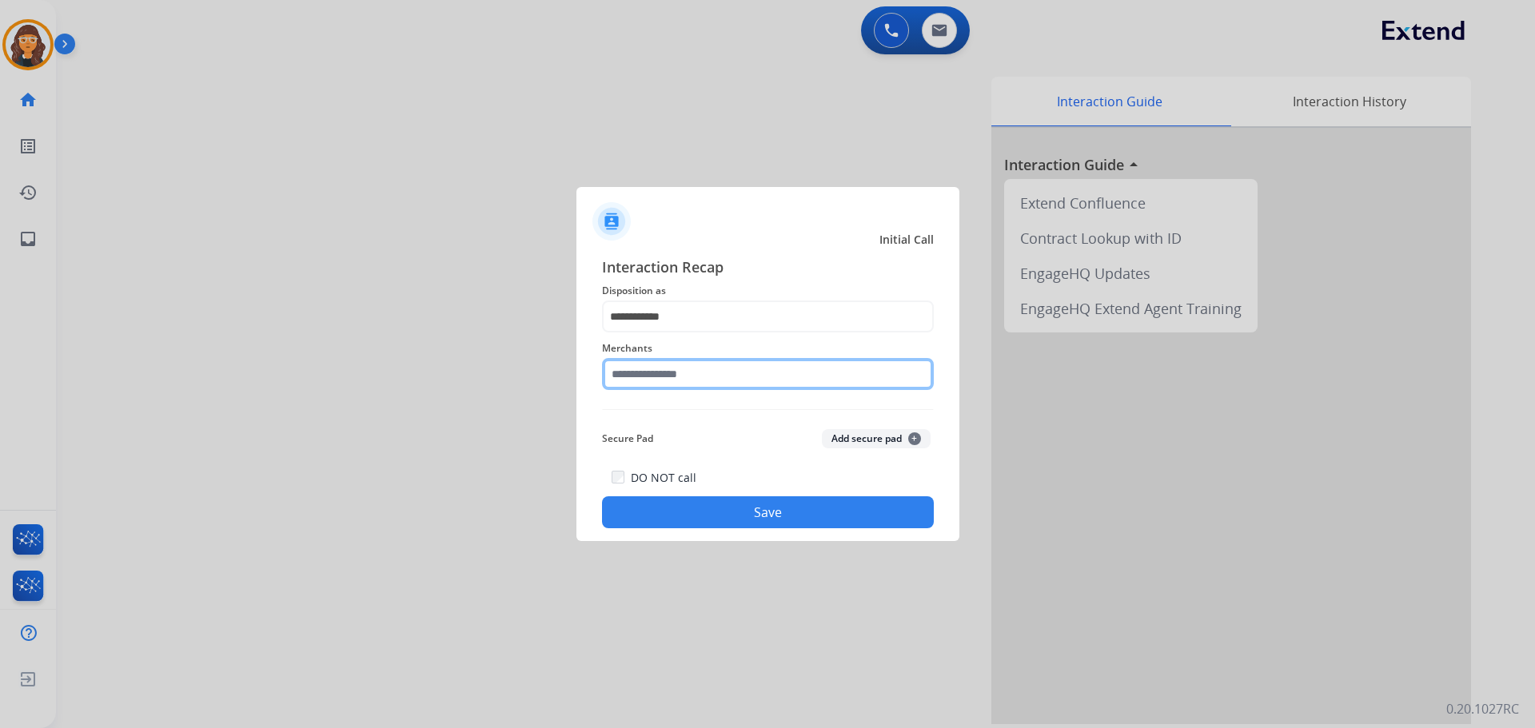
click at [633, 373] on input "text" at bounding box center [768, 374] width 332 height 32
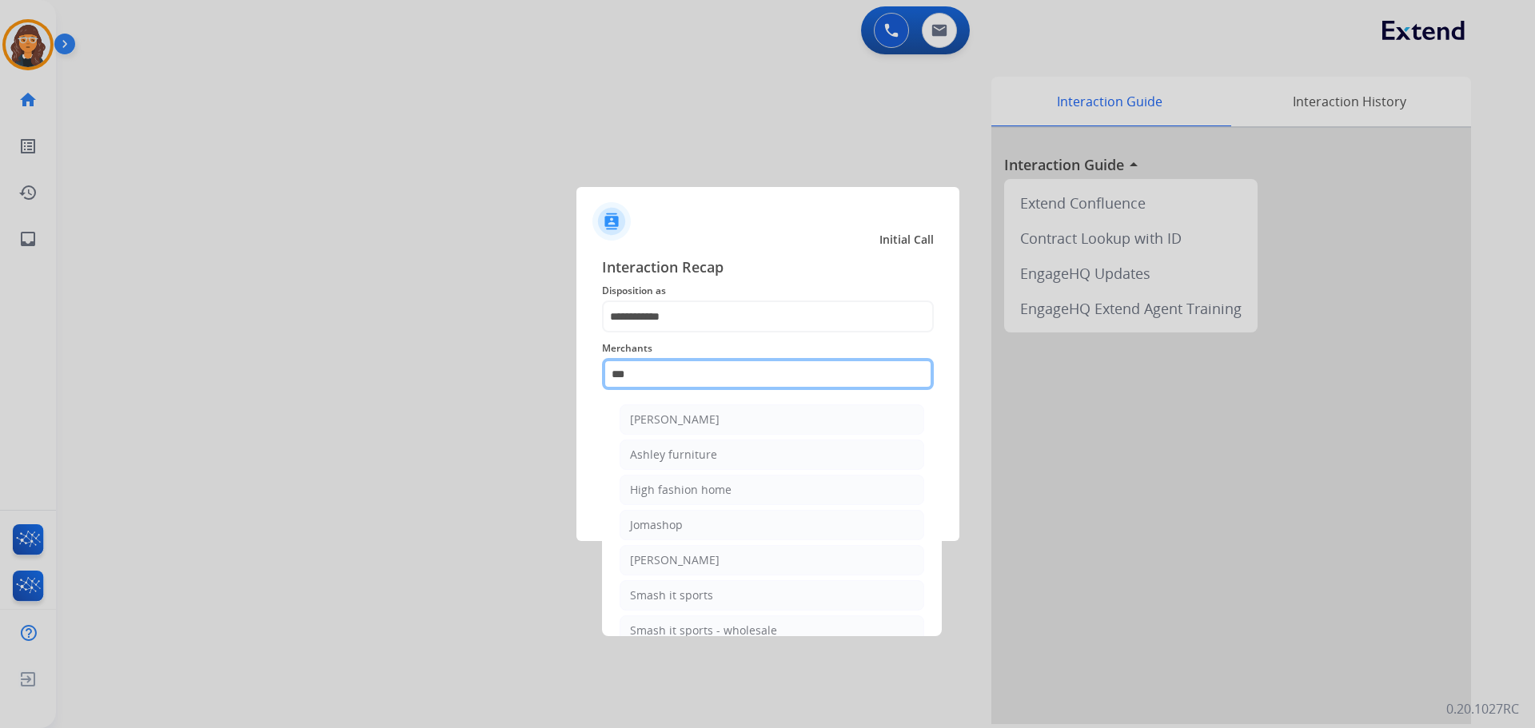
drag, startPoint x: 657, startPoint y: 380, endPoint x: 467, endPoint y: 389, distance: 190.5
click at [0, 380] on app-contact-recap-modal "**********" at bounding box center [0, 364] width 0 height 728
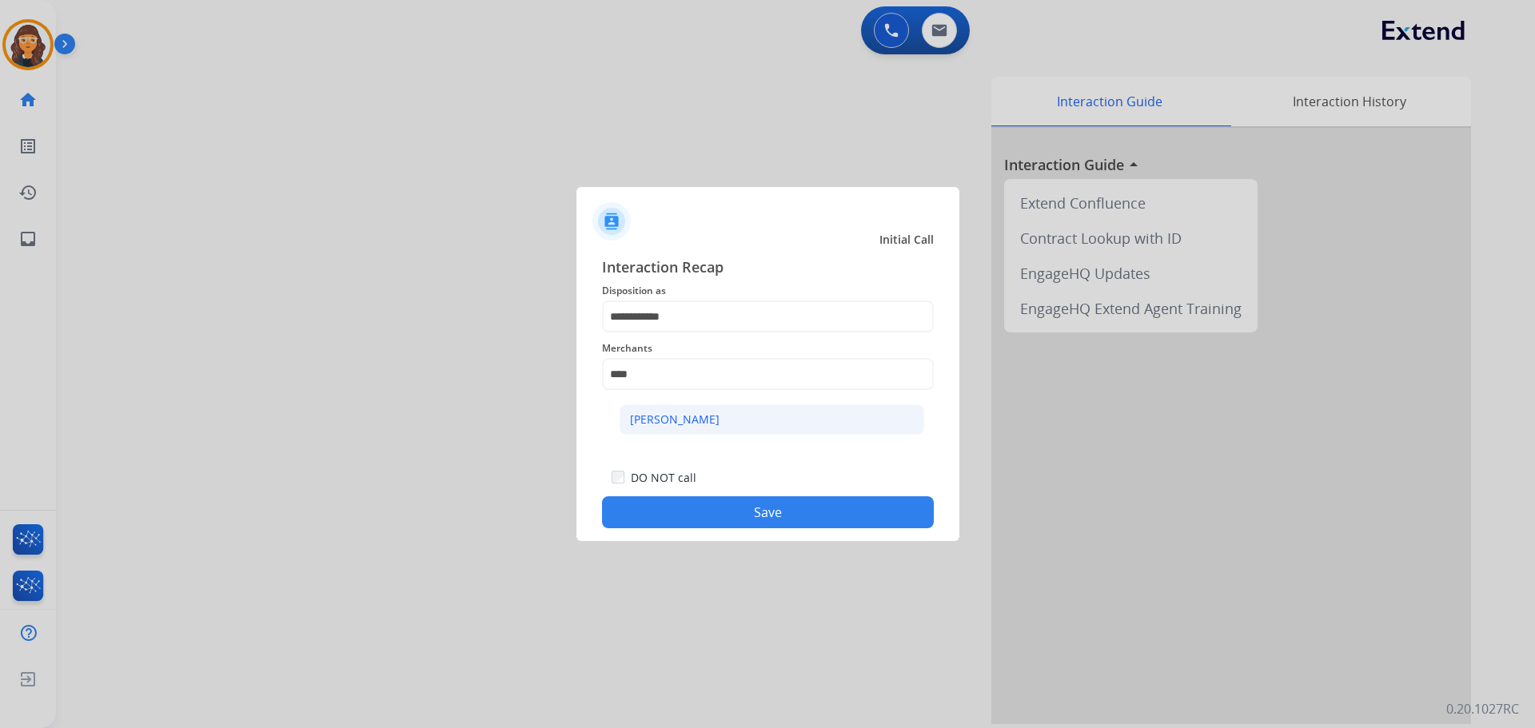
click at [690, 429] on li "[PERSON_NAME]" at bounding box center [772, 420] width 305 height 30
type input "**********"
click at [714, 525] on button "Save" at bounding box center [768, 513] width 332 height 32
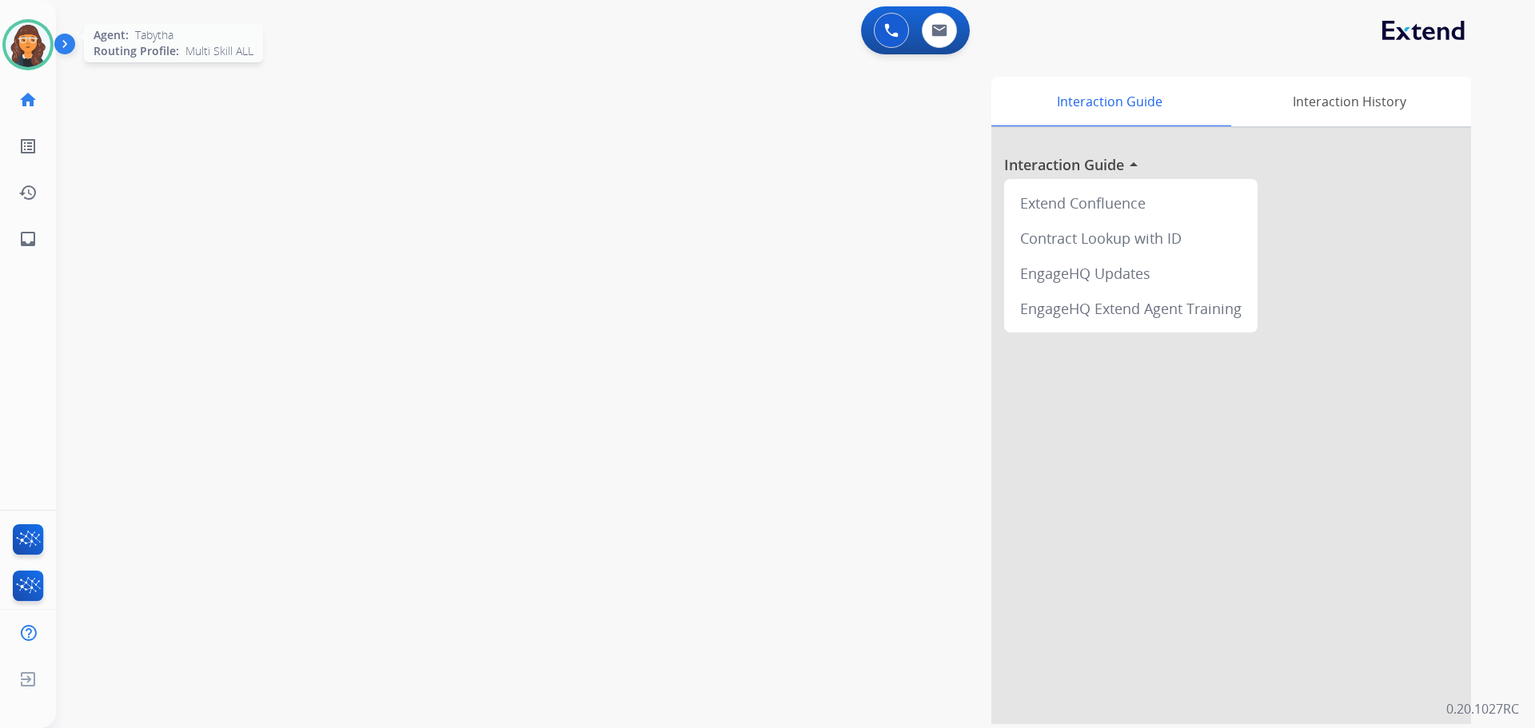
click at [34, 47] on img at bounding box center [28, 44] width 45 height 45
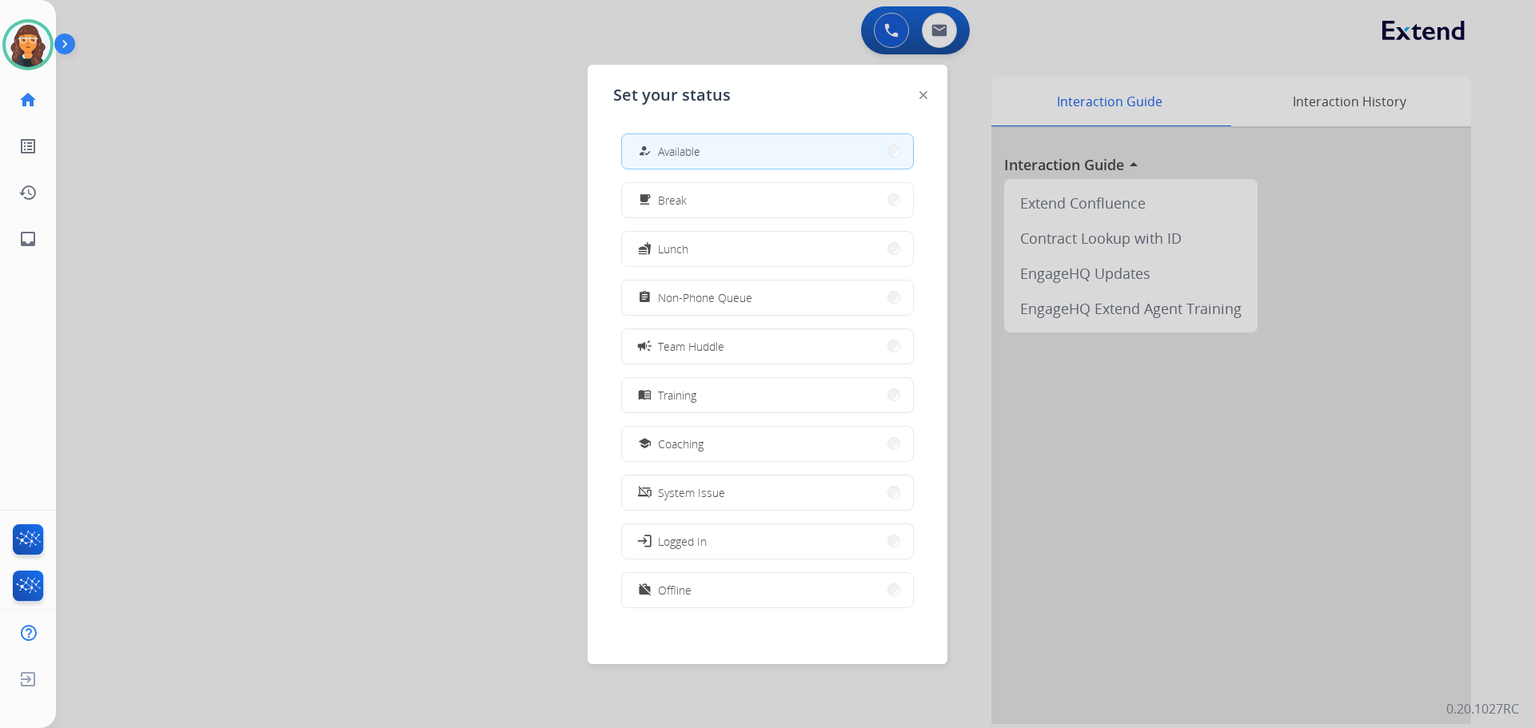
click at [758, 291] on button "assignment Non-Phone Queue" at bounding box center [767, 298] width 291 height 34
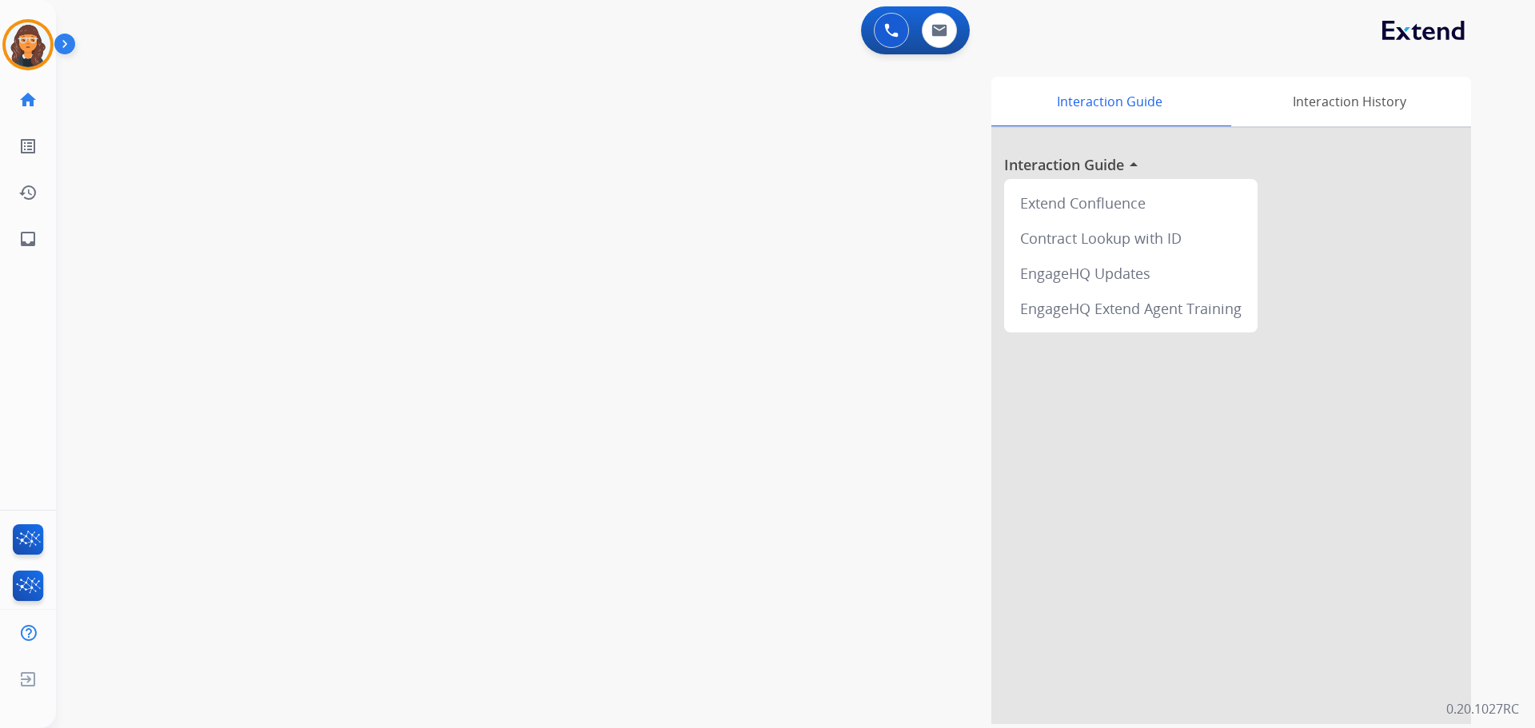
drag, startPoint x: 28, startPoint y: 49, endPoint x: 82, endPoint y: 56, distance: 54.8
click at [27, 49] on img at bounding box center [28, 44] width 45 height 45
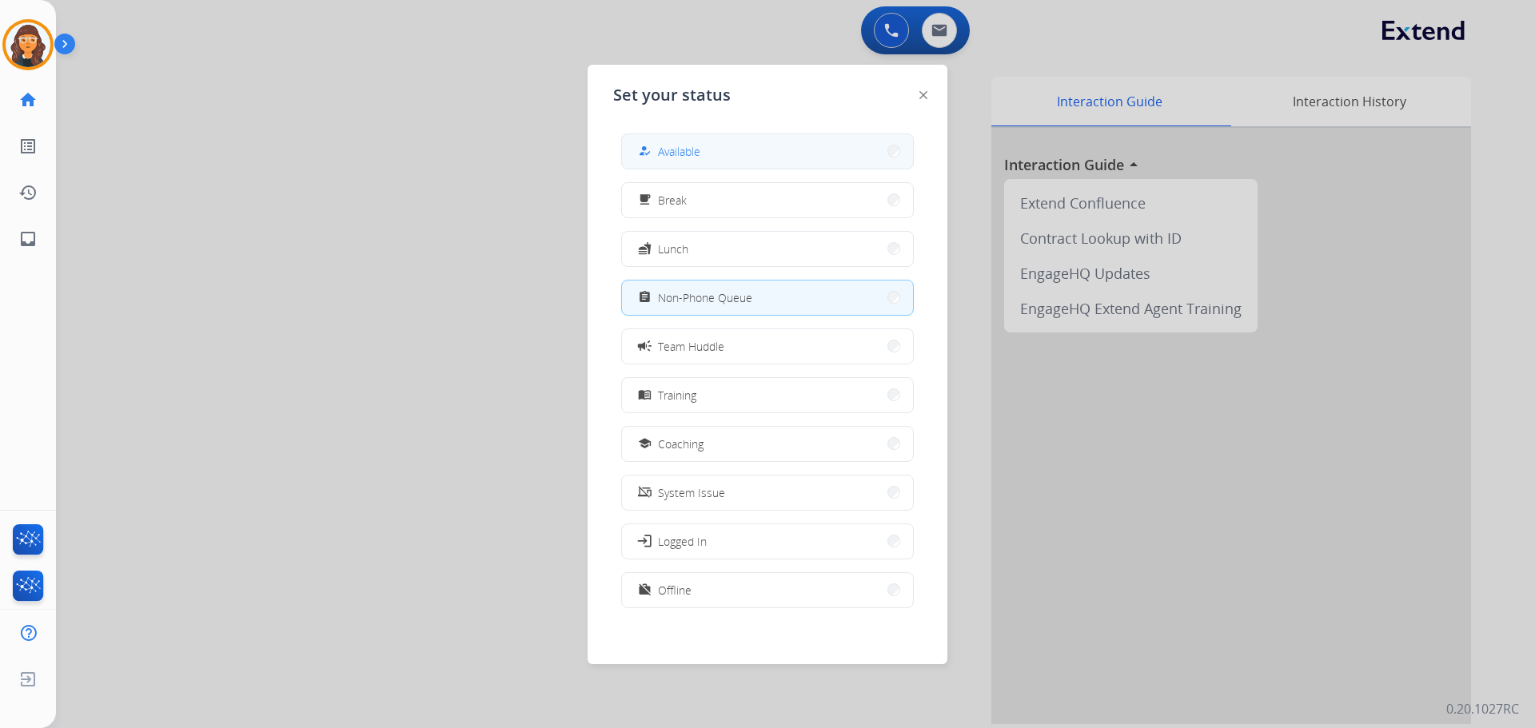
click at [660, 153] on div "how_to_reg Available" at bounding box center [668, 151] width 66 height 19
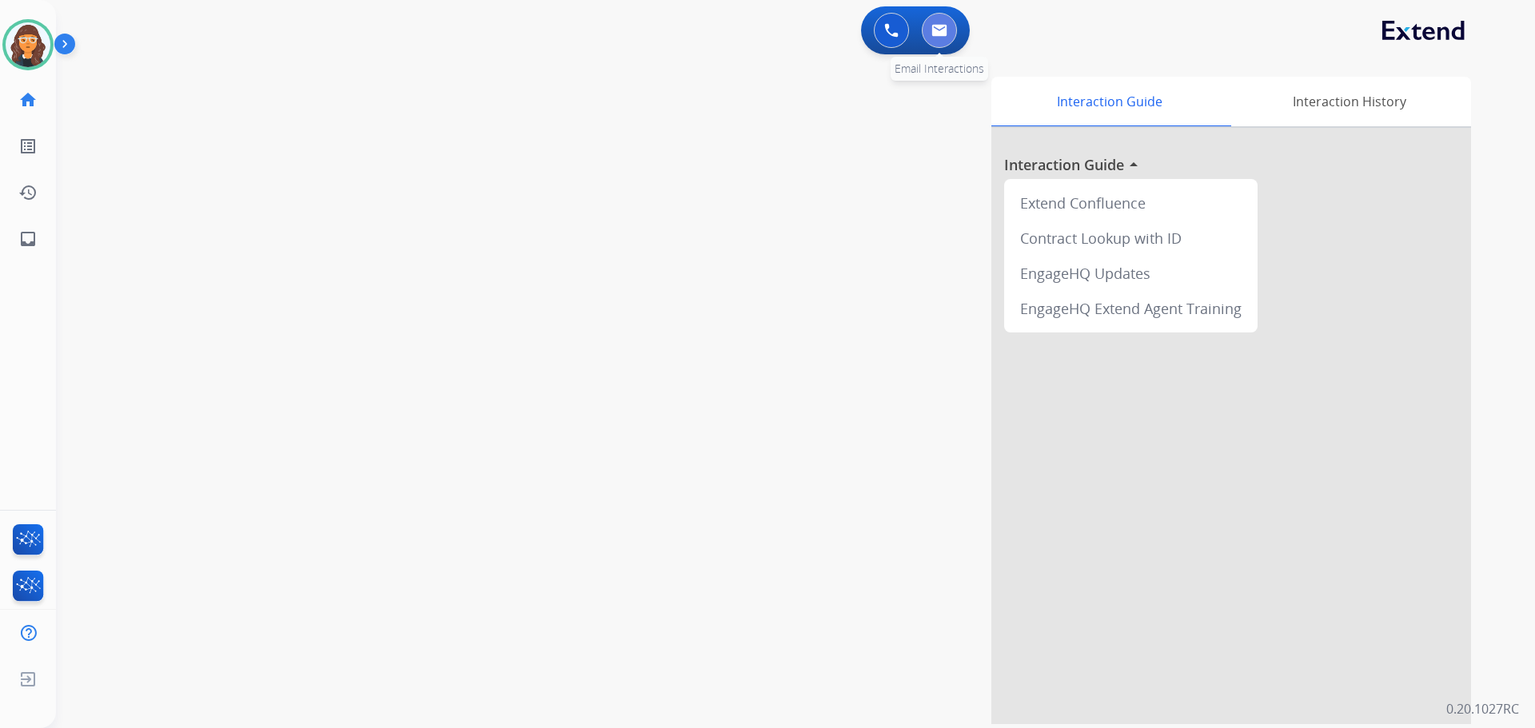
click at [925, 33] on button at bounding box center [939, 30] width 35 height 35
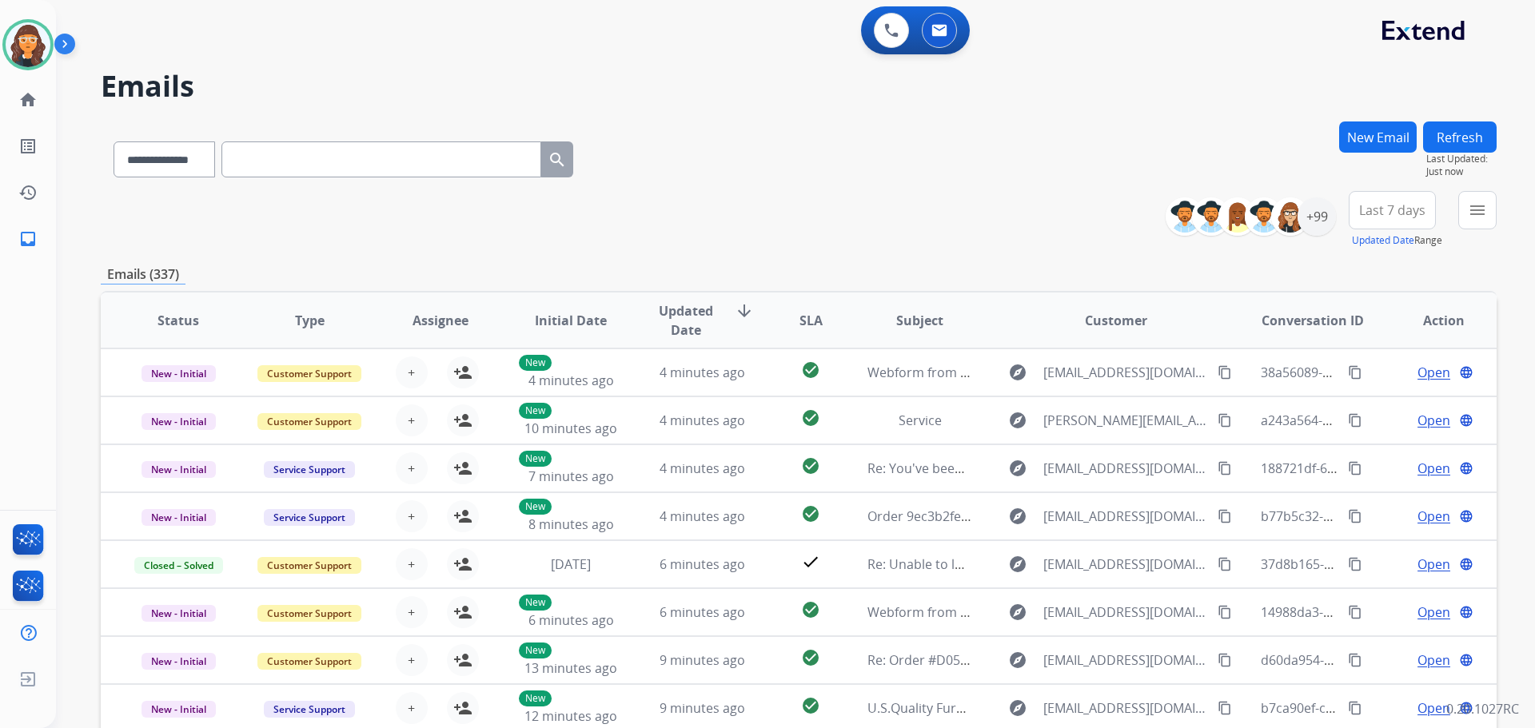
click at [1310, 238] on div "**********" at bounding box center [1257, 216] width 158 height 51
click at [1316, 230] on div "+99" at bounding box center [1317, 217] width 38 height 38
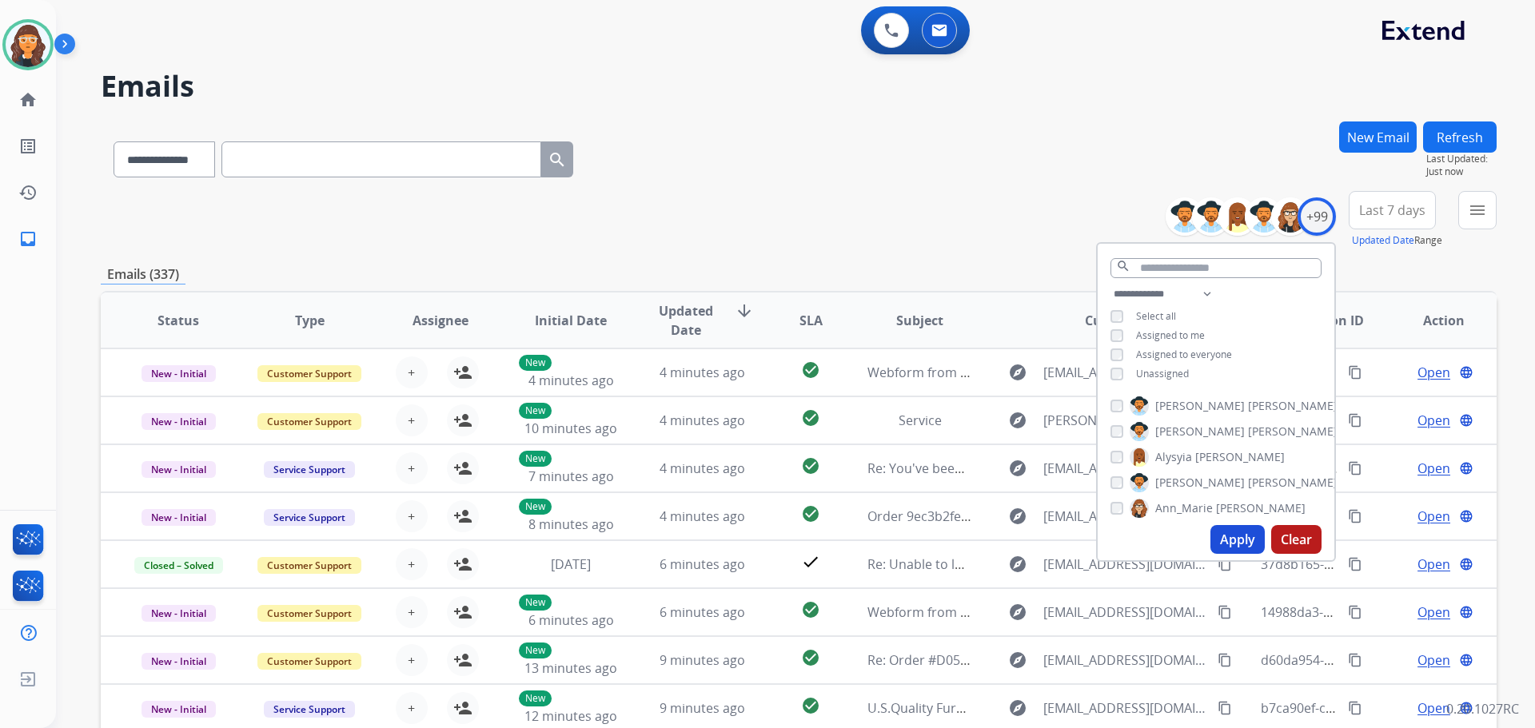
click at [1222, 540] on button "Apply" at bounding box center [1238, 539] width 54 height 29
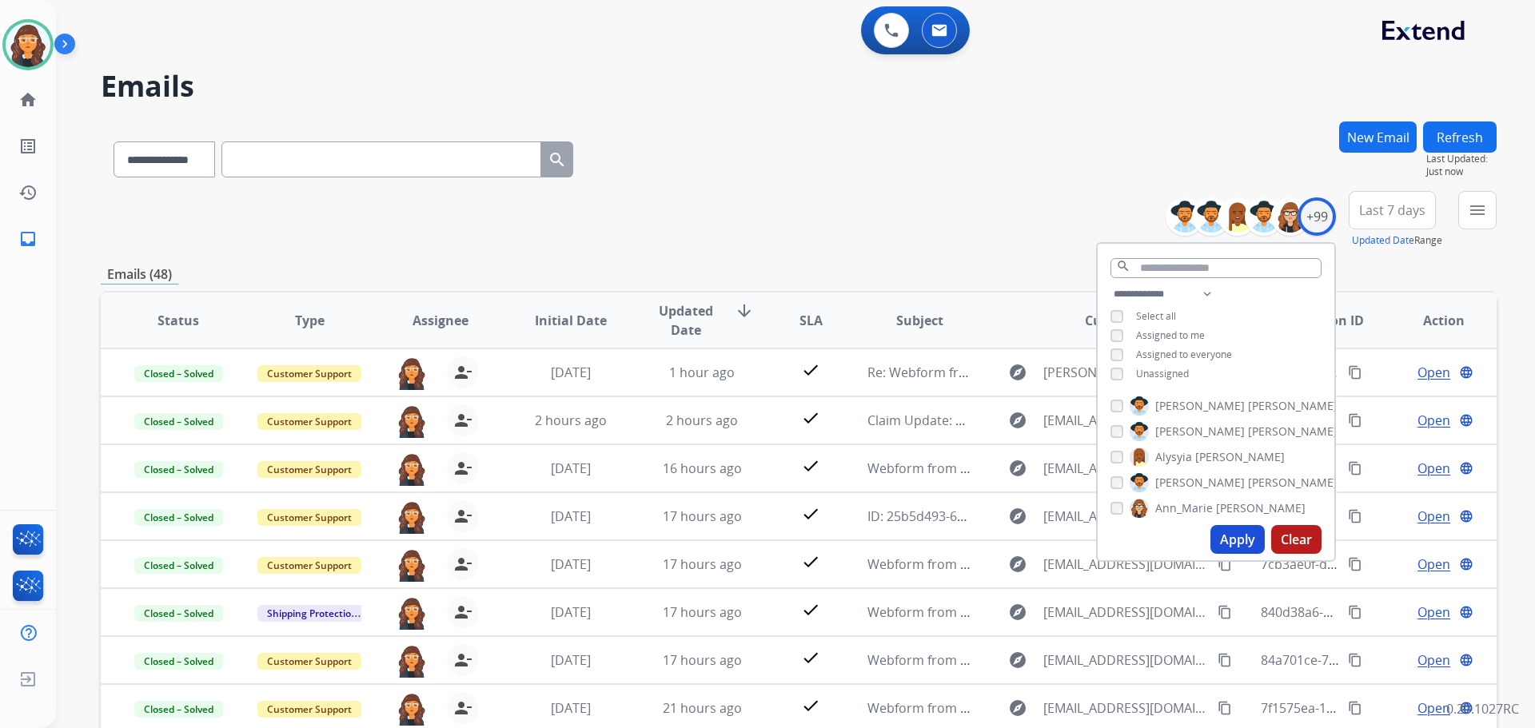
click at [815, 177] on div "**********" at bounding box center [799, 157] width 1396 height 70
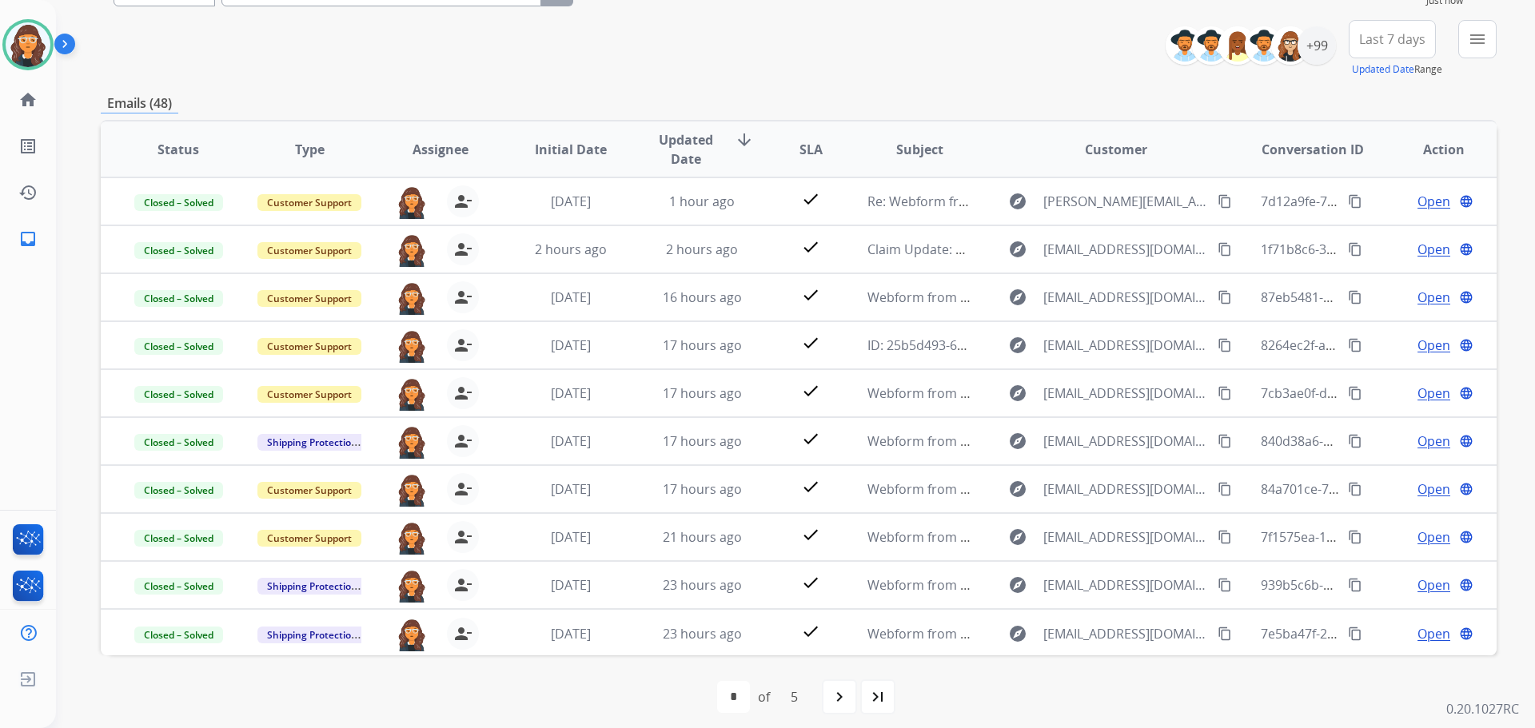
scroll to position [182, 0]
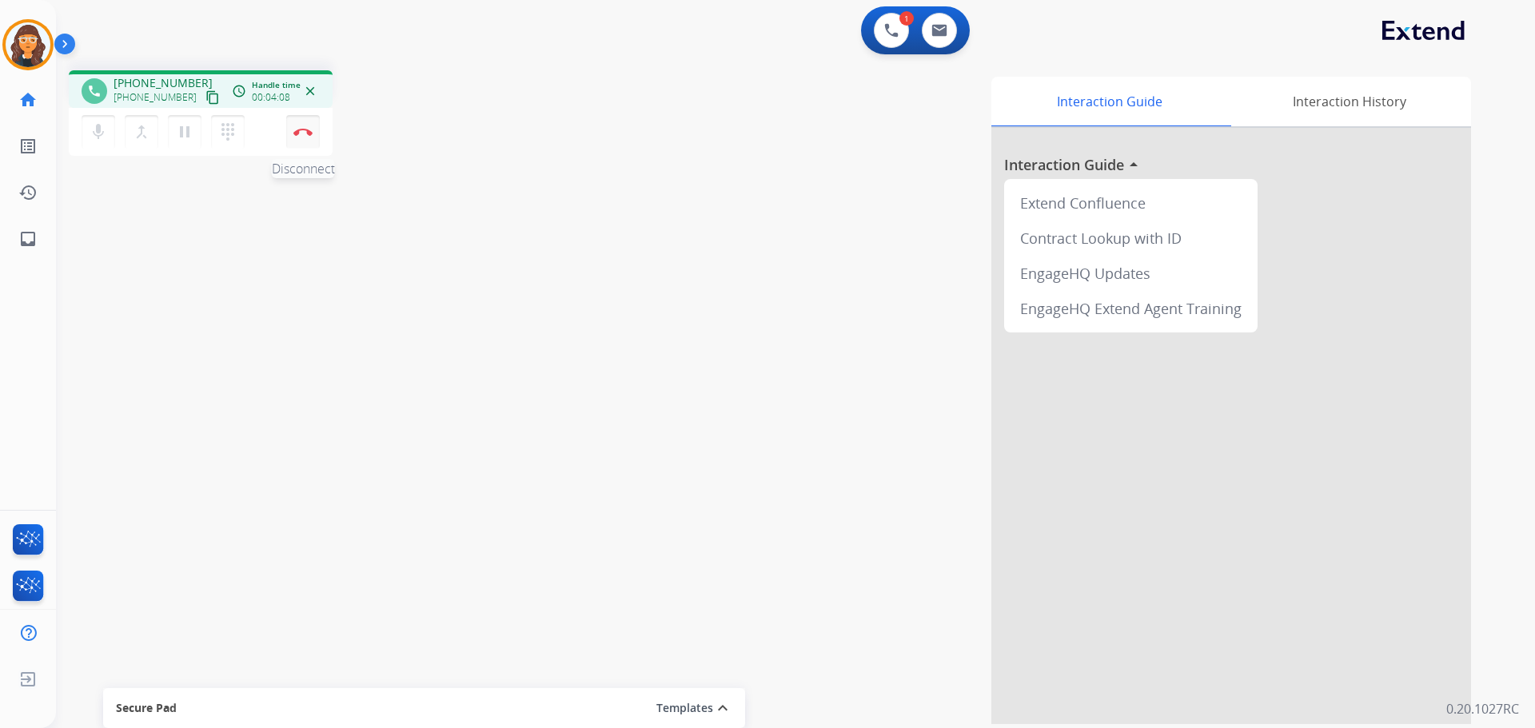
click at [306, 134] on img at bounding box center [302, 132] width 19 height 8
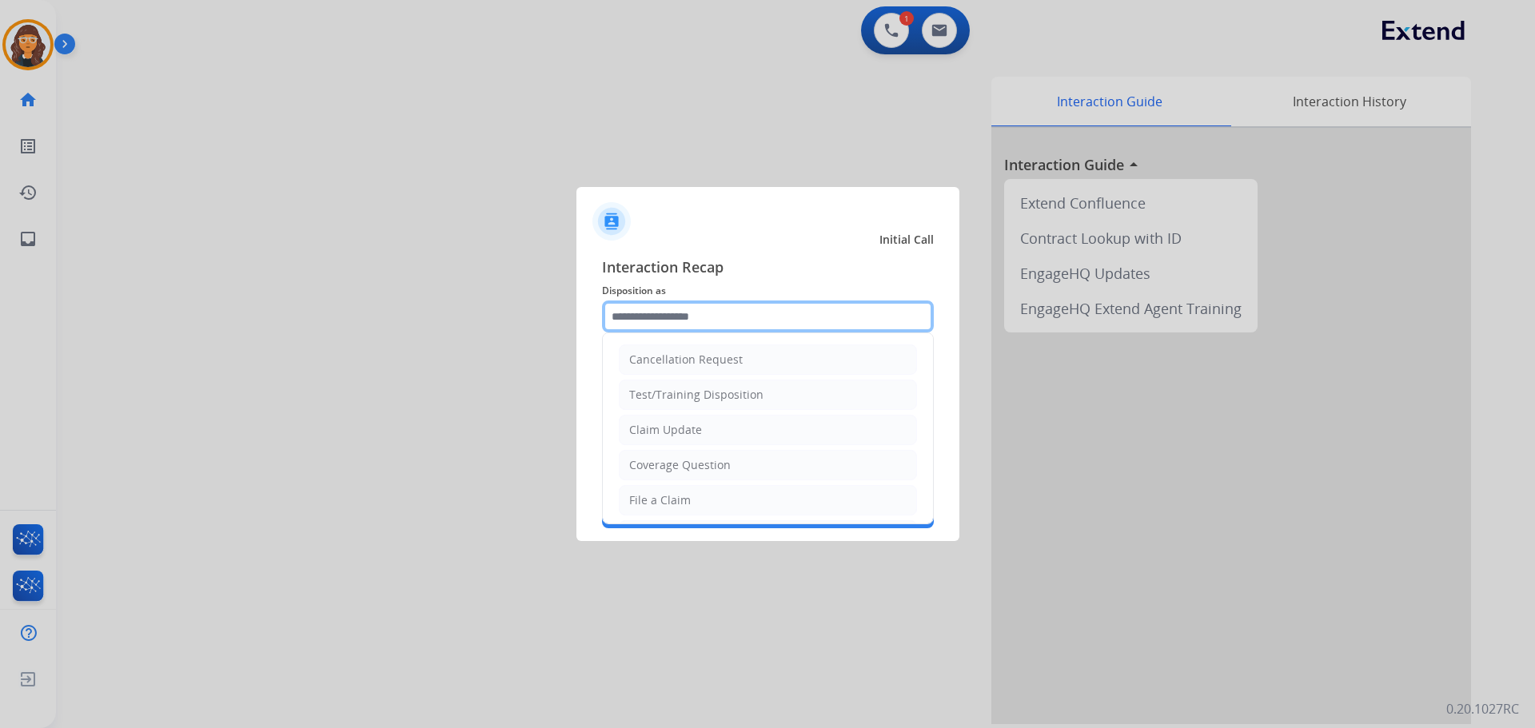
click at [625, 302] on input "text" at bounding box center [768, 317] width 332 height 32
click at [660, 421] on li "Claim Update" at bounding box center [768, 430] width 298 height 30
type input "**********"
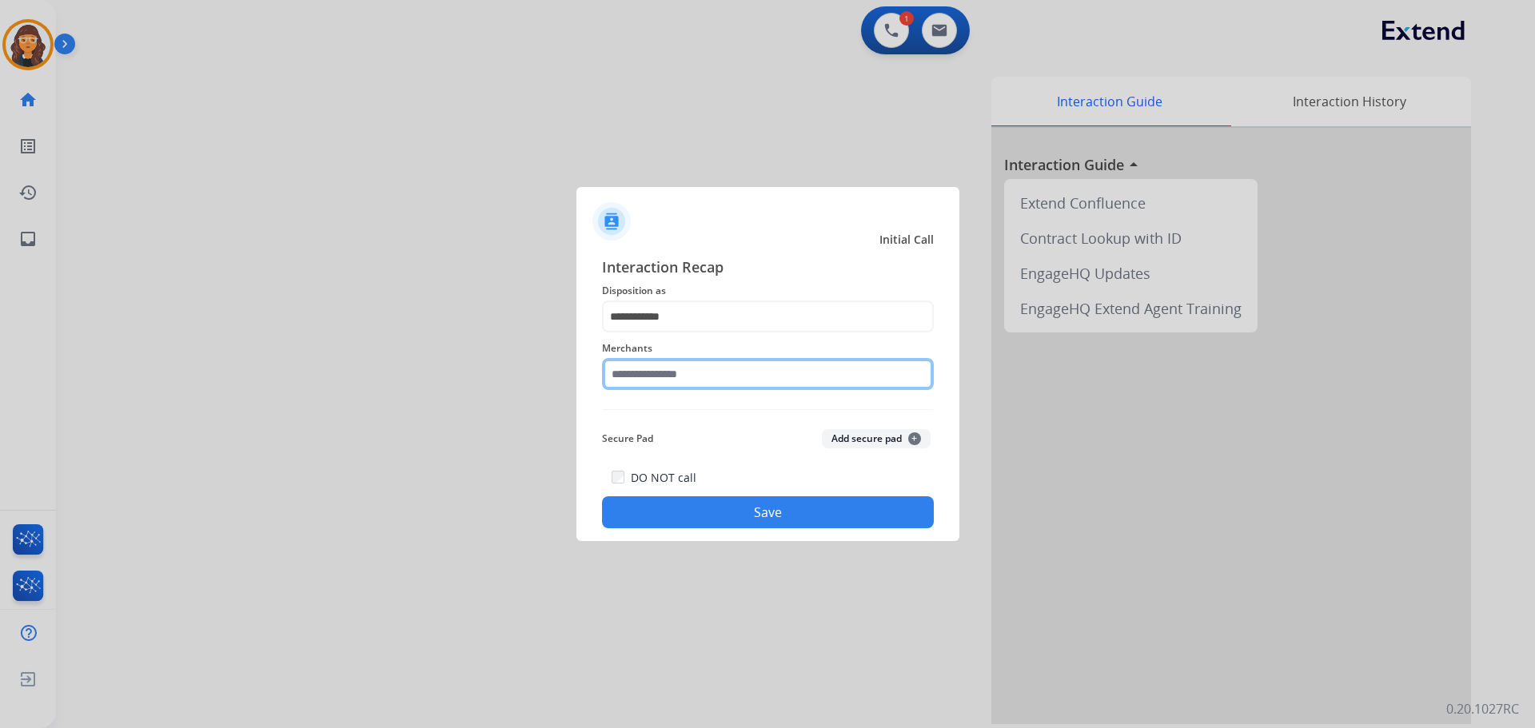
click at [655, 385] on input "text" at bounding box center [768, 374] width 332 height 32
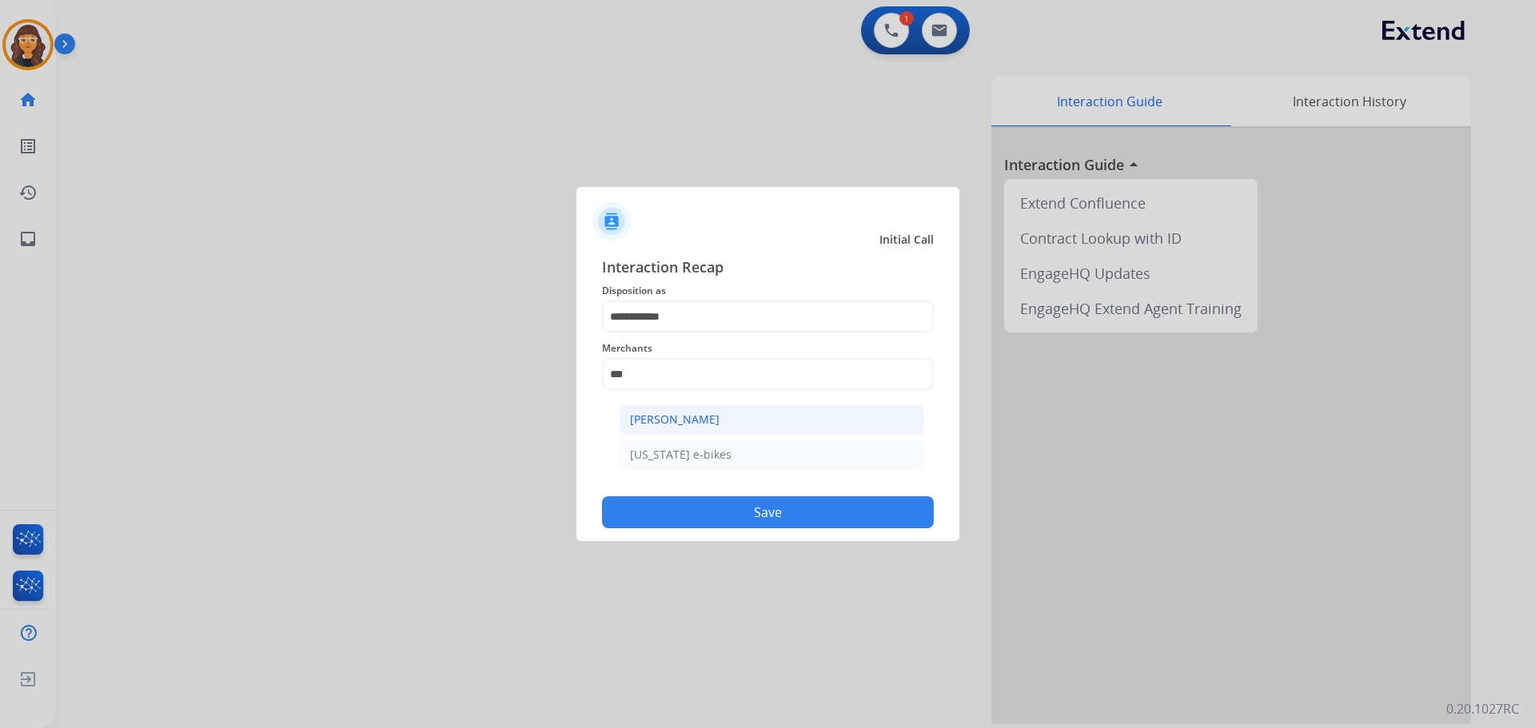
click at [644, 417] on div "[PERSON_NAME]" at bounding box center [675, 420] width 90 height 16
type input "**********"
click at [683, 518] on button "Save" at bounding box center [768, 513] width 332 height 32
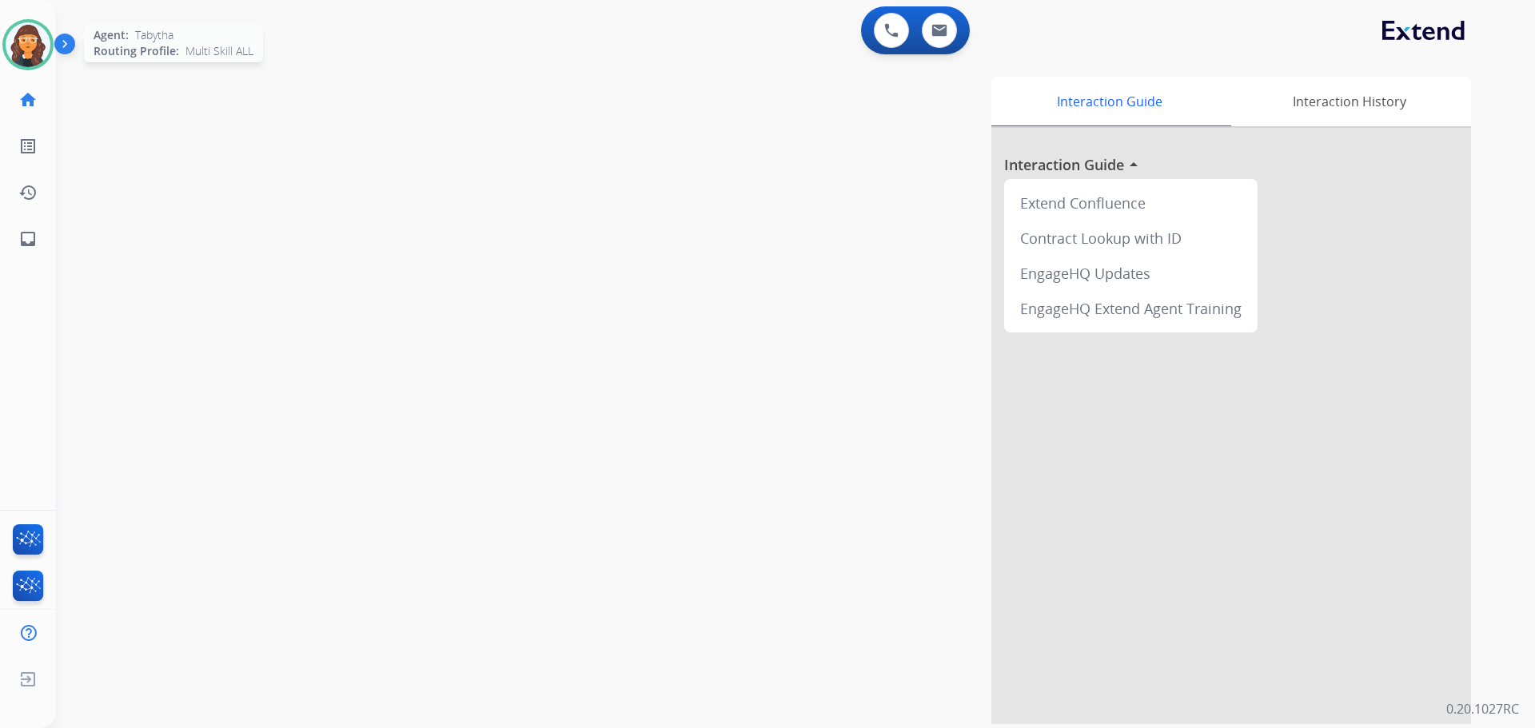
click at [43, 56] on img at bounding box center [28, 44] width 45 height 45
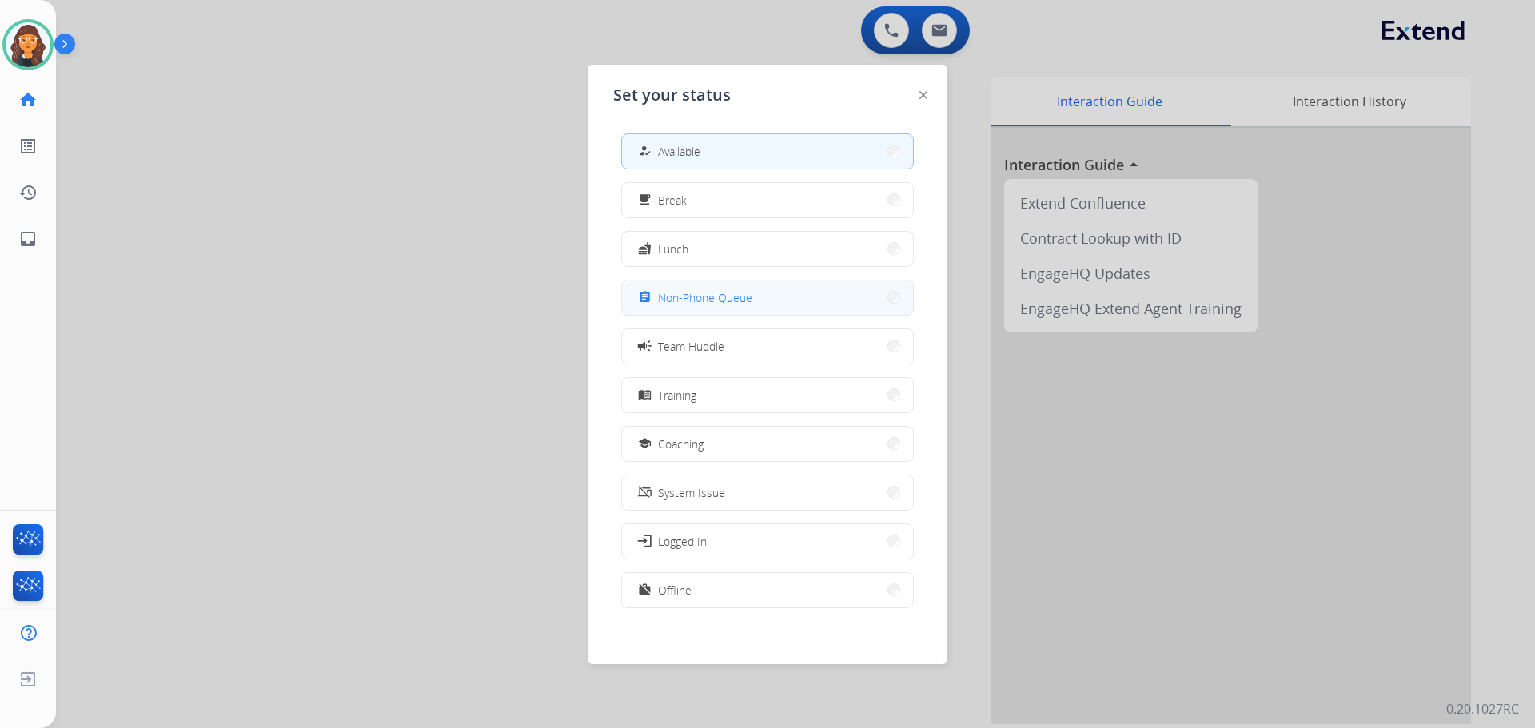
click at [692, 301] on span "Non-Phone Queue" at bounding box center [705, 297] width 94 height 17
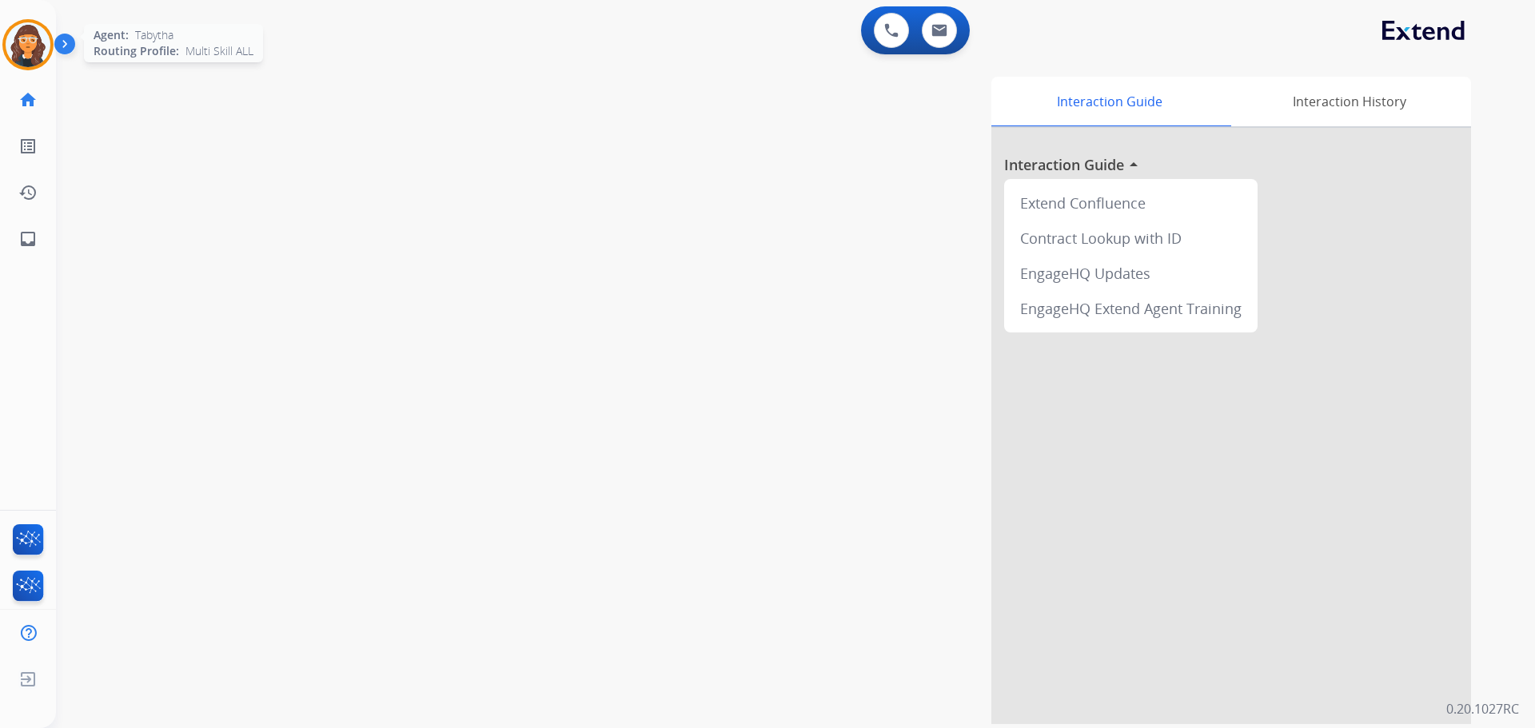
click at [23, 53] on img at bounding box center [28, 44] width 45 height 45
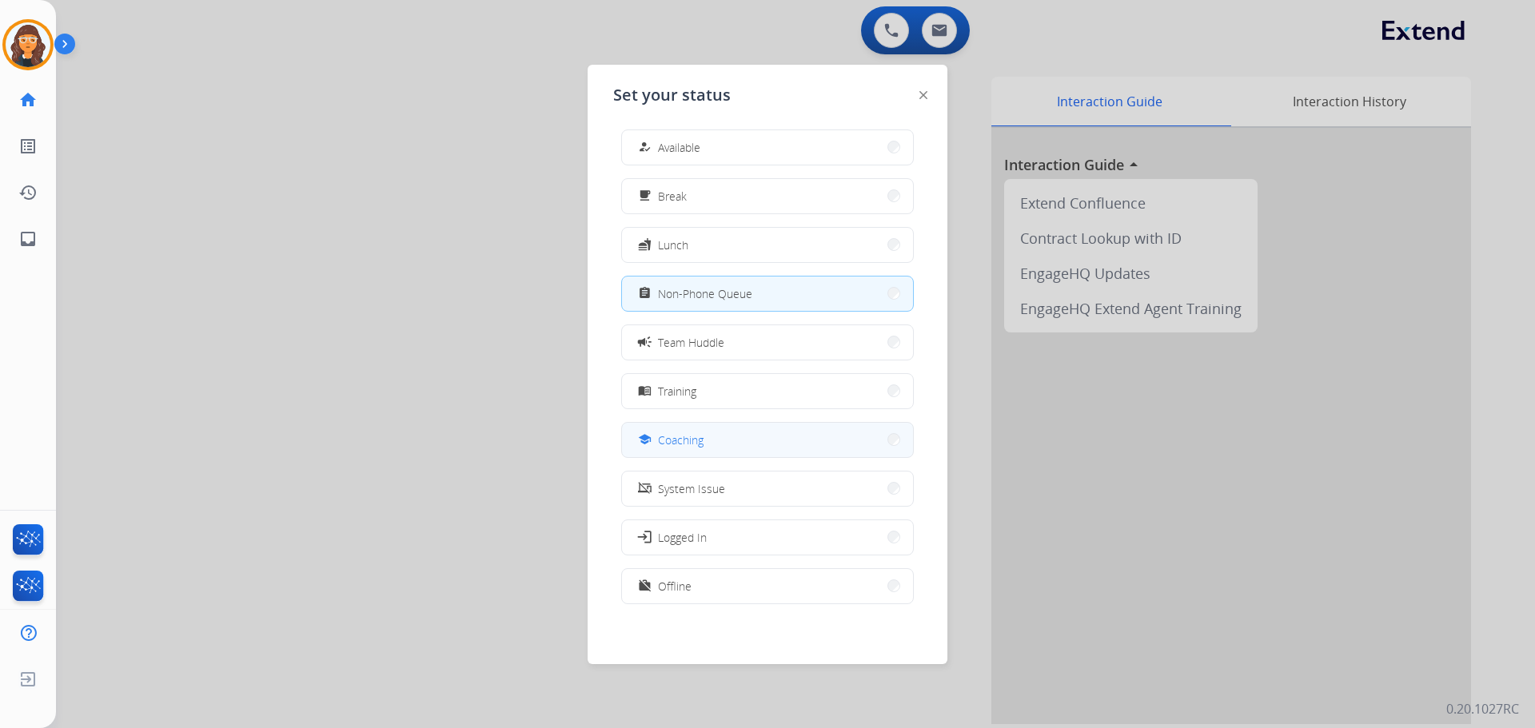
scroll to position [5, 0]
click at [672, 575] on button "work_off Offline" at bounding box center [767, 586] width 291 height 34
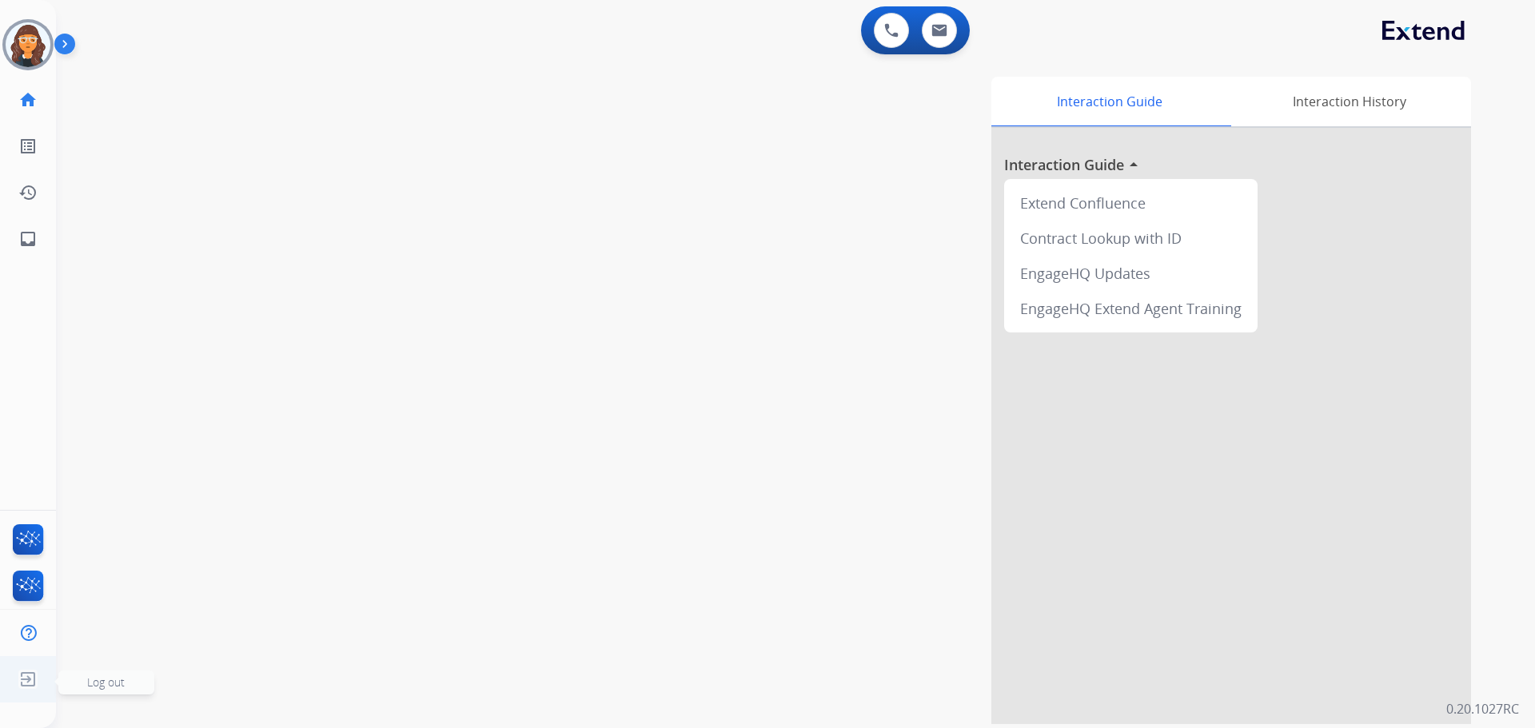
click at [85, 679] on span "Log out" at bounding box center [106, 683] width 96 height 24
